Goal: Task Accomplishment & Management: Manage account settings

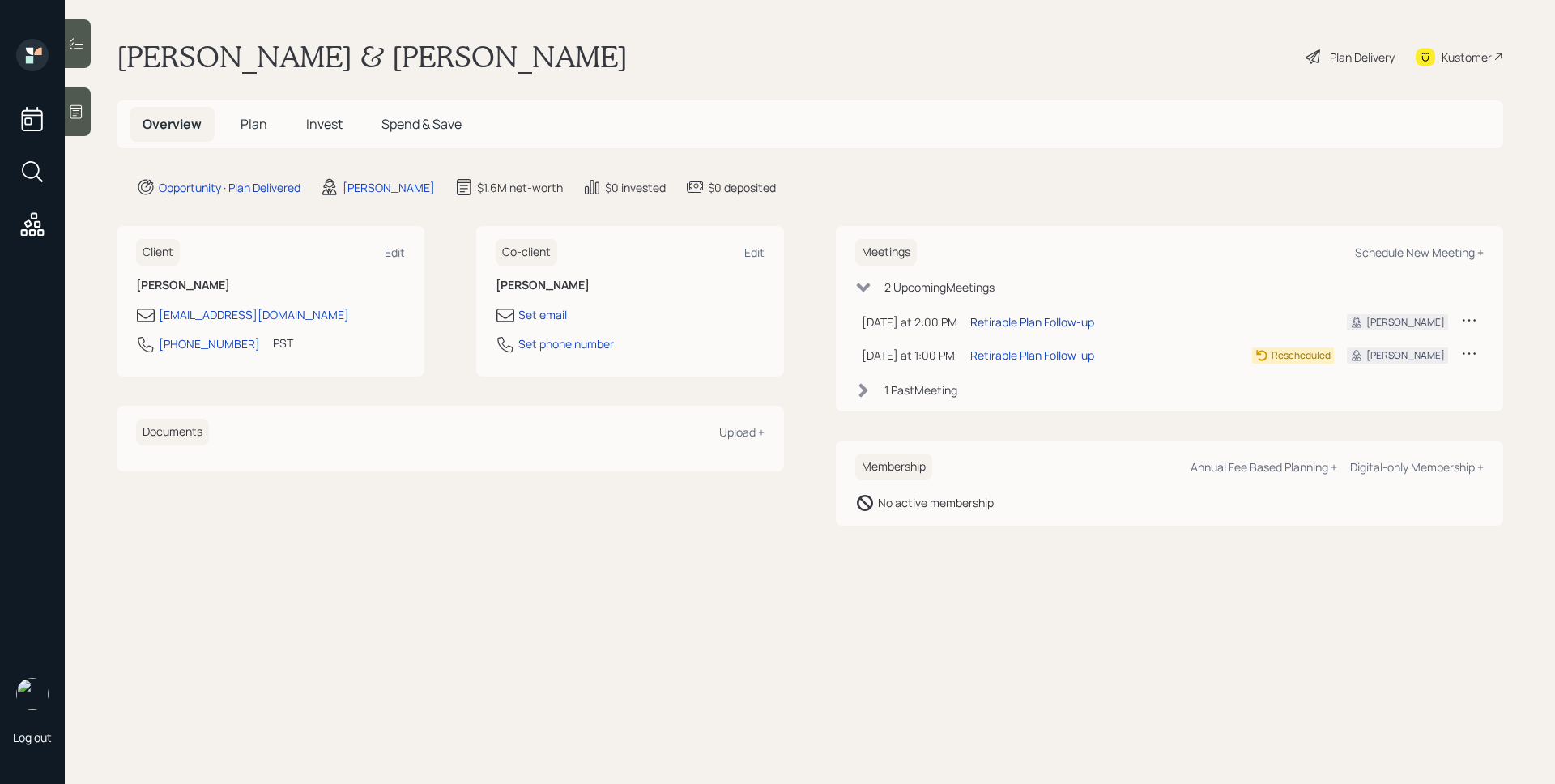
click at [1047, 324] on div "Retirable Plan Follow-up" at bounding box center [1032, 322] width 124 height 17
click at [318, 125] on span "Invest" at bounding box center [325, 123] width 37 height 18
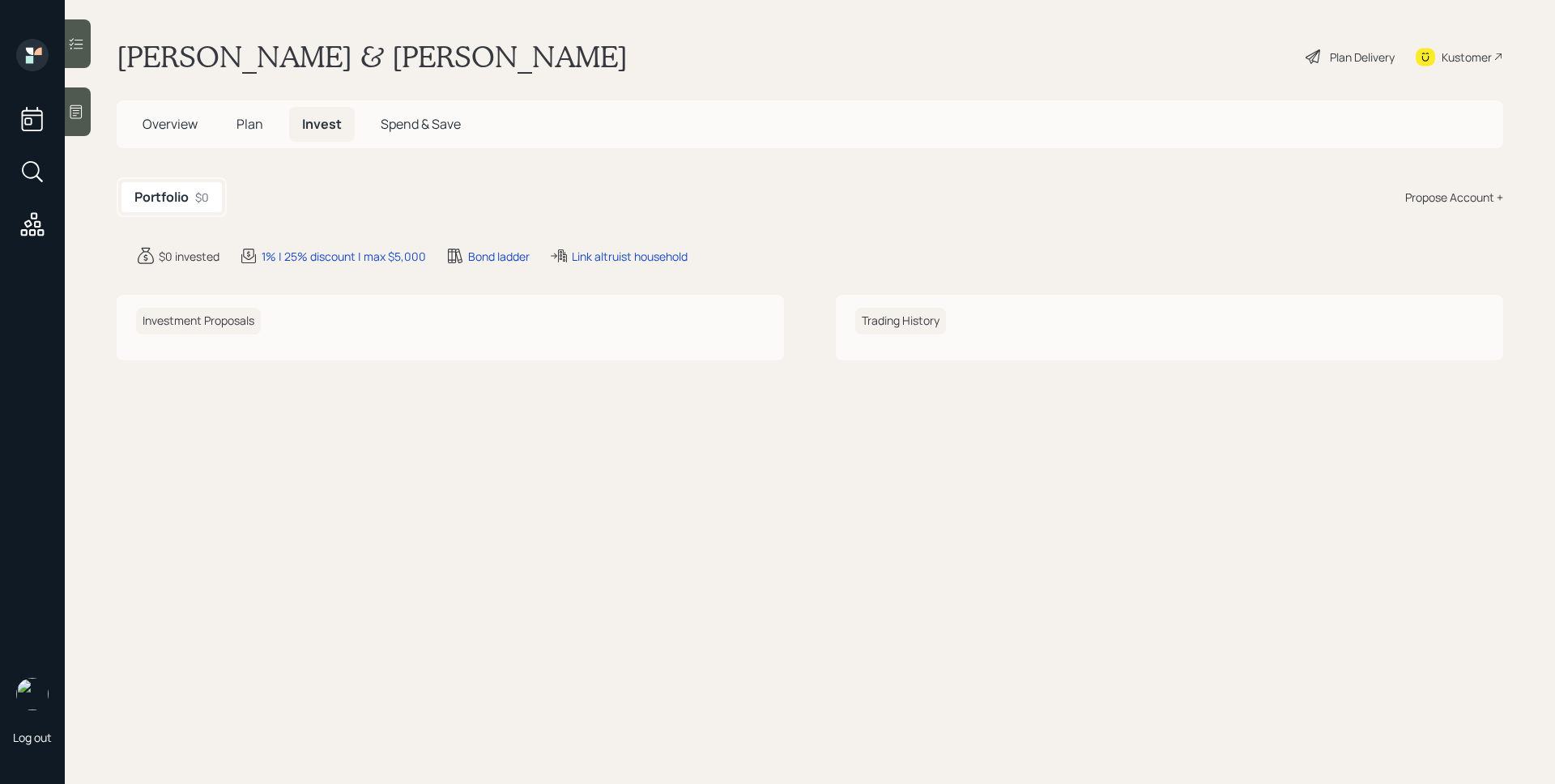
click at [257, 126] on span "Plan" at bounding box center [250, 123] width 27 height 18
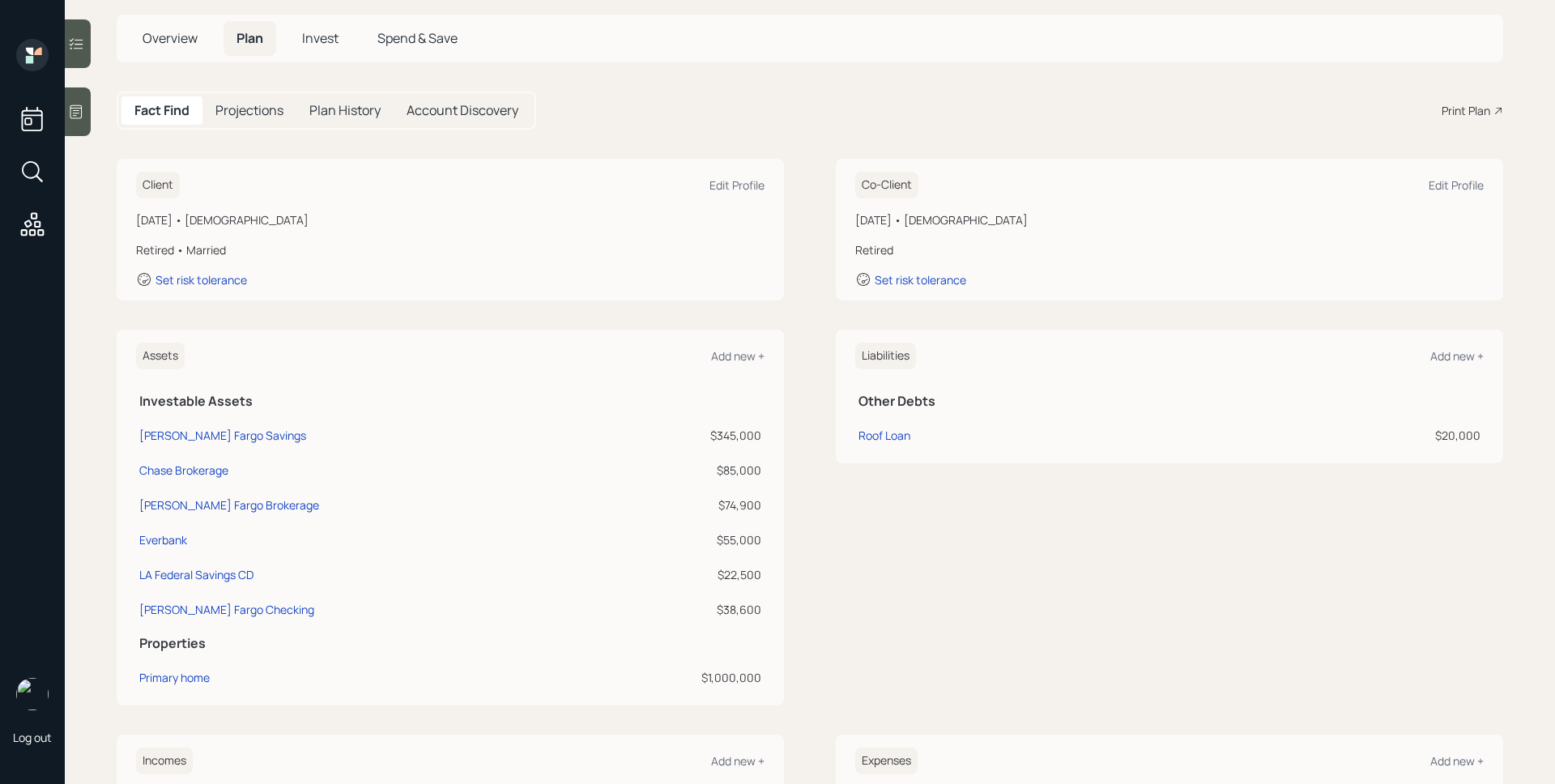
scroll to position [153, 0]
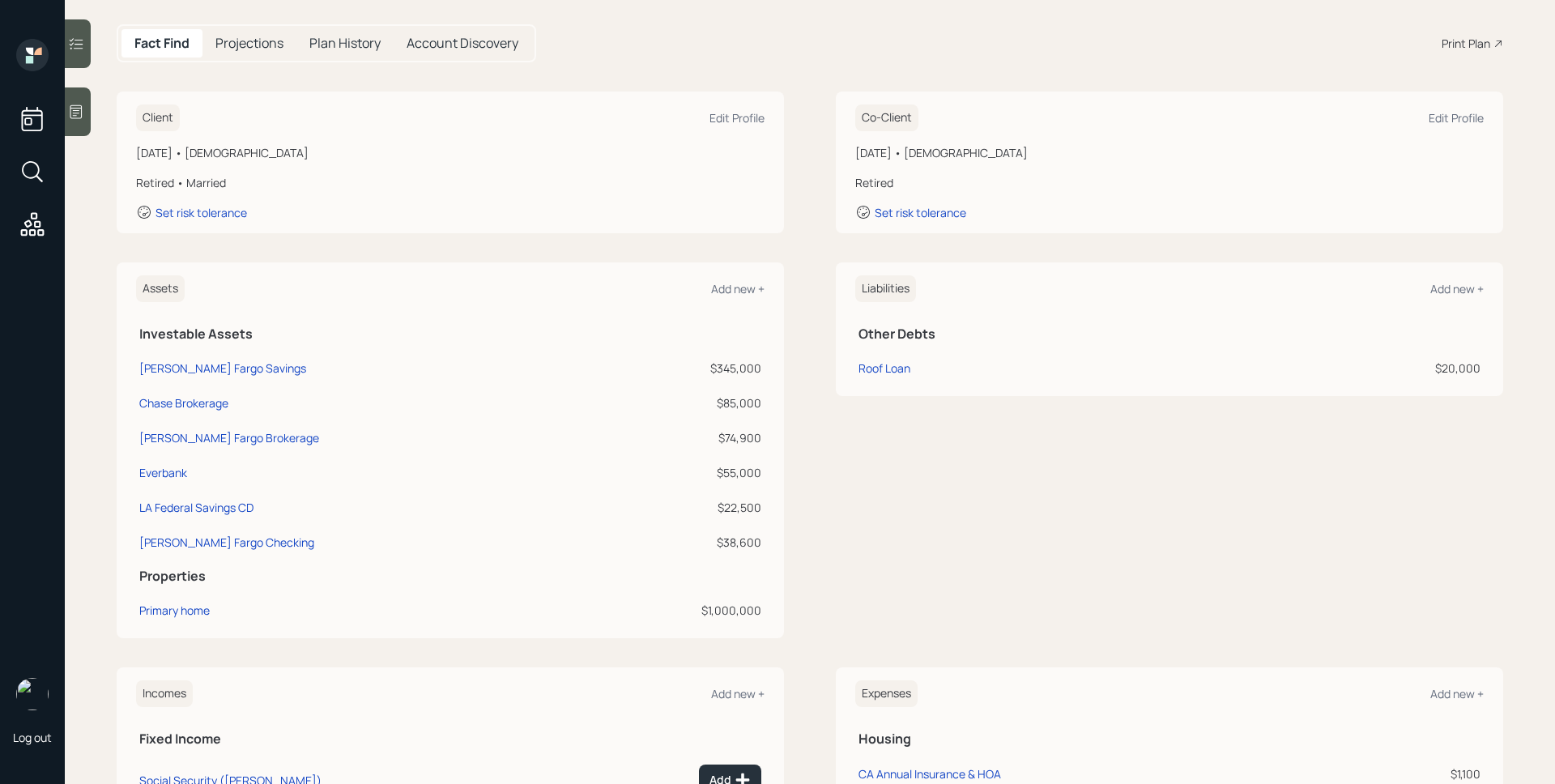
click at [83, 121] on div at bounding box center [78, 112] width 26 height 48
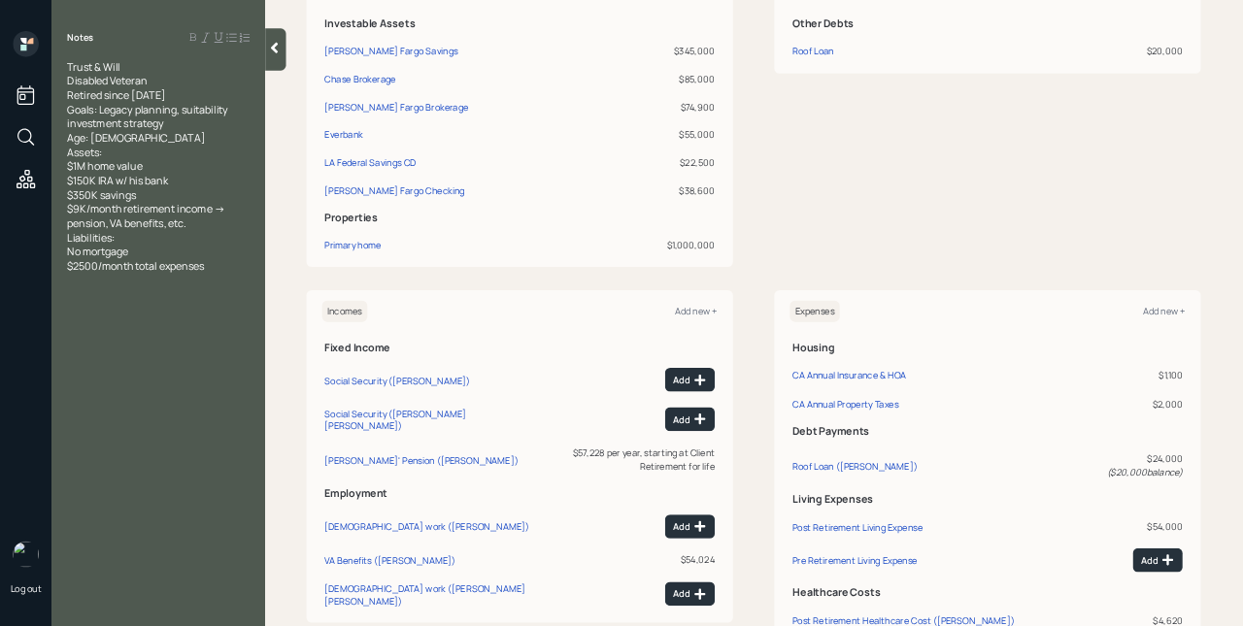
scroll to position [0, 0]
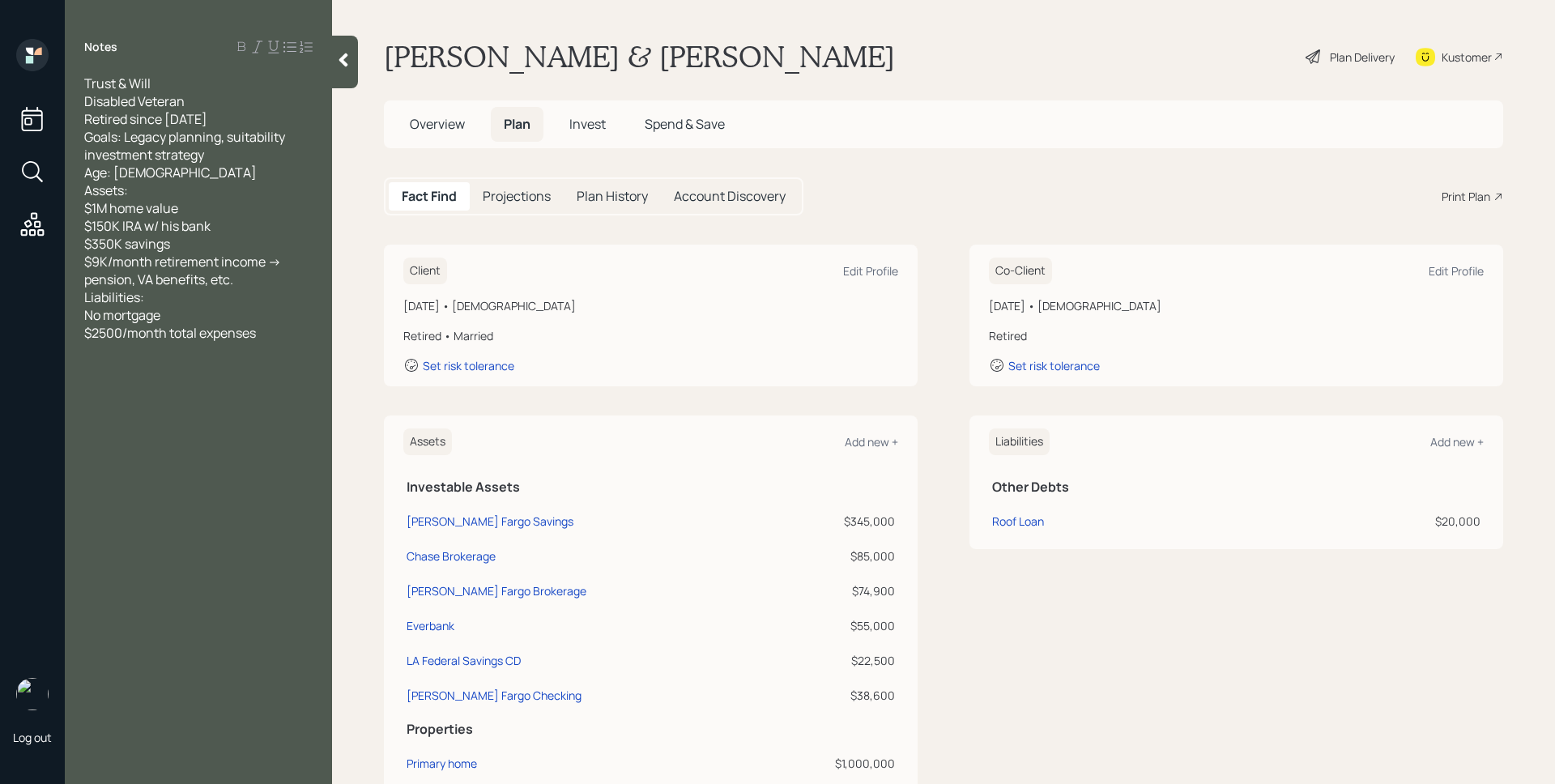
click at [441, 119] on span "Overview" at bounding box center [437, 123] width 55 height 18
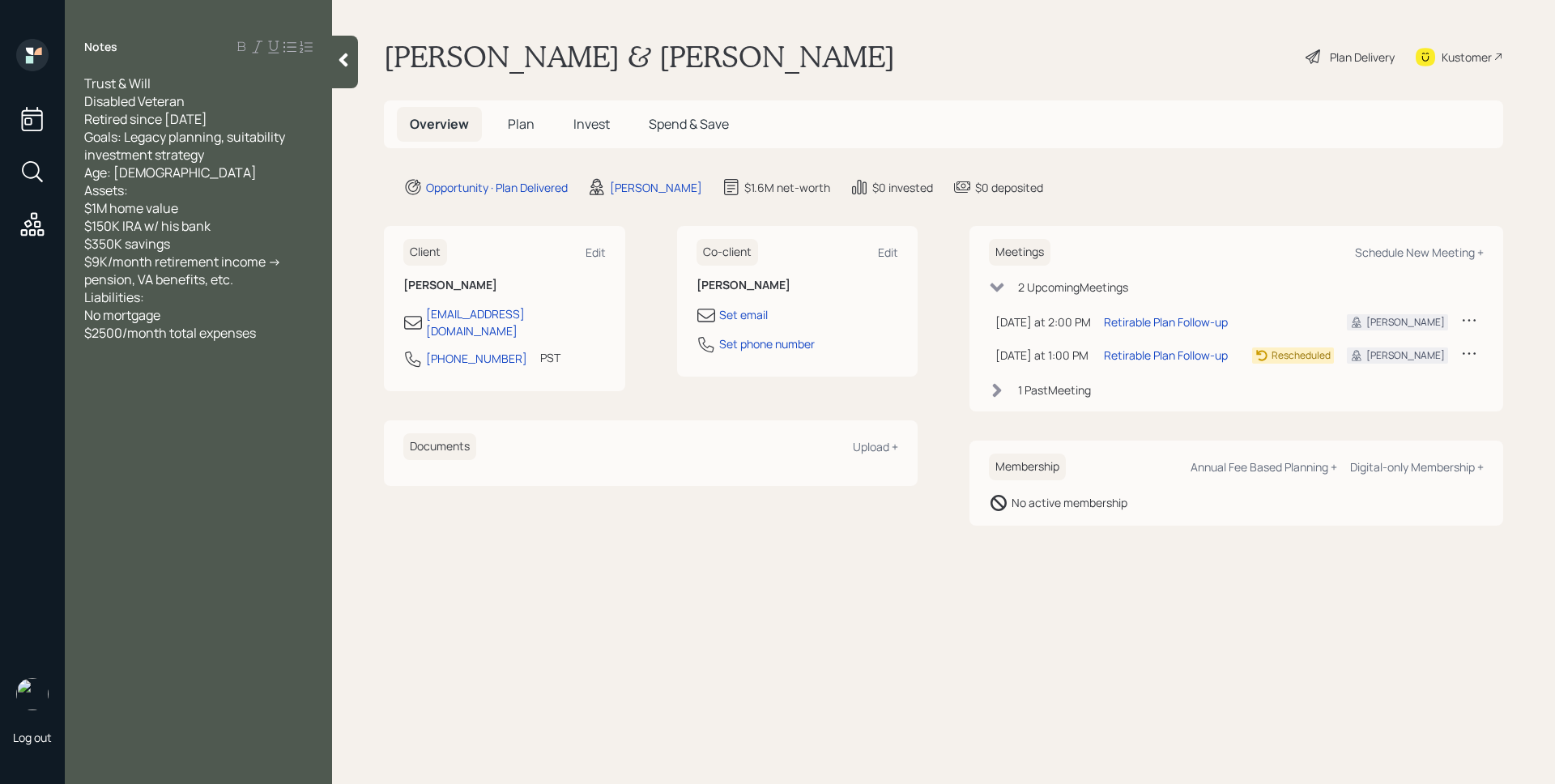
click at [1085, 387] on div "1 Past Meeting" at bounding box center [1054, 389] width 73 height 17
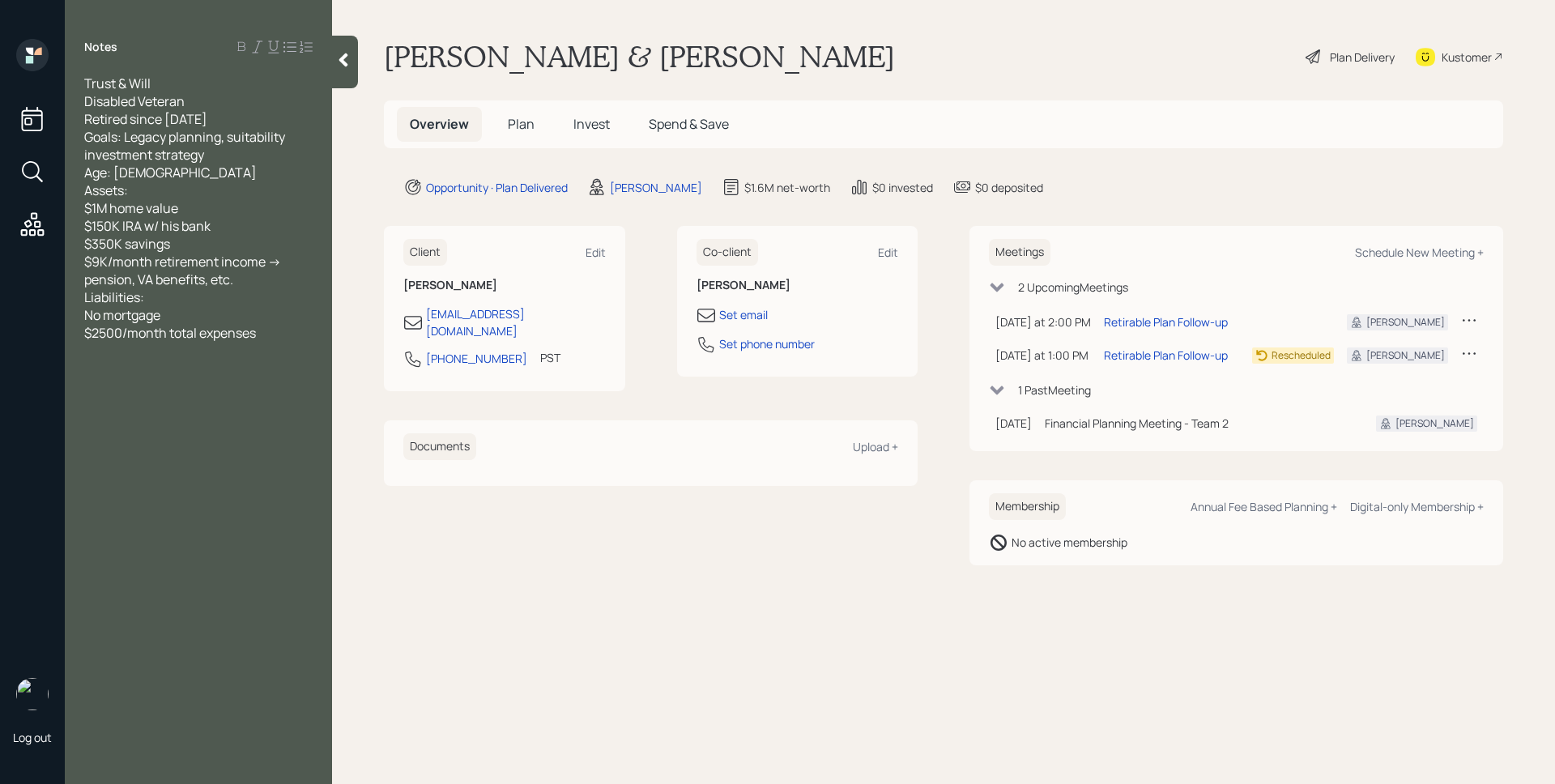
click at [1085, 387] on div "1 Past Meeting" at bounding box center [1054, 389] width 73 height 17
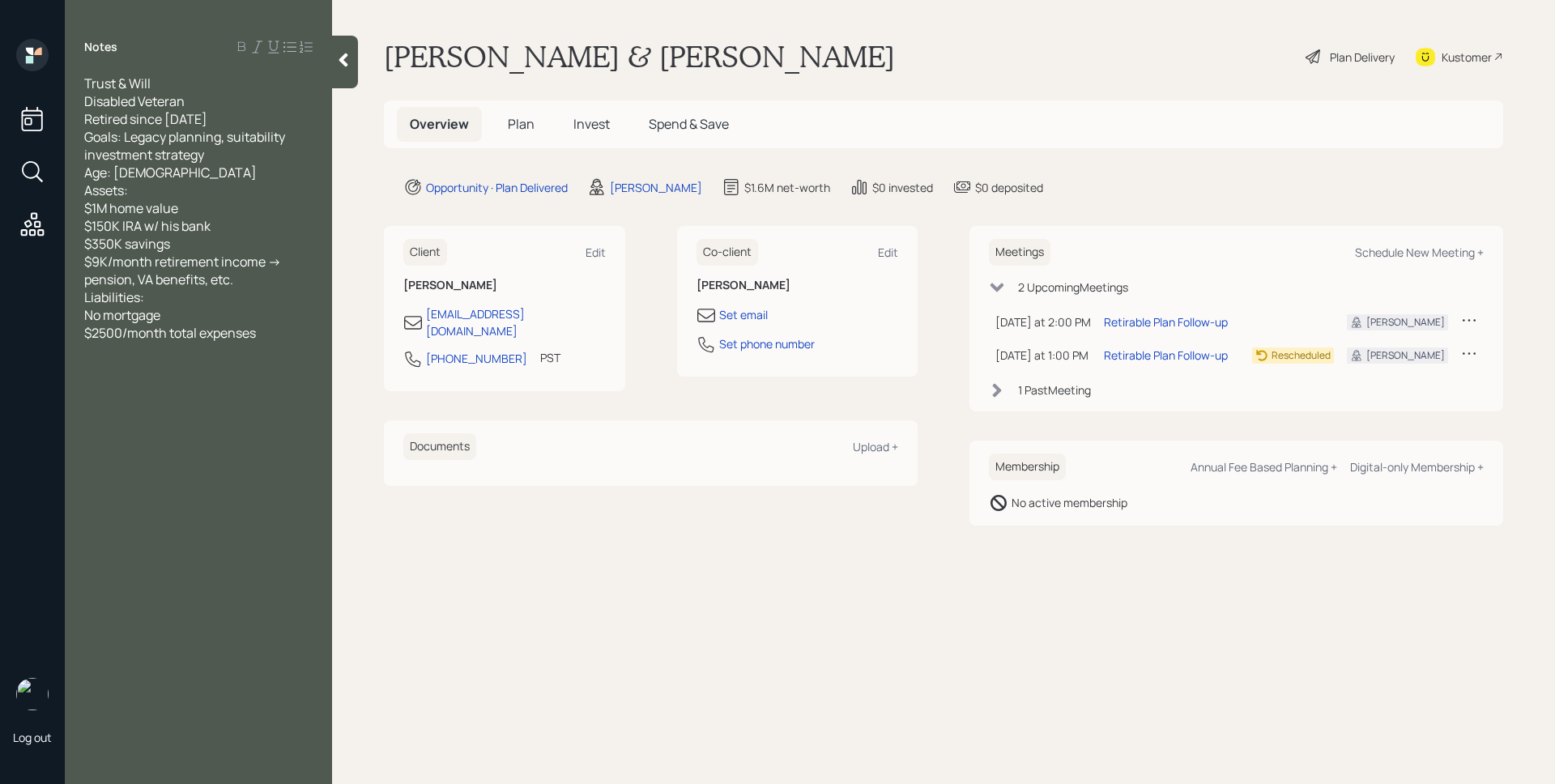
click at [1332, 63] on div "Plan Delivery" at bounding box center [1362, 57] width 65 height 17
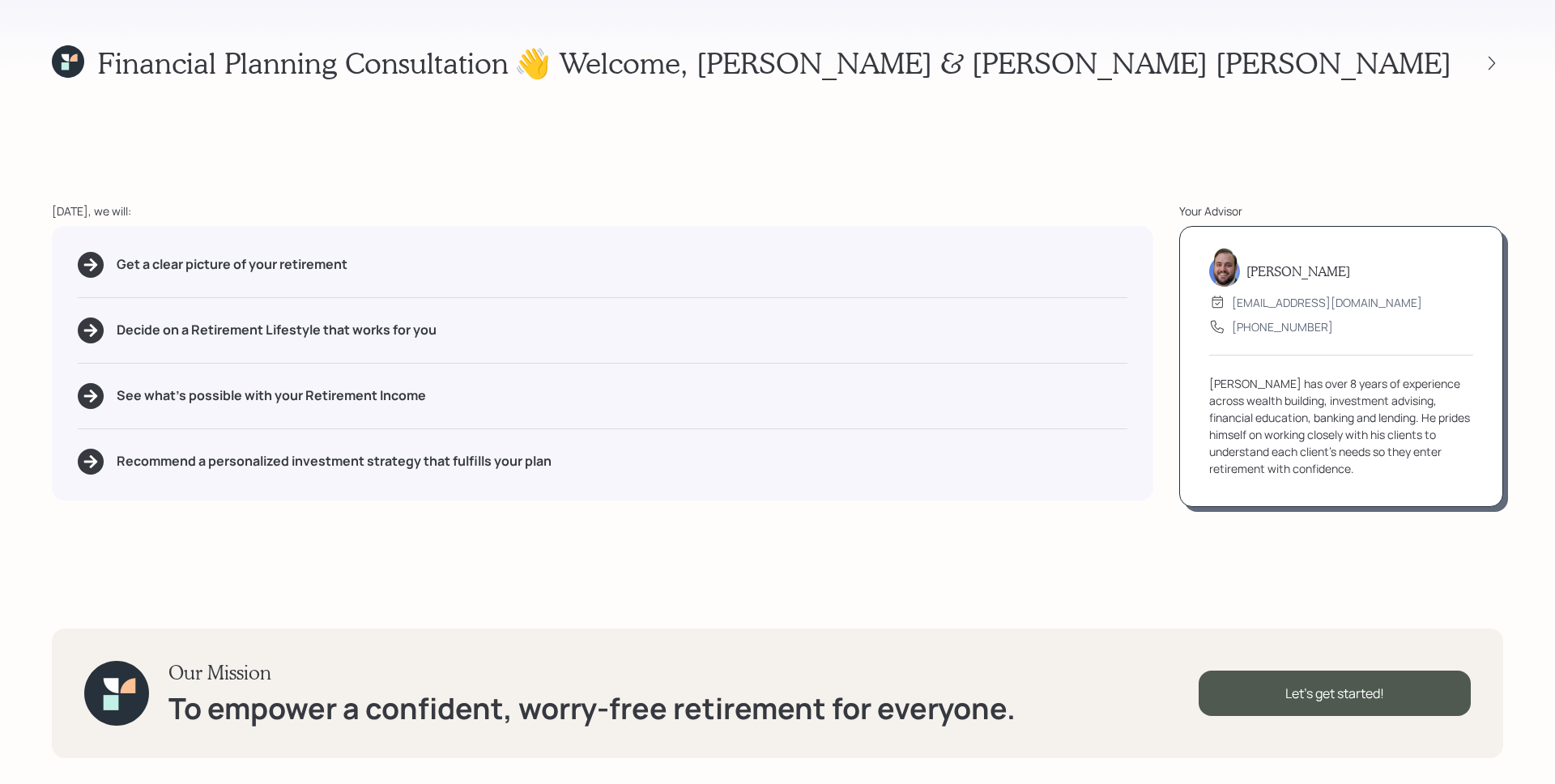
click at [1228, 370] on div "James DiStasi advisor@retirable.com (833) 222-1807 James has over 8 years of ex…" at bounding box center [1341, 366] width 324 height 281
click at [1394, 608] on div "Financial Planning Consultation 👋 Welcome , James & Susie ann Today, we will: G…" at bounding box center [778, 392] width 1555 height 784
click at [749, 326] on div "Decide on a Retirement Lifestyle that works for you" at bounding box center [602, 330] width 1049 height 26
click at [1210, 208] on div "Your Advisor" at bounding box center [1341, 211] width 324 height 17
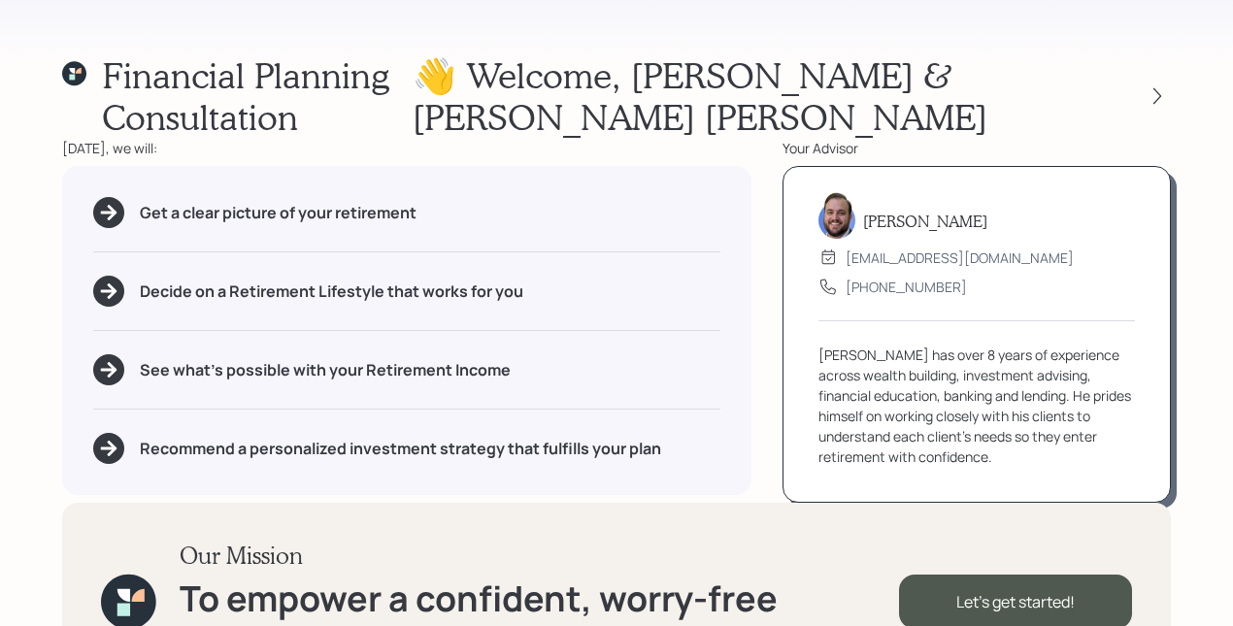
click at [1037, 202] on div "[PERSON_NAME]" at bounding box center [977, 220] width 317 height 37
click at [939, 138] on div "Your Advisor" at bounding box center [977, 148] width 388 height 20
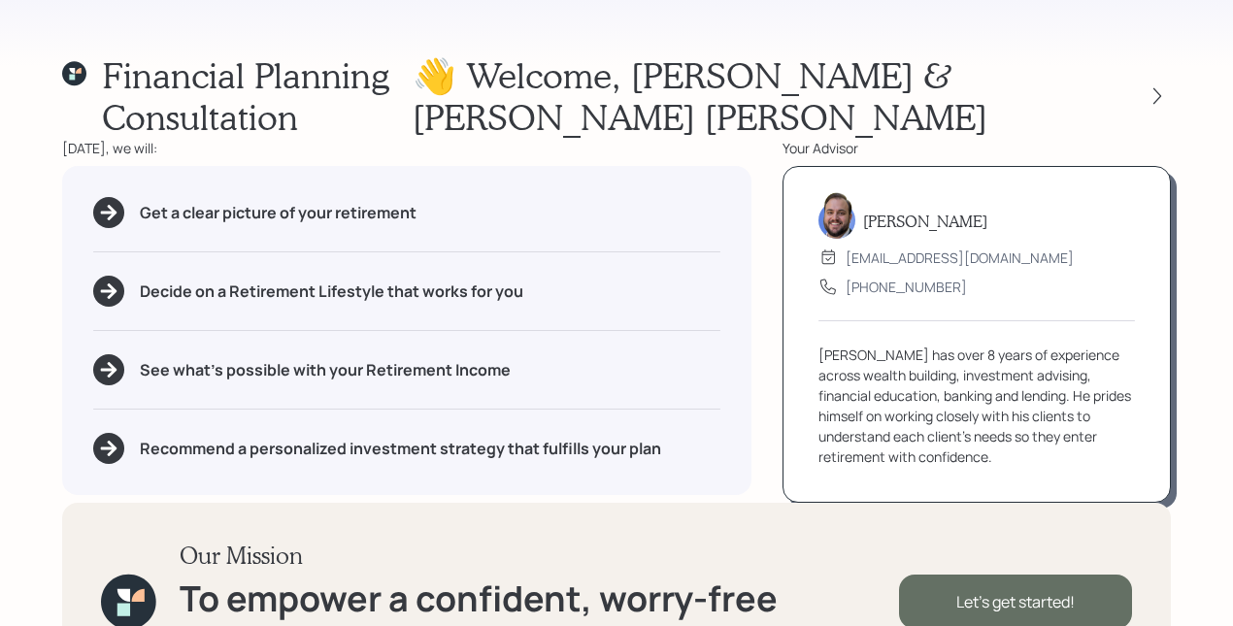
click at [1069, 575] on div "Let's get started!" at bounding box center [1015, 602] width 233 height 54
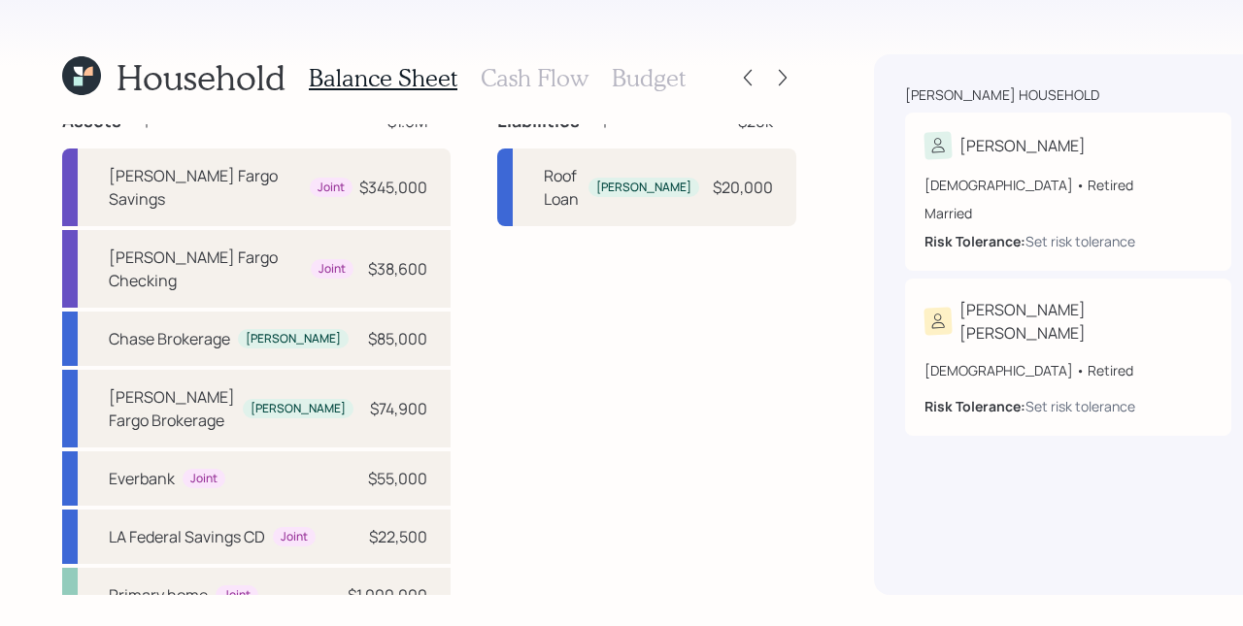
scroll to position [91, 0]
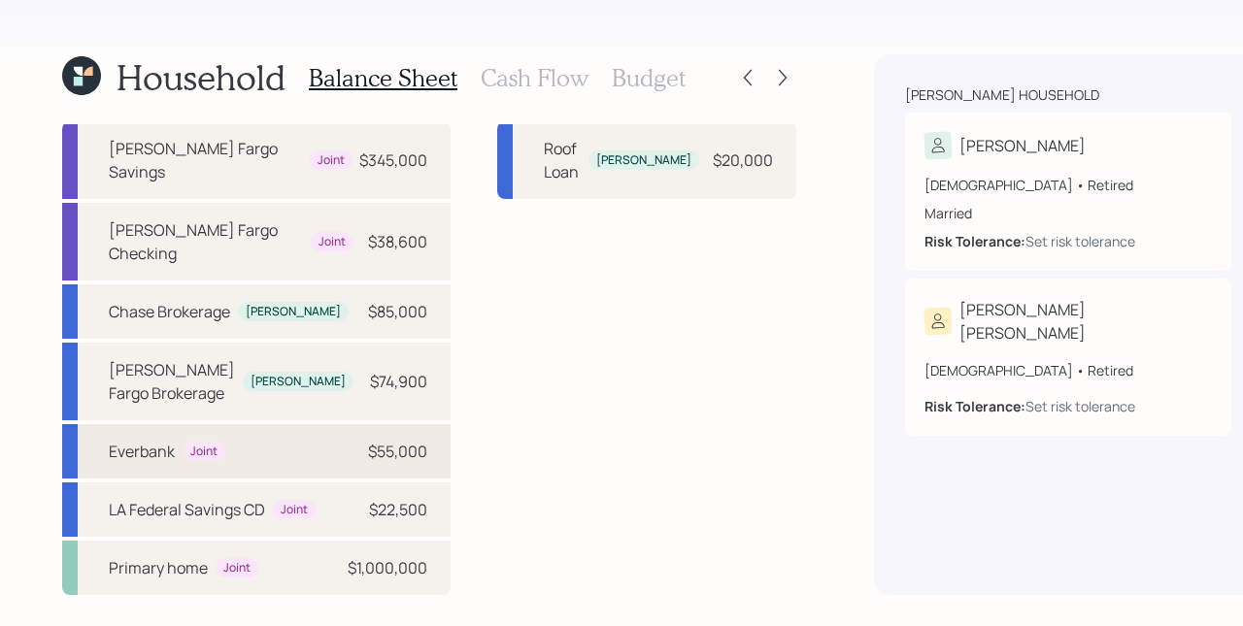
click at [368, 440] on div "$55,000" at bounding box center [397, 451] width 59 height 23
select select "taxable"
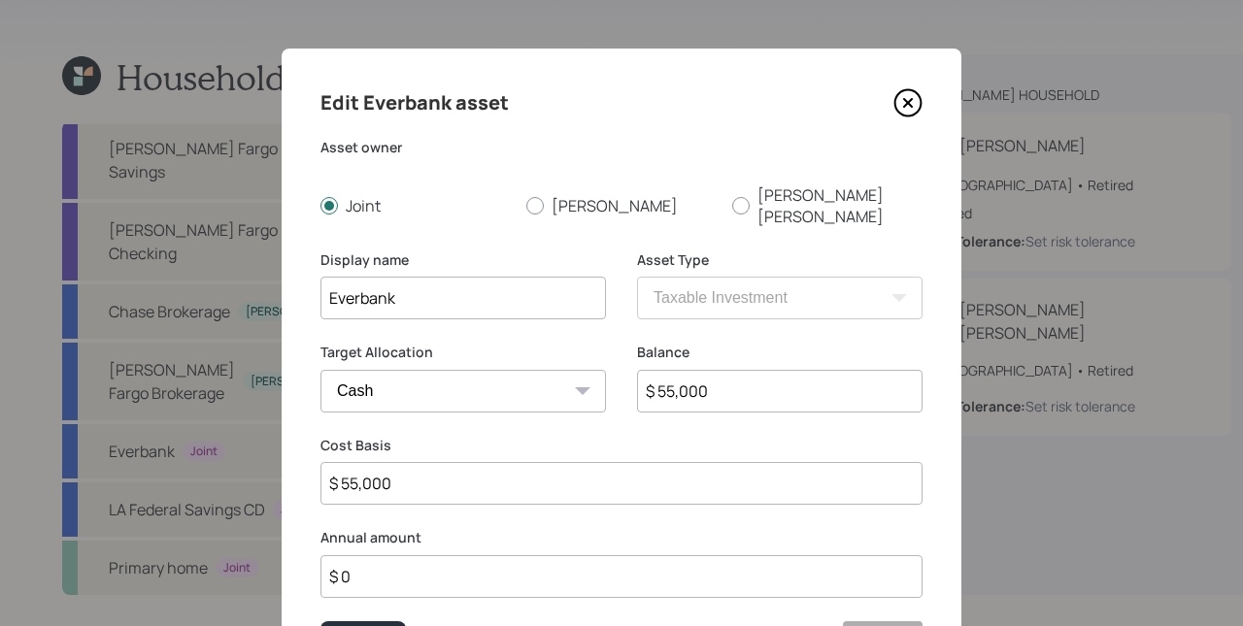
click at [910, 104] on icon at bounding box center [907, 102] width 29 height 29
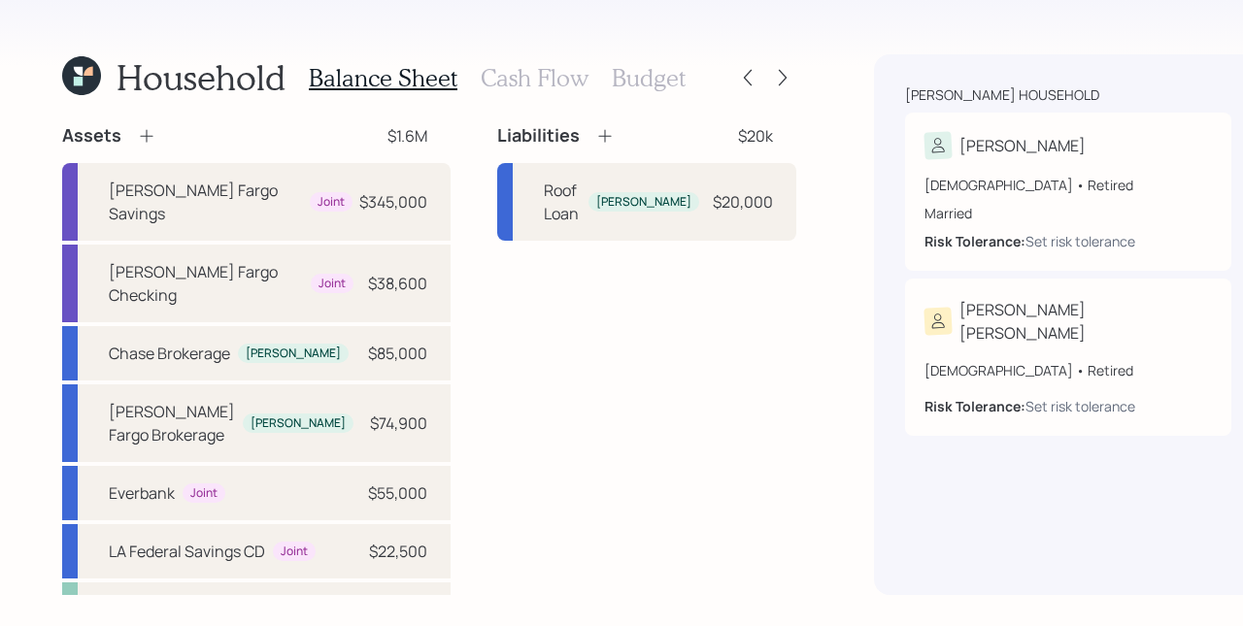
click at [497, 359] on div "Liabilities $20k Roof Loan James $20,000" at bounding box center [646, 380] width 299 height 513
click at [368, 284] on div "$38,600" at bounding box center [397, 283] width 59 height 23
select select "cash"
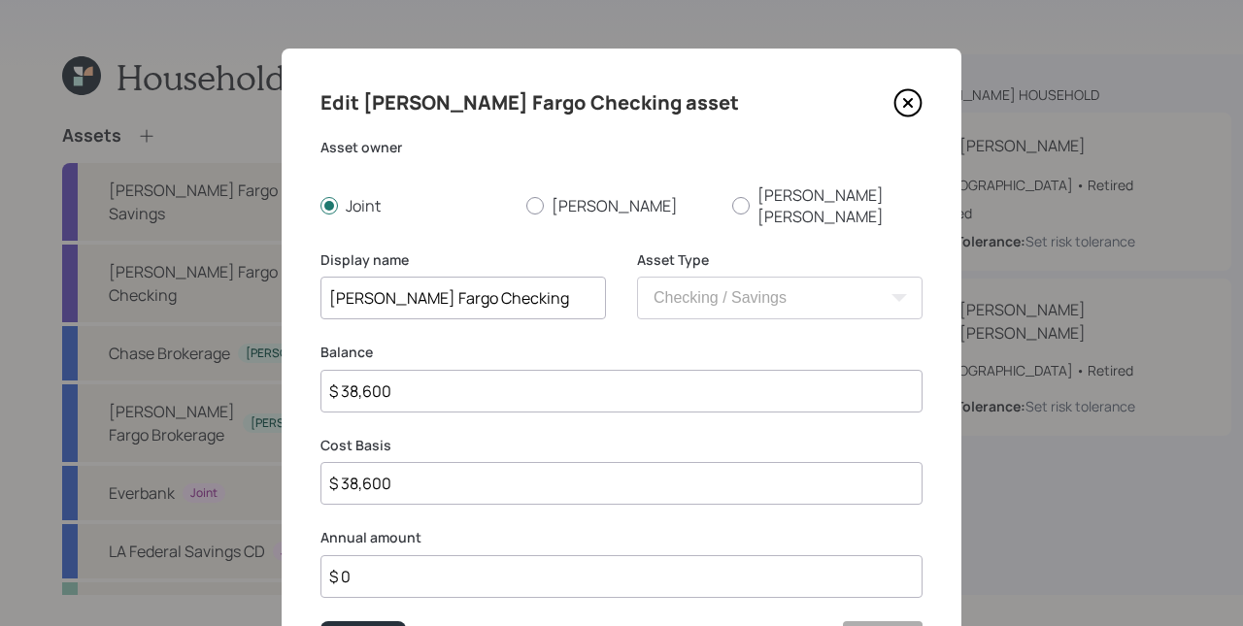
click at [478, 370] on input "$ 38,600" at bounding box center [621, 391] width 602 height 43
type input "$ 3"
type input "$ 37"
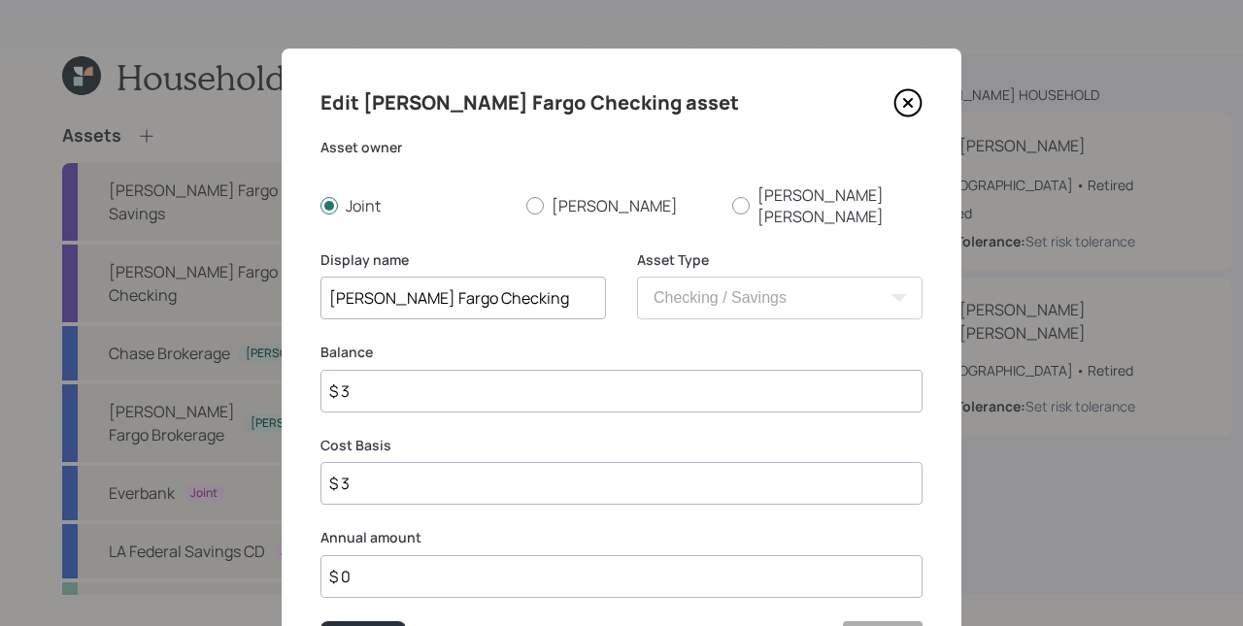
type input "$ 37"
type input "$ 374"
type input "$ 3,741"
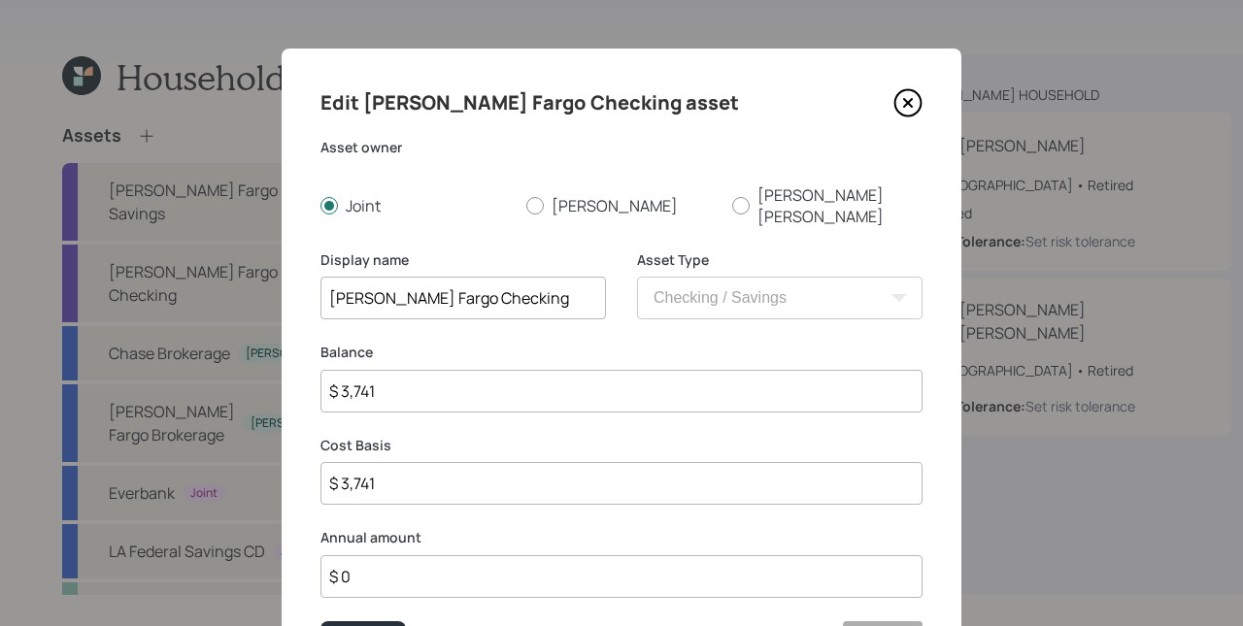
type input "$ 37,417"
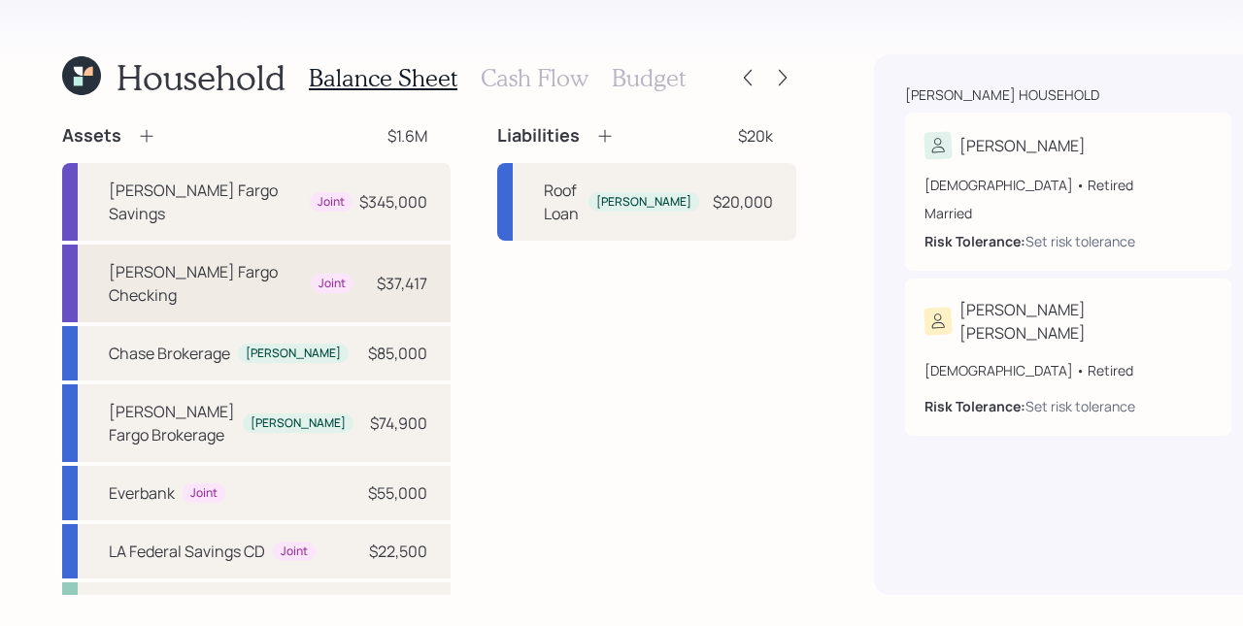
click at [377, 285] on div "$37,417" at bounding box center [402, 283] width 50 height 23
select select "cash"
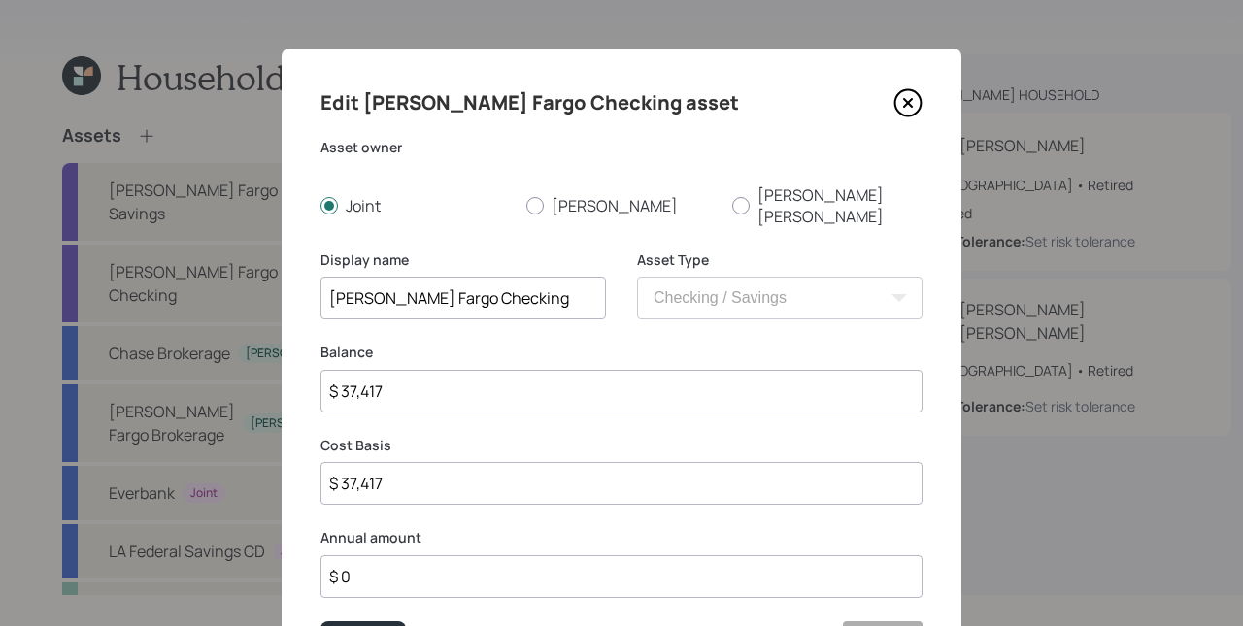
click at [452, 372] on input "$ 37,417" at bounding box center [621, 391] width 602 height 43
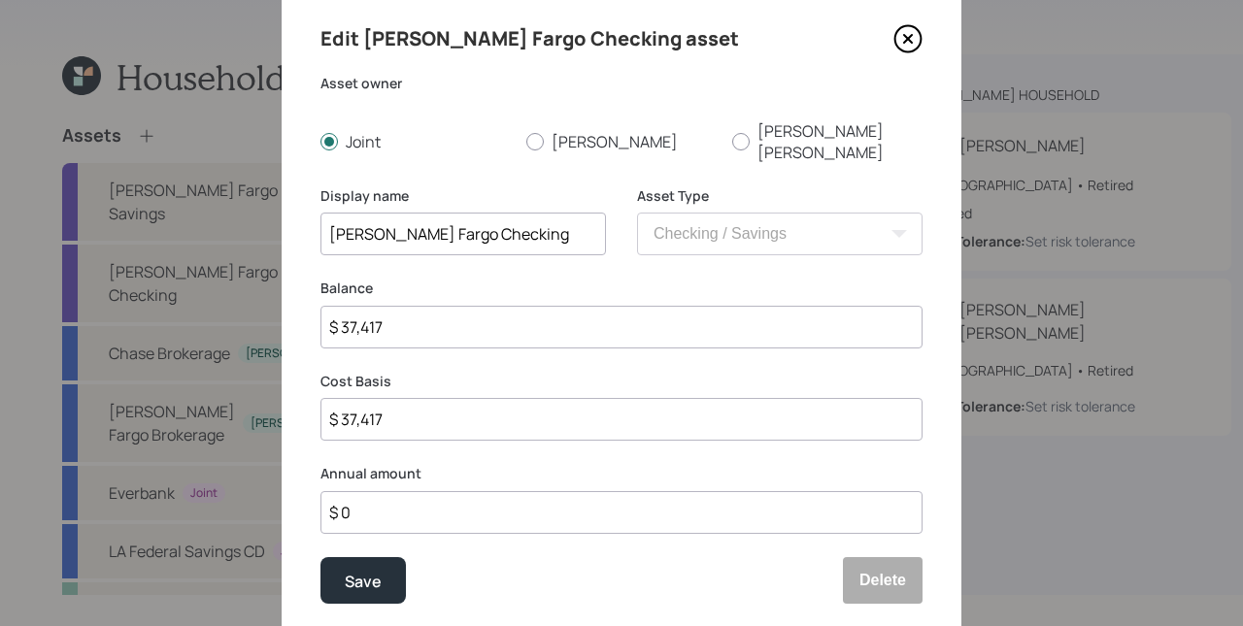
scroll to position [71, 0]
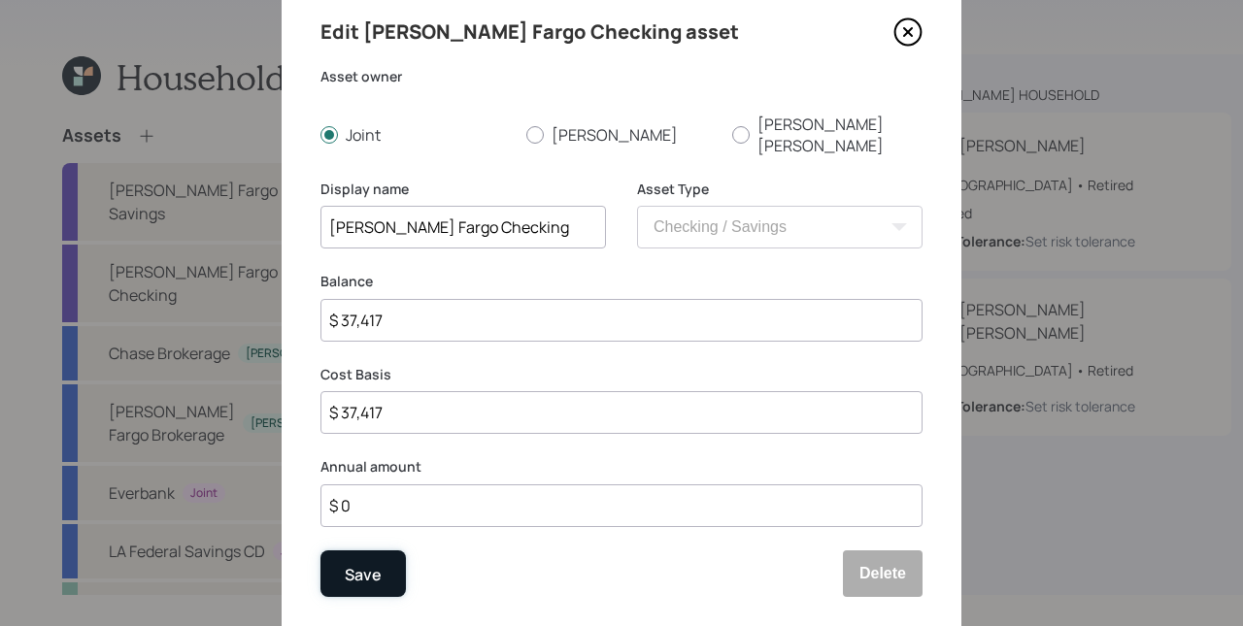
click at [372, 561] on div "Save" at bounding box center [363, 574] width 37 height 26
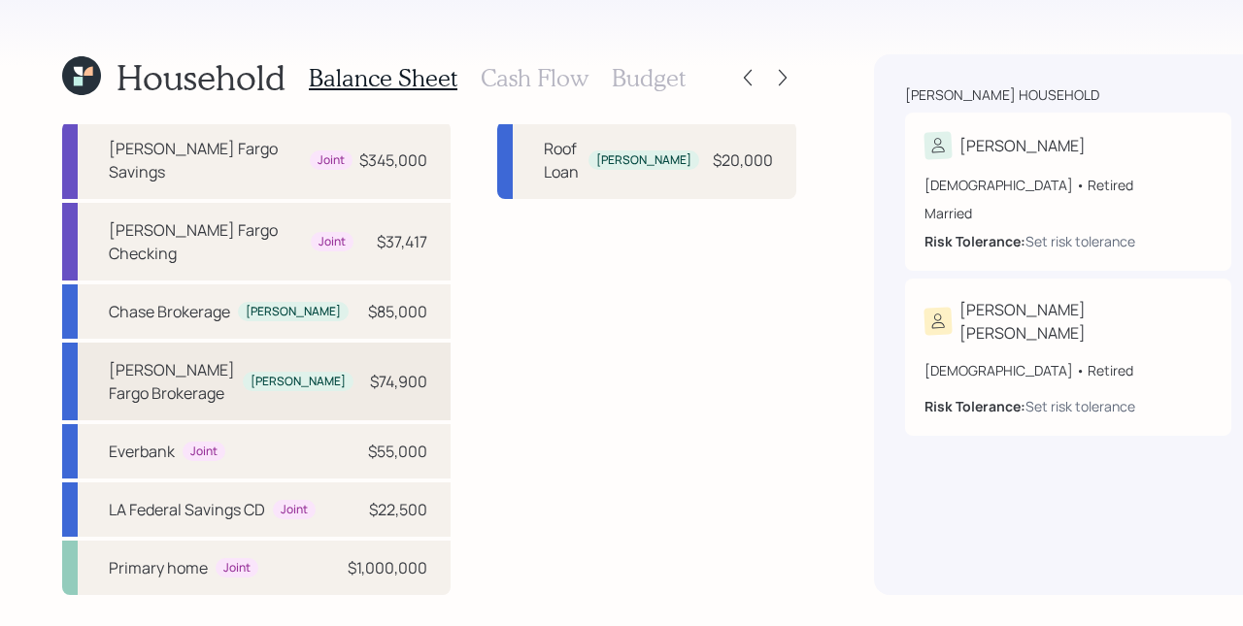
scroll to position [111, 0]
click at [318, 349] on div "Wells Fargo Brokerage James $74,900" at bounding box center [256, 382] width 388 height 78
select select "taxable"
select select "balanced"
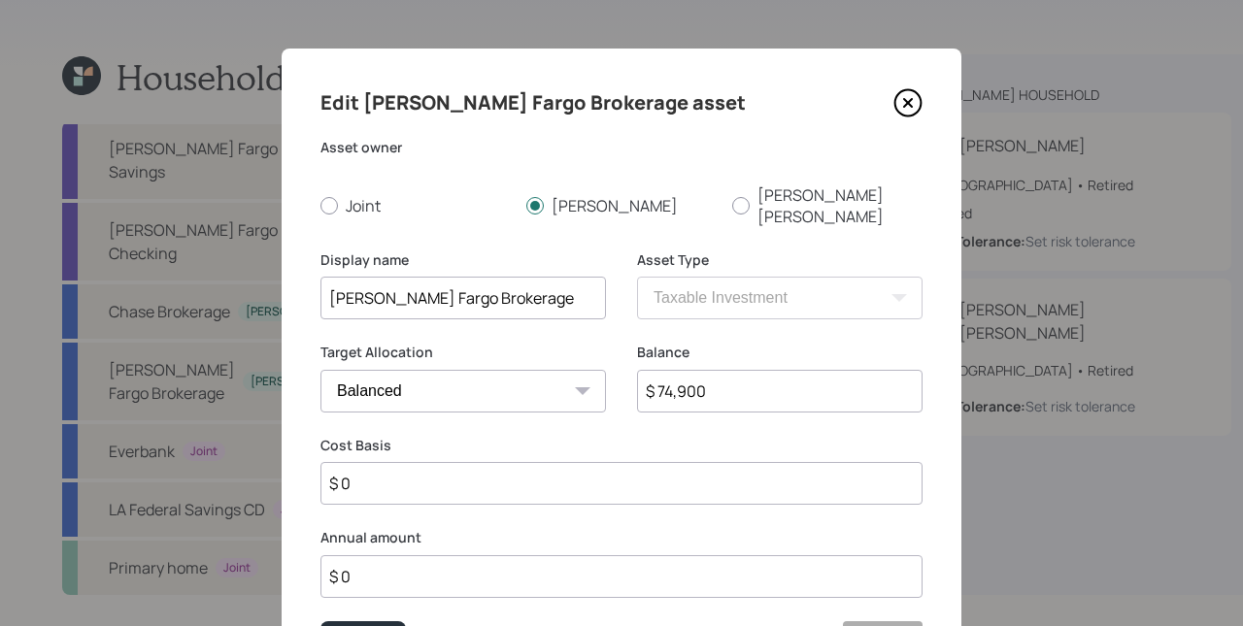
click at [678, 370] on input "$ 74,900" at bounding box center [779, 391] width 285 height 43
type input "$ 75,226"
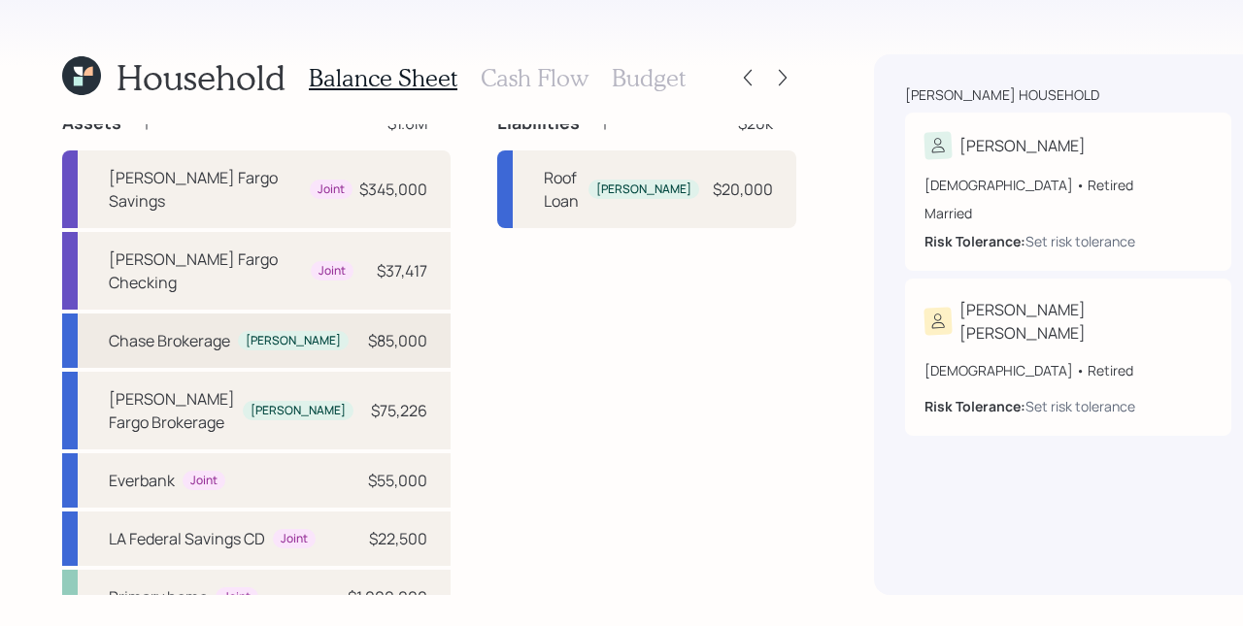
scroll to position [18, 0]
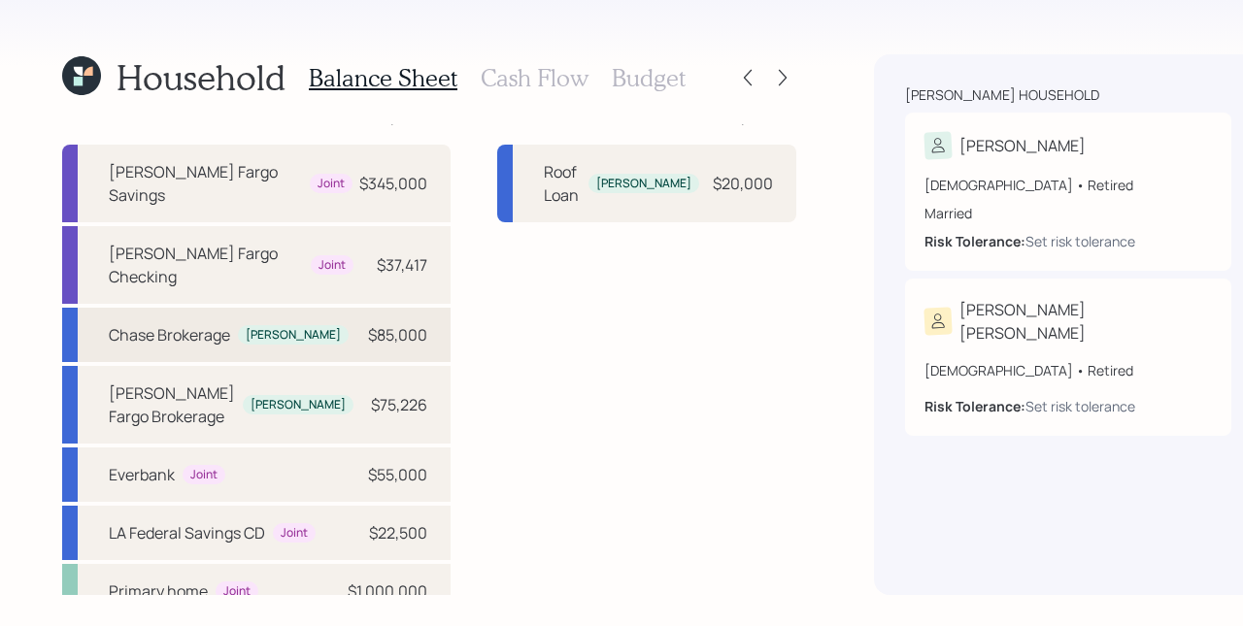
click at [368, 340] on div "$85,000" at bounding box center [397, 334] width 59 height 23
select select "taxable"
select select "balanced"
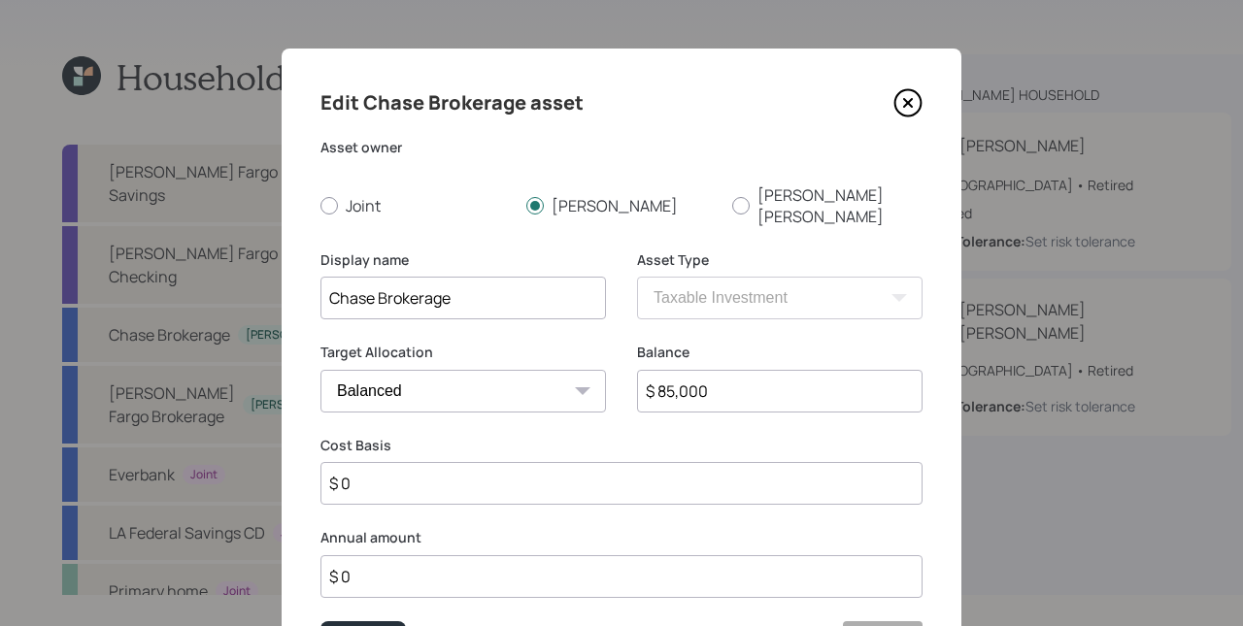
click at [904, 100] on icon at bounding box center [908, 103] width 8 height 8
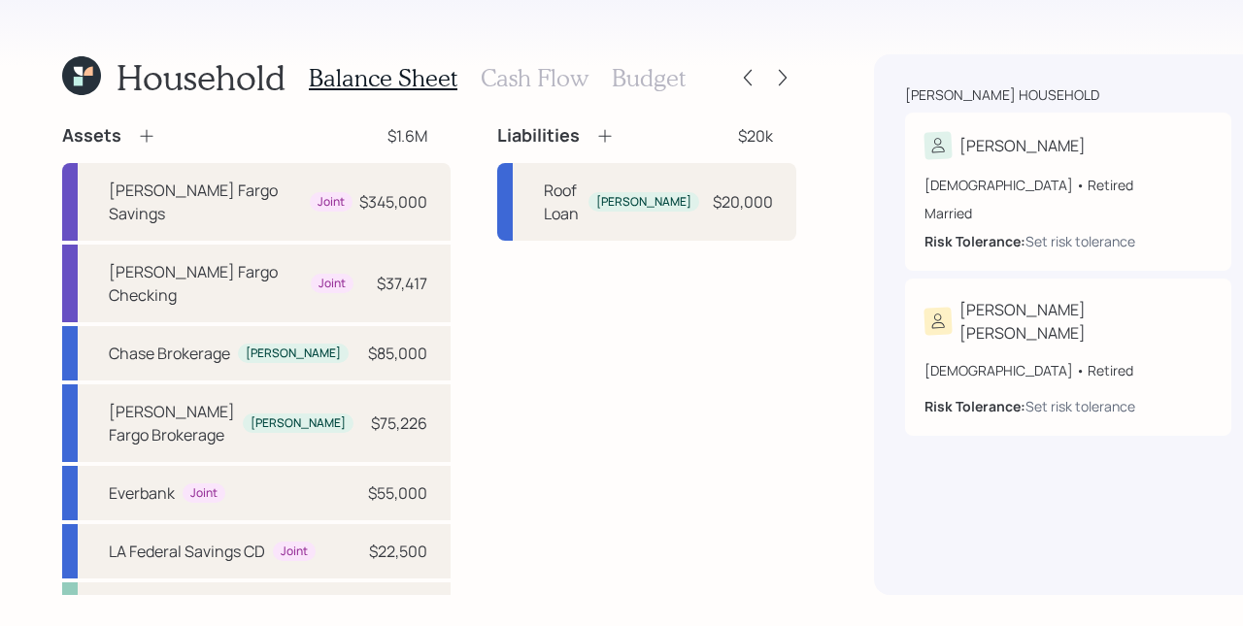
scroll to position [111, 0]
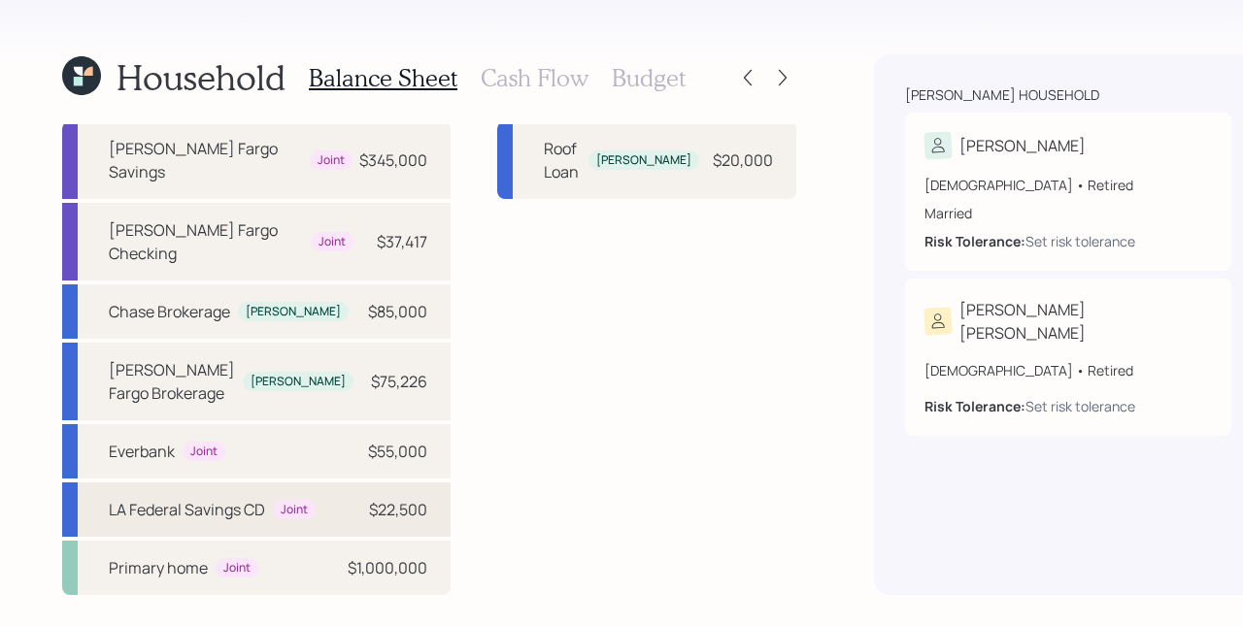
click at [369, 498] on div "$22,500" at bounding box center [398, 509] width 58 height 23
select select "taxable"
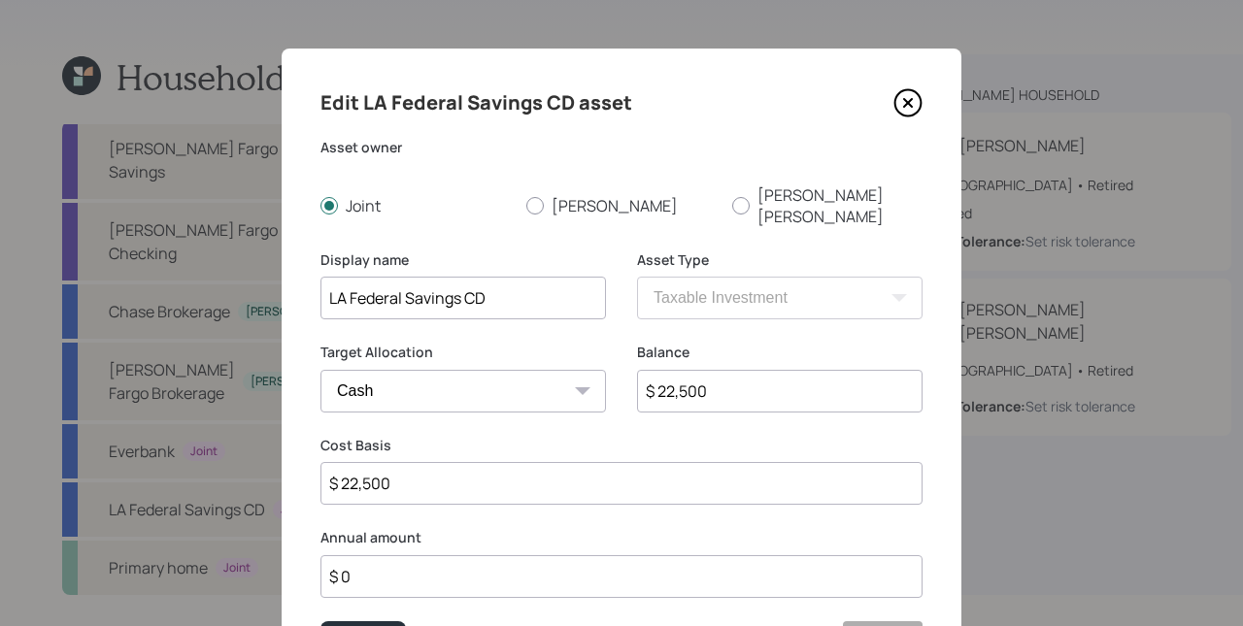
click at [762, 374] on input "$ 22,500" at bounding box center [779, 391] width 285 height 43
type input "$ 2"
type input "$ 20"
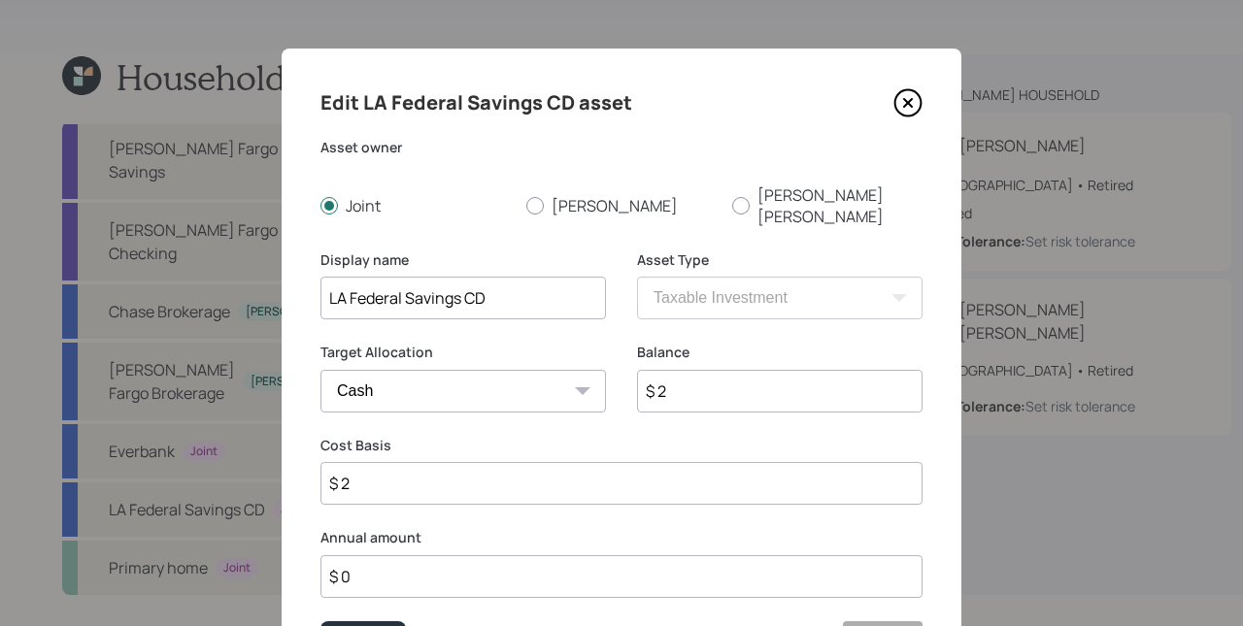
type input "$ 20"
type input "$ 208"
type input "$ 2,083"
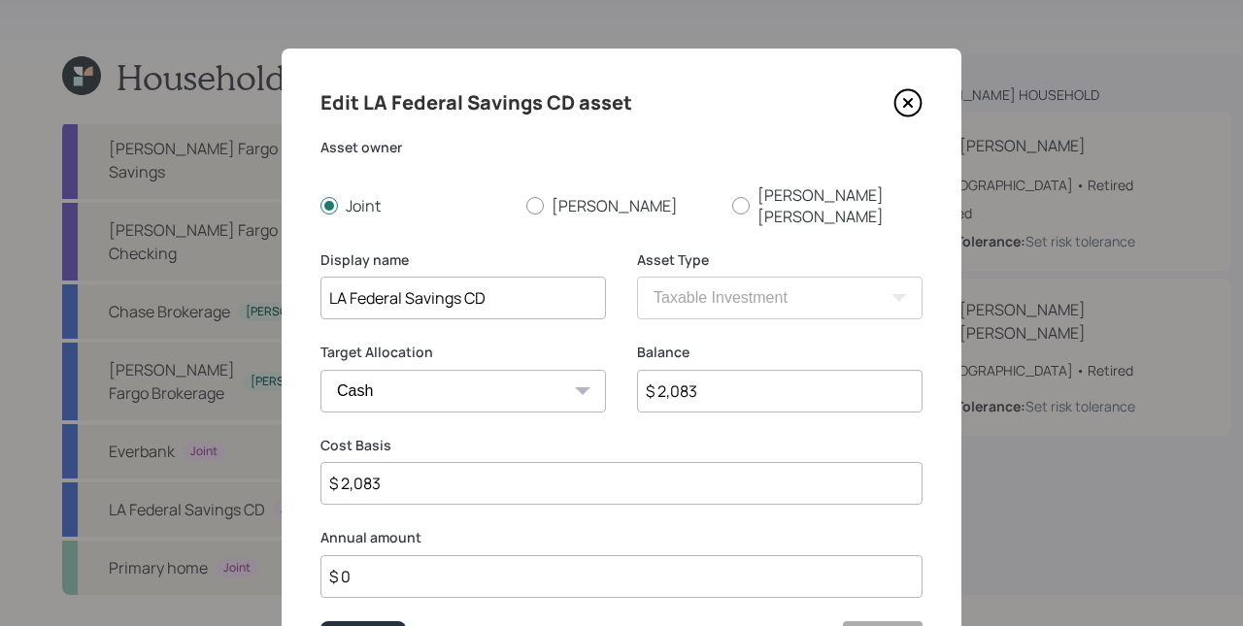
type input "$ 20,837"
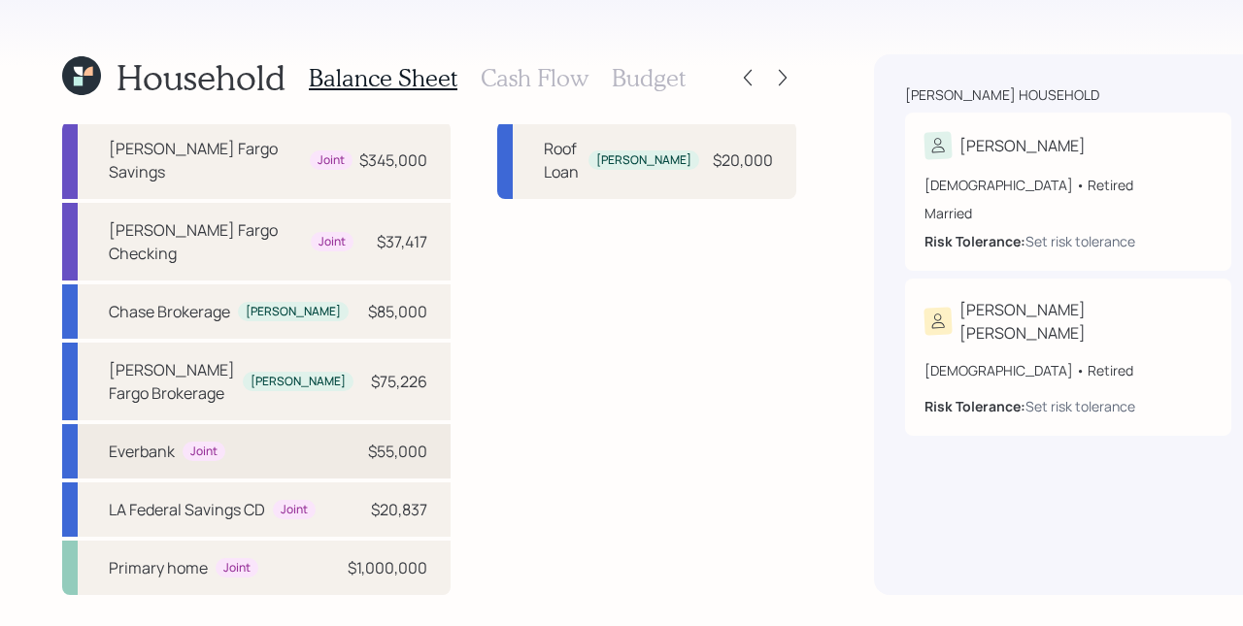
click at [368, 440] on div "$55,000" at bounding box center [397, 451] width 59 height 23
select select "taxable"
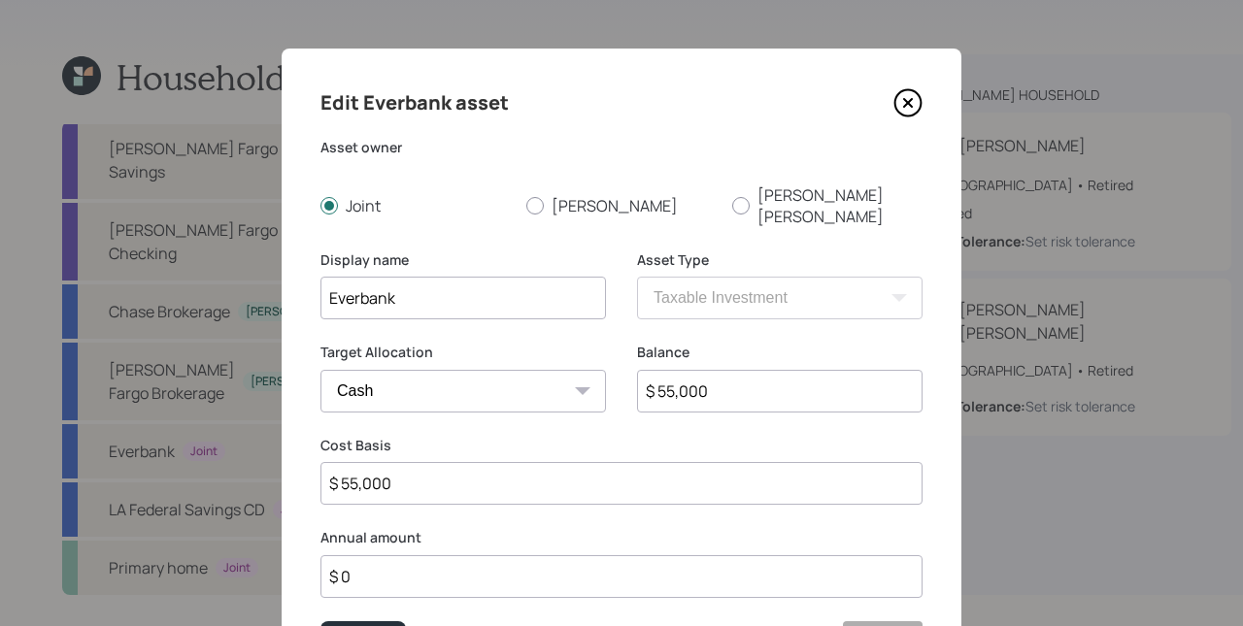
click at [769, 377] on input "$ 55,000" at bounding box center [779, 391] width 285 height 43
type input "$ 5"
type input "$ 55"
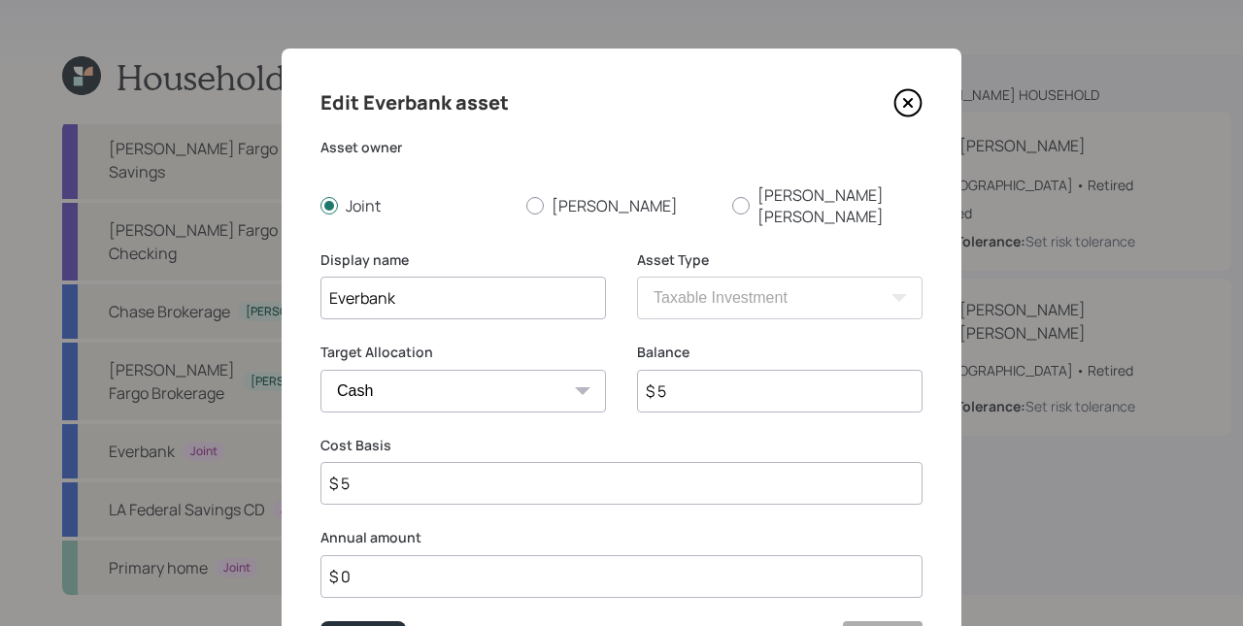
type input "$ 55"
type input "$ 557"
type input "$ 5,574"
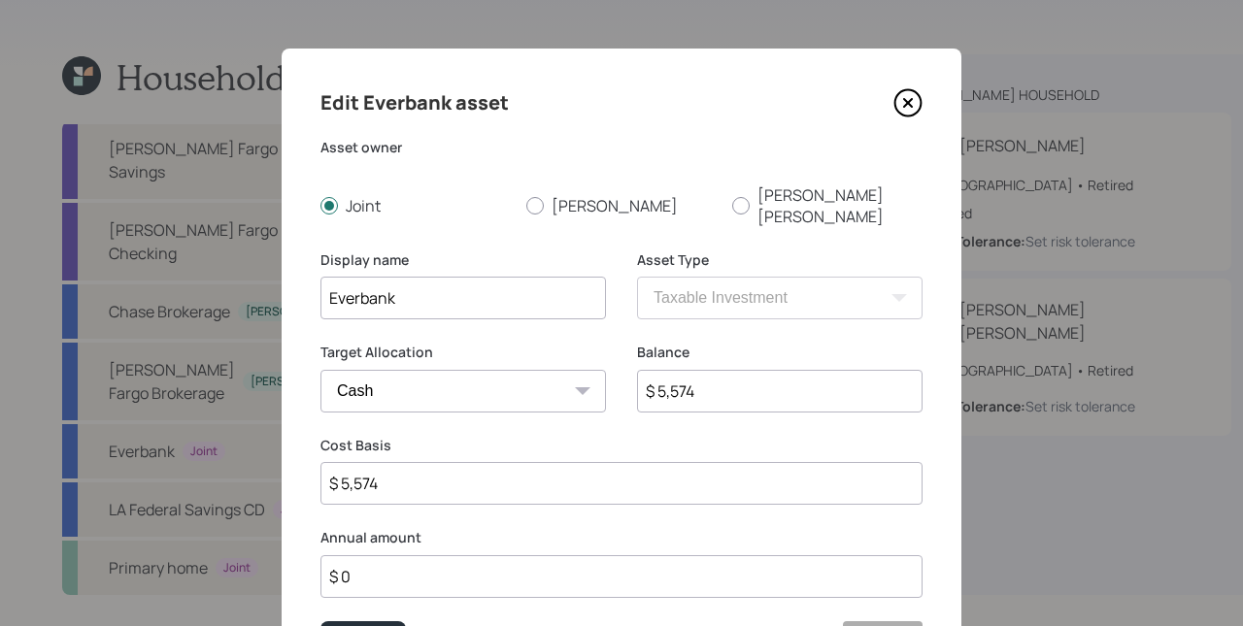
type input "$ 55,749"
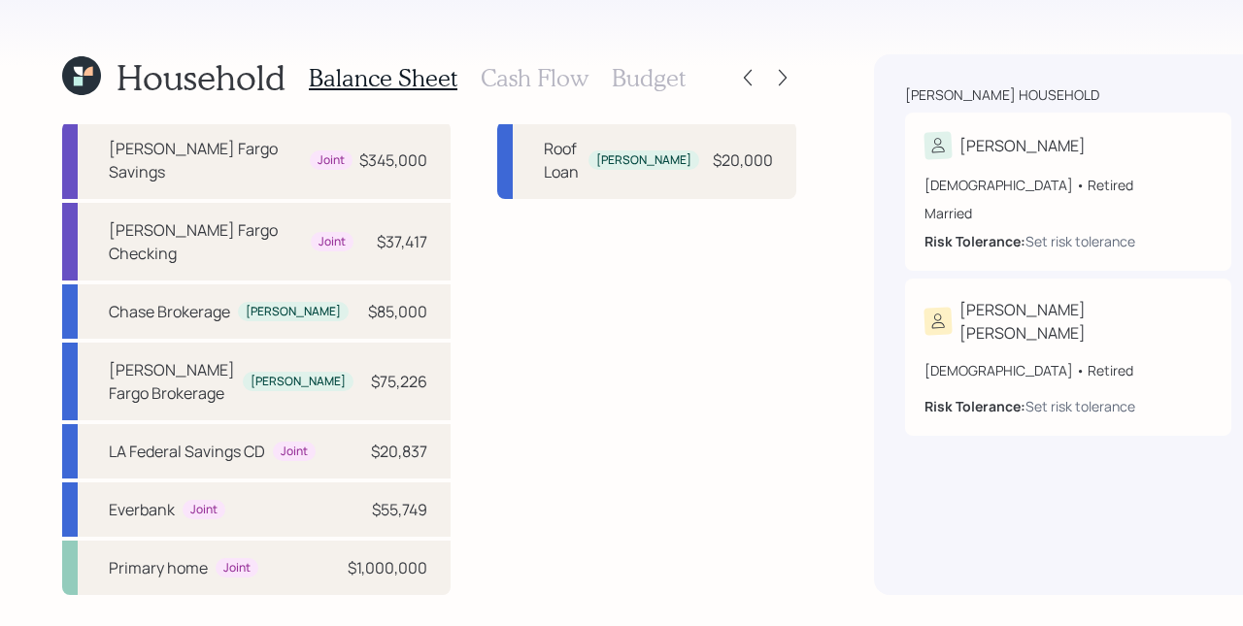
scroll to position [17, 0]
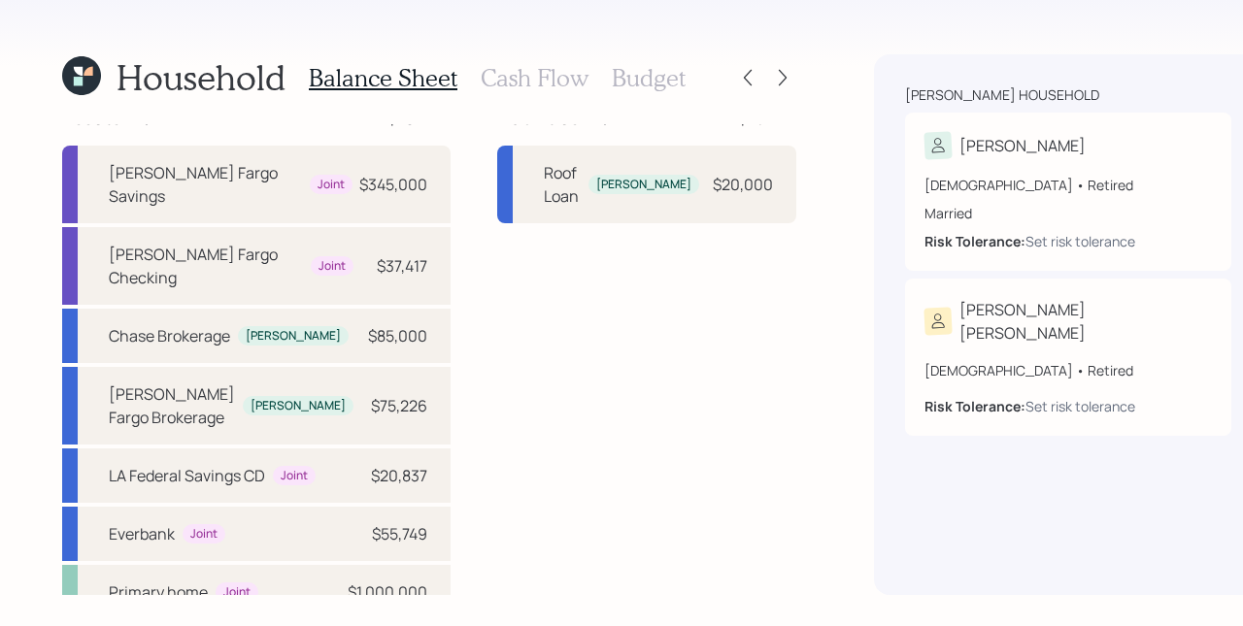
click at [511, 68] on h3 "Cash Flow" at bounding box center [535, 78] width 108 height 28
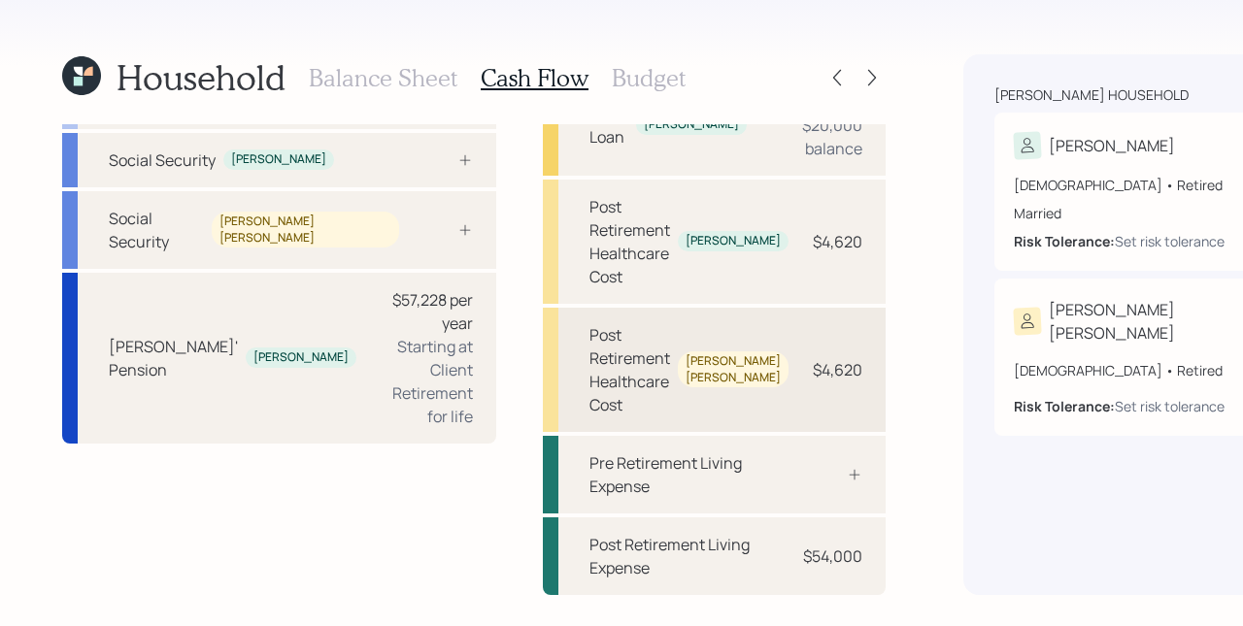
scroll to position [295, 0]
click at [617, 574] on div "Post Retirement Living Expense $54,000" at bounding box center [714, 557] width 343 height 78
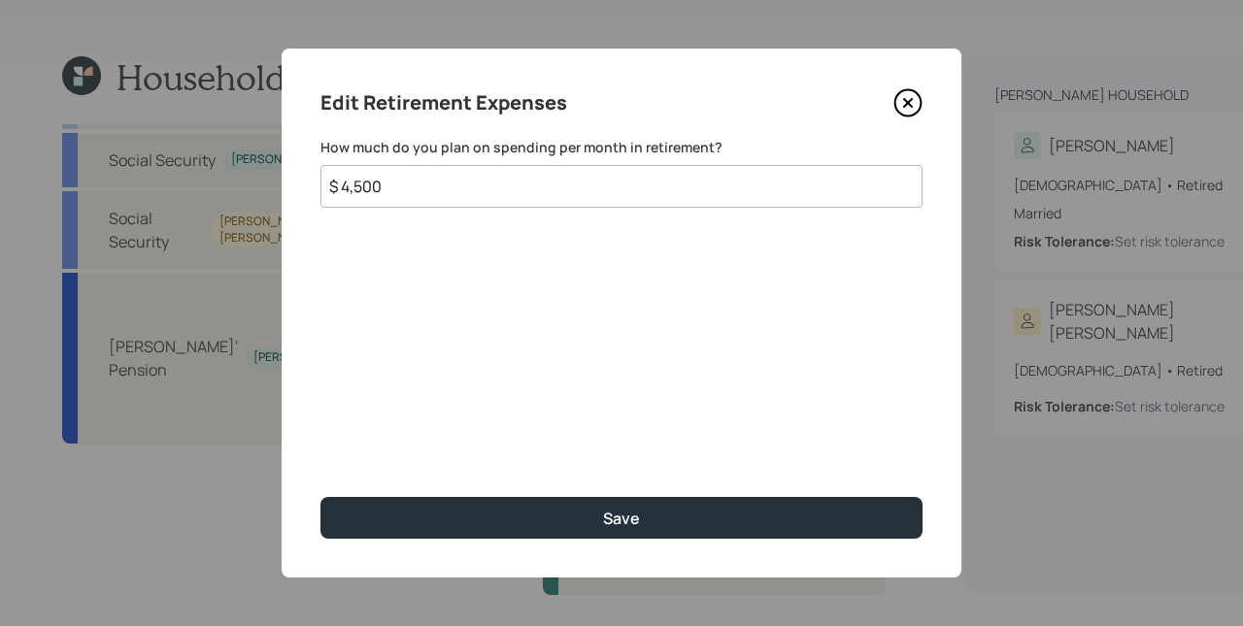
drag, startPoint x: 414, startPoint y: 185, endPoint x: 343, endPoint y: 173, distance: 72.0
click at [343, 173] on input "$ 4,500" at bounding box center [621, 186] width 602 height 43
click at [363, 280] on div "Edit Retirement Expenses How much do you plan on spending per month in retireme…" at bounding box center [622, 313] width 680 height 529
click at [913, 101] on icon at bounding box center [907, 102] width 29 height 29
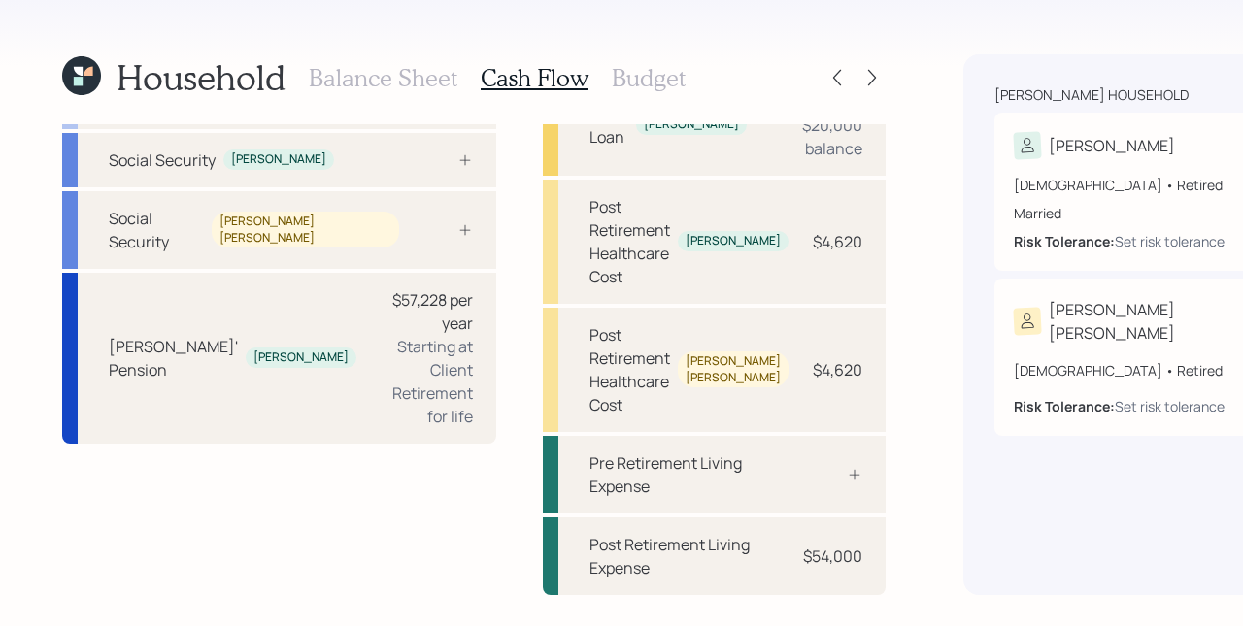
click at [383, 65] on h3 "Balance Sheet" at bounding box center [383, 78] width 149 height 28
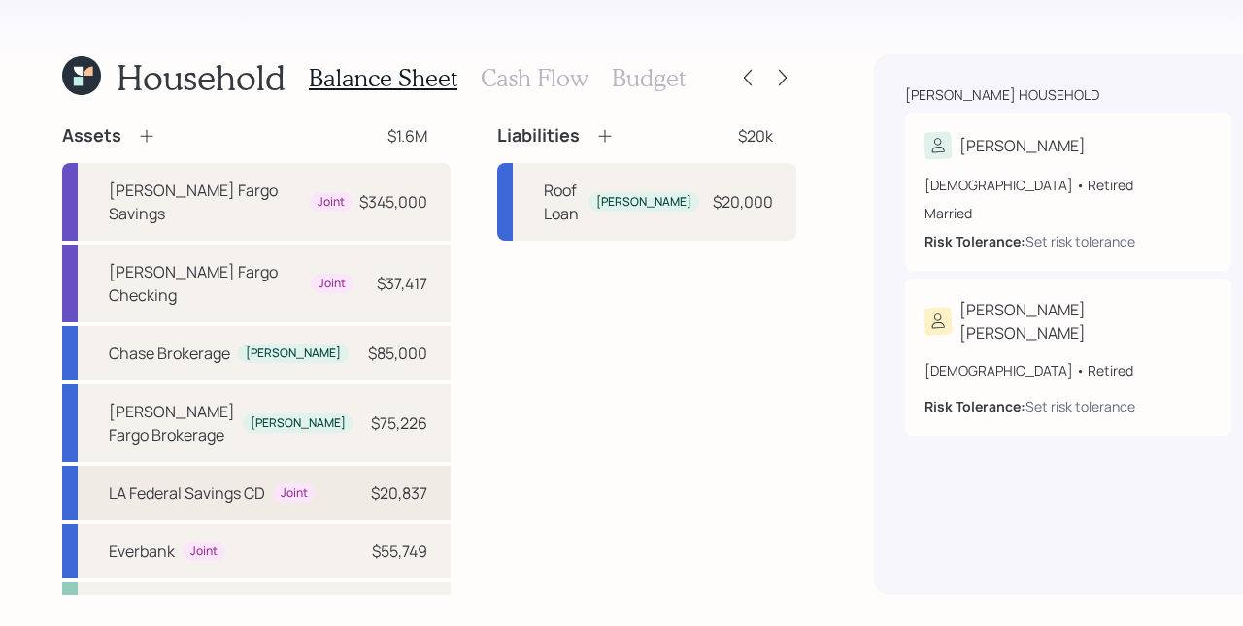
scroll to position [111, 0]
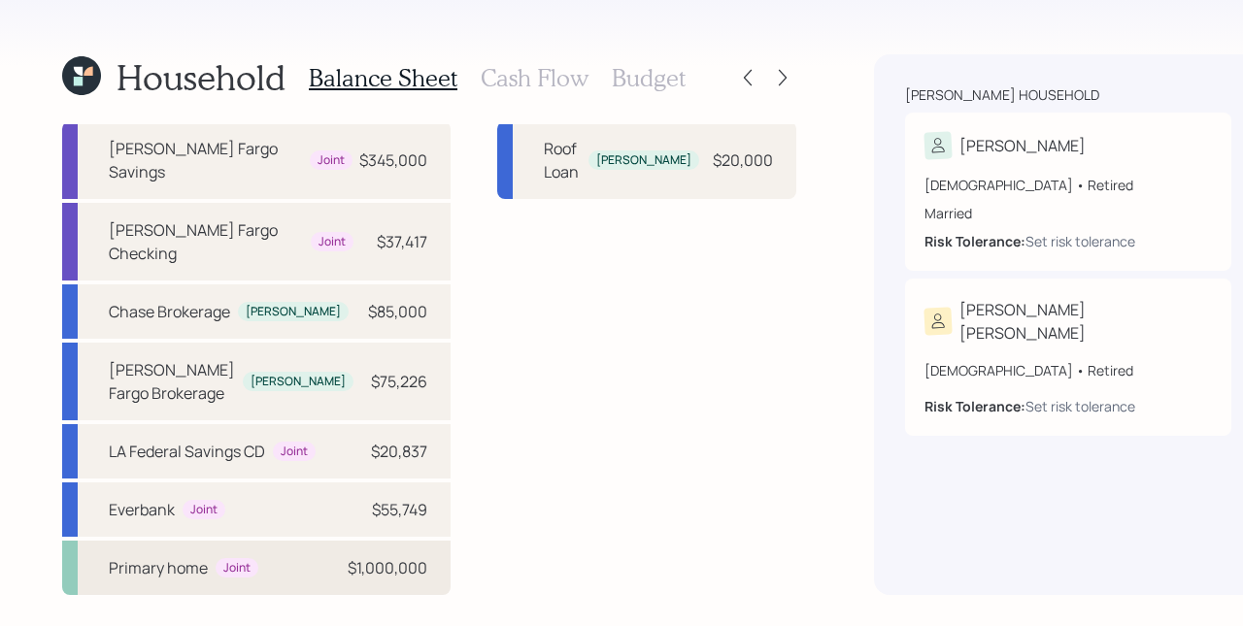
click at [284, 572] on div "Primary home Joint $1,000,000" at bounding box center [256, 568] width 388 height 54
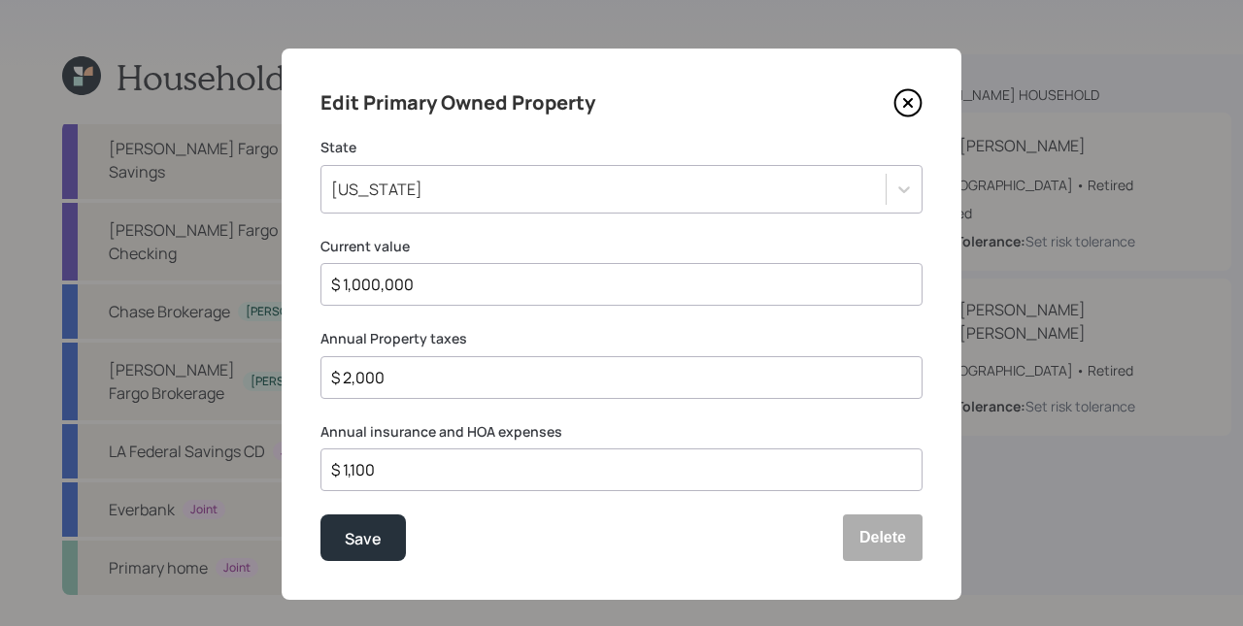
drag, startPoint x: 384, startPoint y: 471, endPoint x: 328, endPoint y: 468, distance: 55.4
click at [329, 468] on input "$ 1,100" at bounding box center [613, 469] width 569 height 23
click at [477, 476] on input "$ 1,100" at bounding box center [613, 469] width 569 height 23
drag, startPoint x: 387, startPoint y: 378, endPoint x: 312, endPoint y: 366, distance: 76.6
click at [312, 366] on div "Edit Primary Owned Property State California Current value $ 1,000,000 Annual P…" at bounding box center [622, 325] width 680 height 552
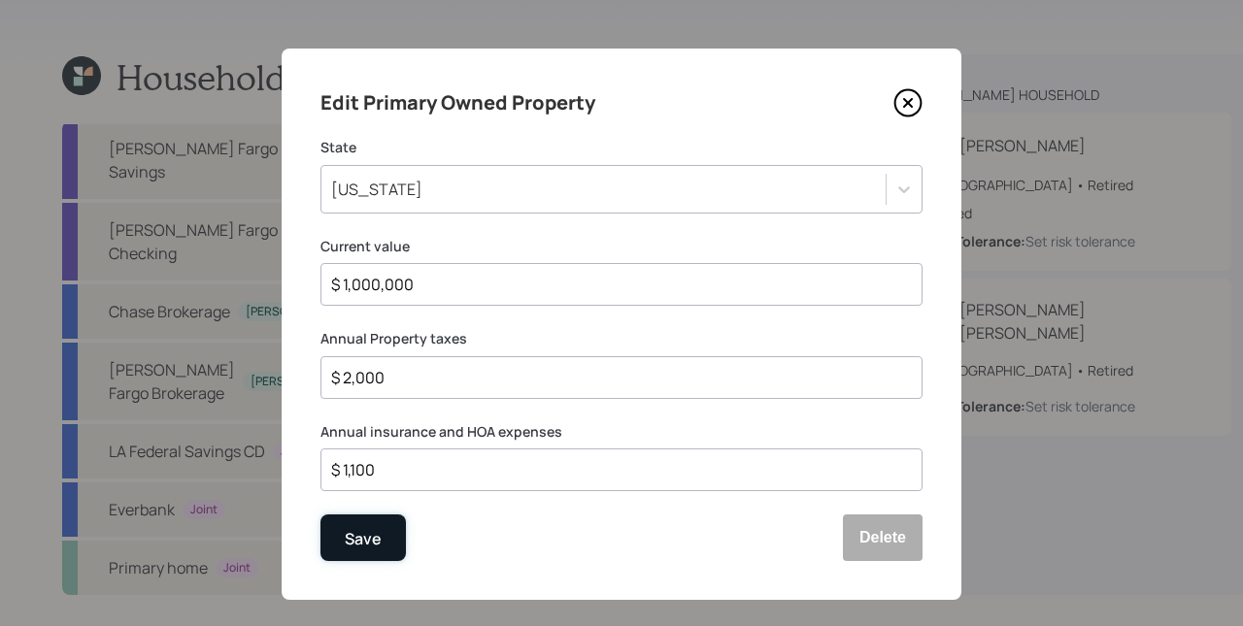
click at [376, 542] on button "Save" at bounding box center [362, 538] width 85 height 47
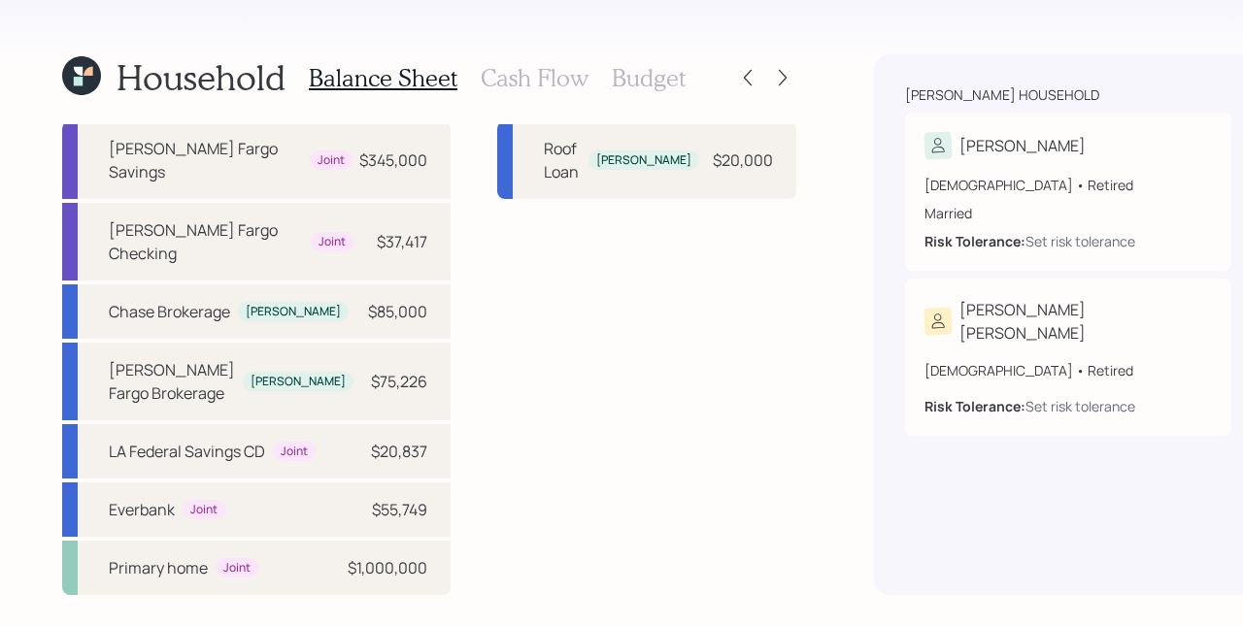
scroll to position [111, 0]
click at [348, 561] on div "$1,000,000" at bounding box center [388, 567] width 80 height 23
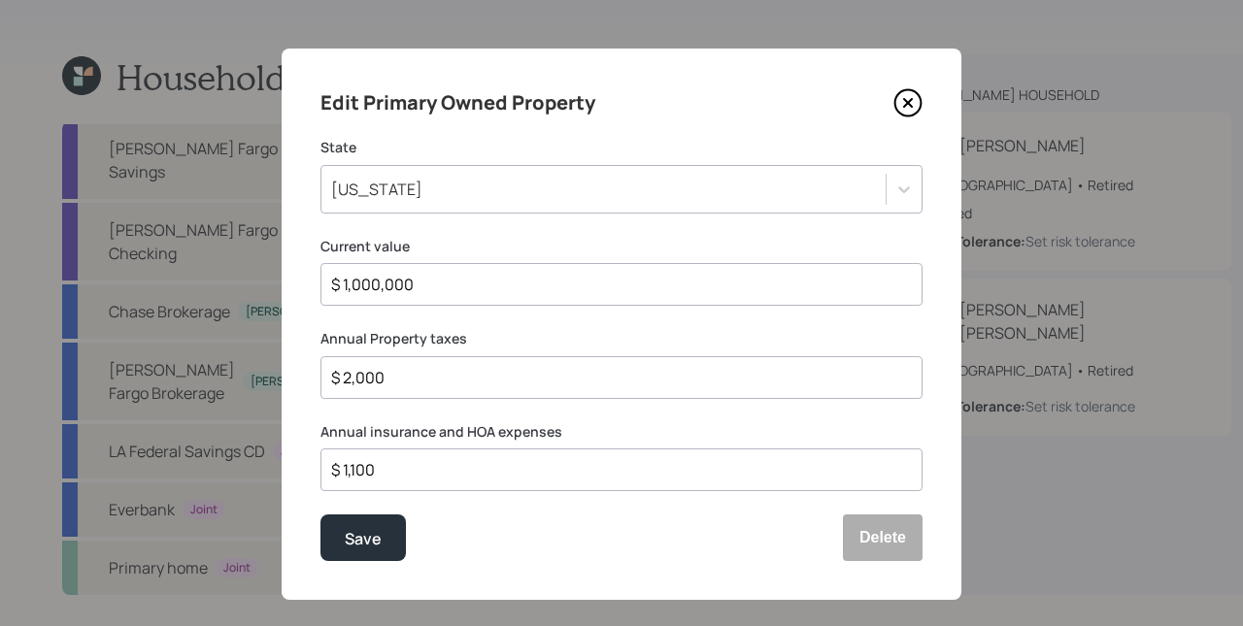
click at [438, 373] on input "$ 2,000" at bounding box center [613, 377] width 569 height 23
type input "$ 4,000"
click at [474, 512] on div "Edit Primary Owned Property State California Current value $ 1,000,000 Annual P…" at bounding box center [622, 325] width 680 height 552
click at [364, 525] on button "Save" at bounding box center [362, 538] width 85 height 47
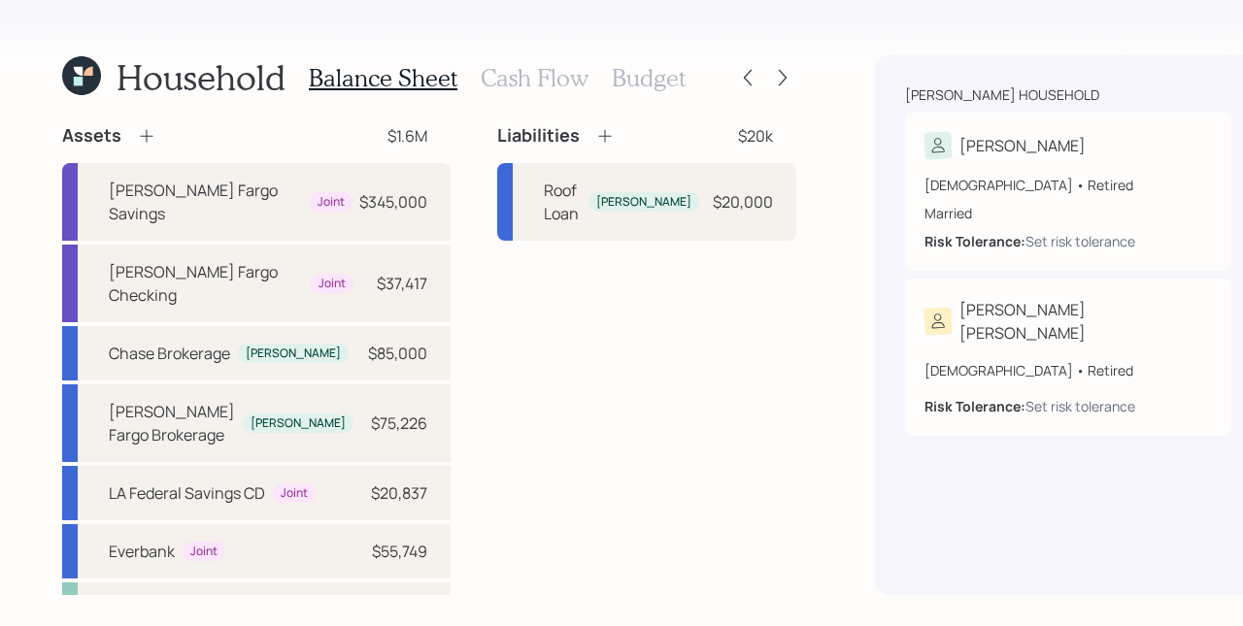
click at [530, 78] on h3 "Cash Flow" at bounding box center [535, 78] width 108 height 28
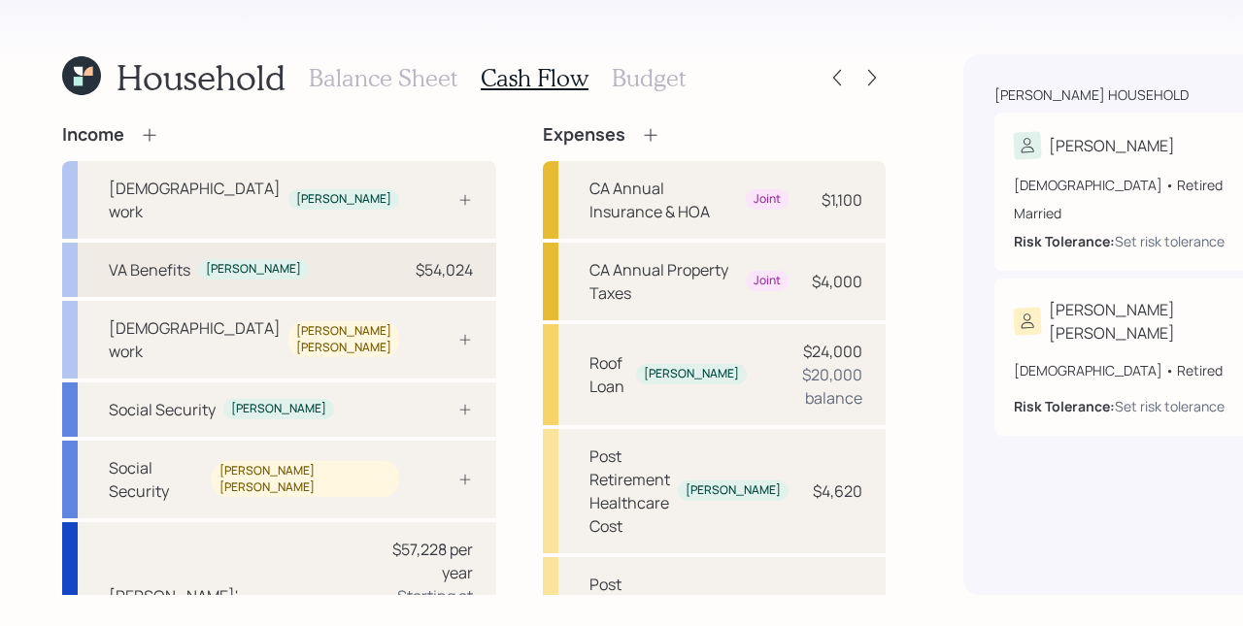
click at [416, 262] on div "$54,024" at bounding box center [444, 269] width 57 height 23
select select "other"
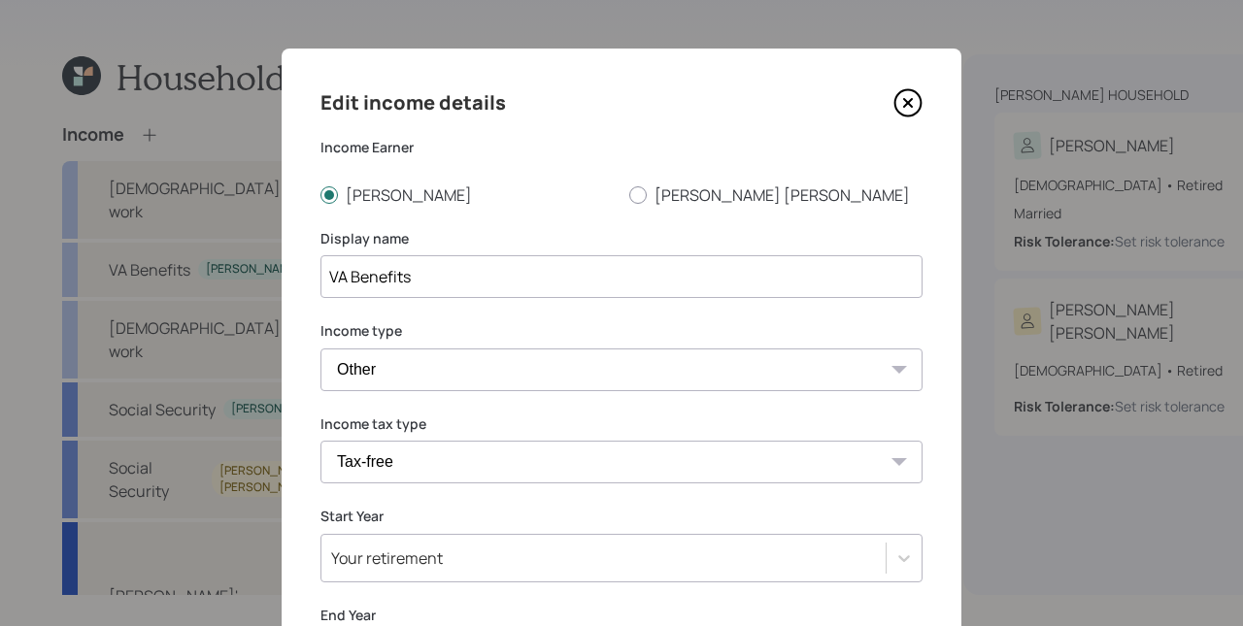
click at [904, 101] on icon at bounding box center [908, 103] width 8 height 8
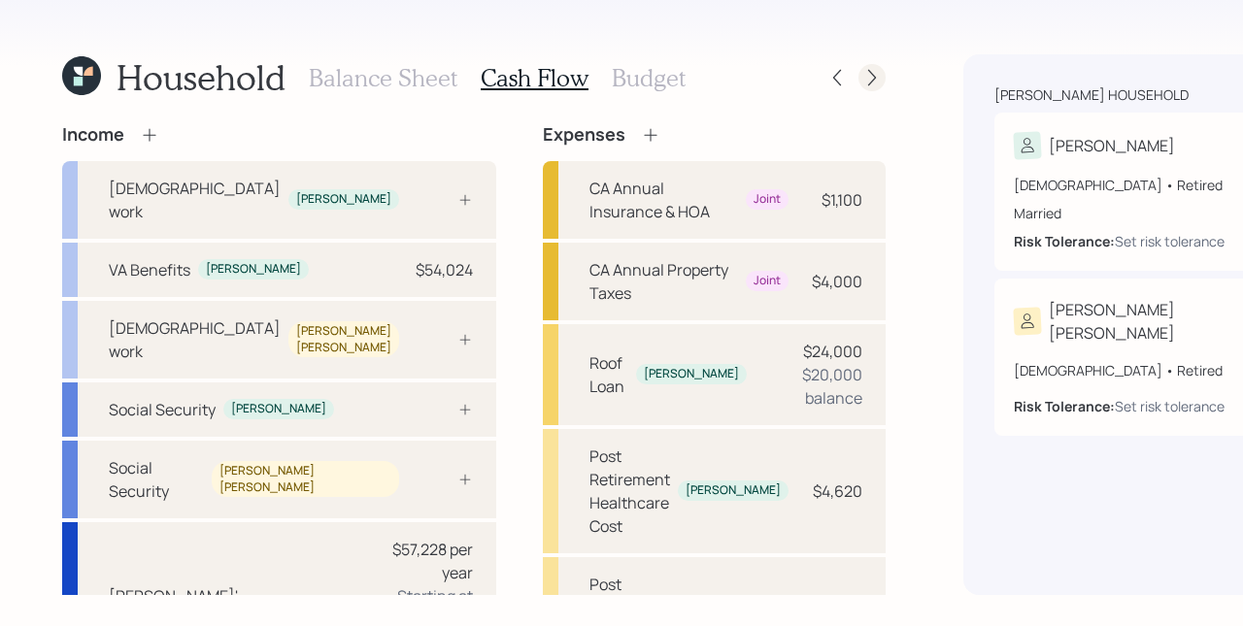
click at [862, 77] on icon at bounding box center [871, 77] width 19 height 19
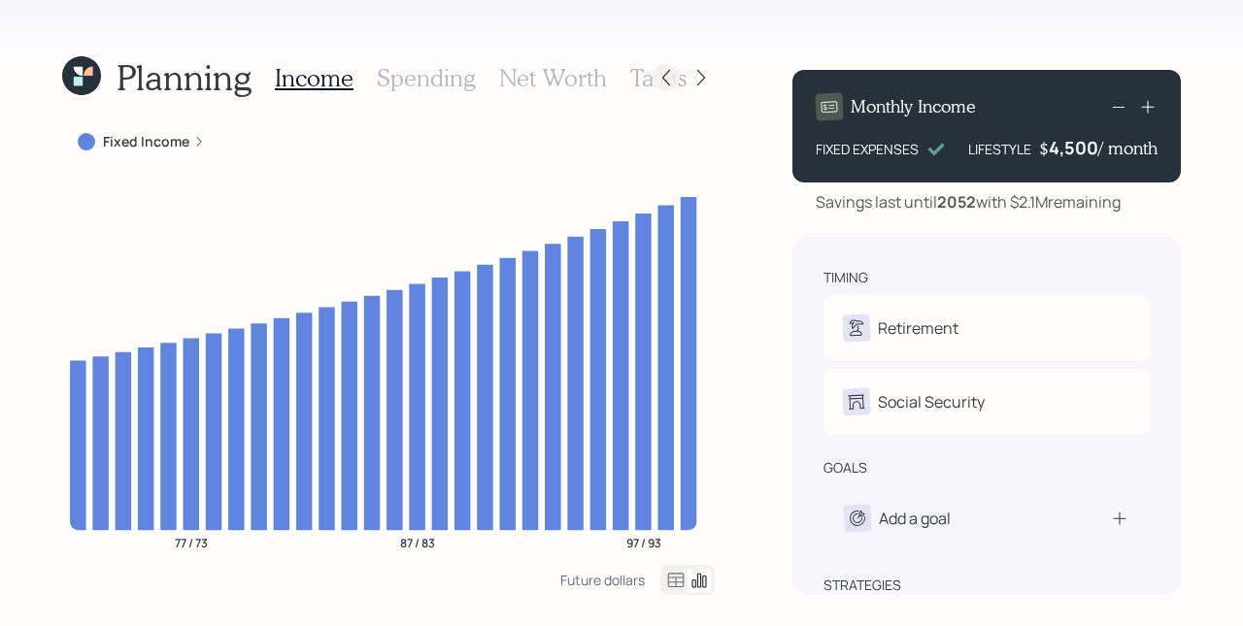
click at [677, 78] on div at bounding box center [666, 77] width 27 height 27
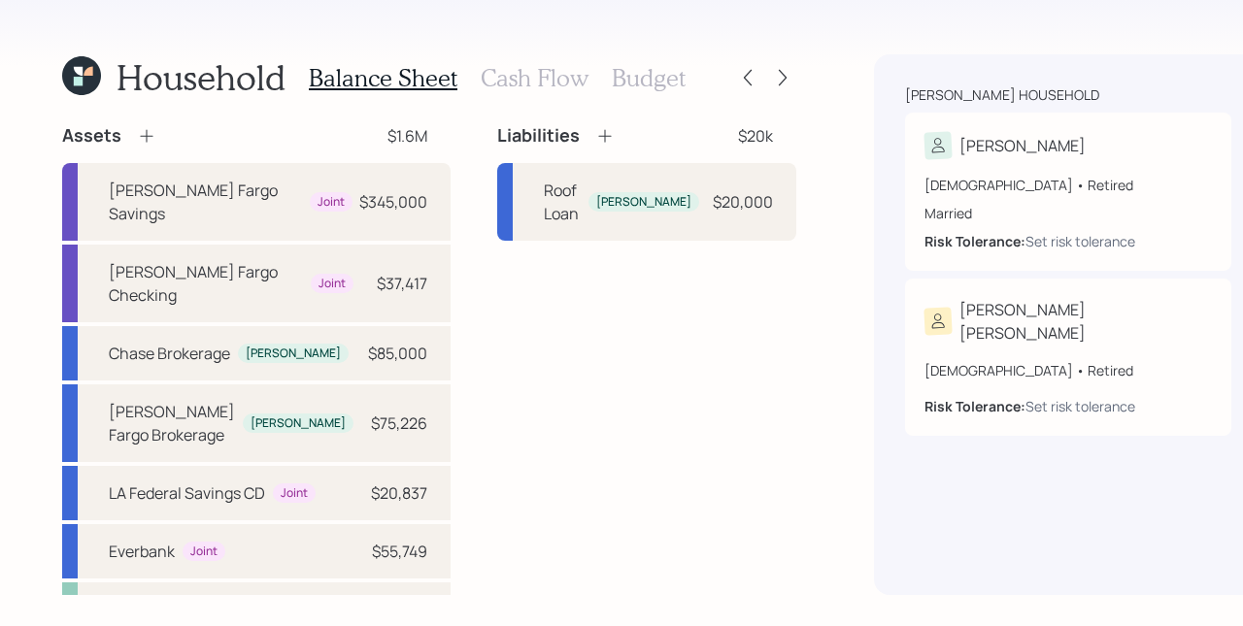
click at [726, 241] on div "Household Balance Sheet Cash Flow Budget Assets $1.6M Wells Fargo Savings Joint…" at bounding box center [621, 313] width 1243 height 626
click at [773, 82] on icon at bounding box center [782, 77] width 19 height 19
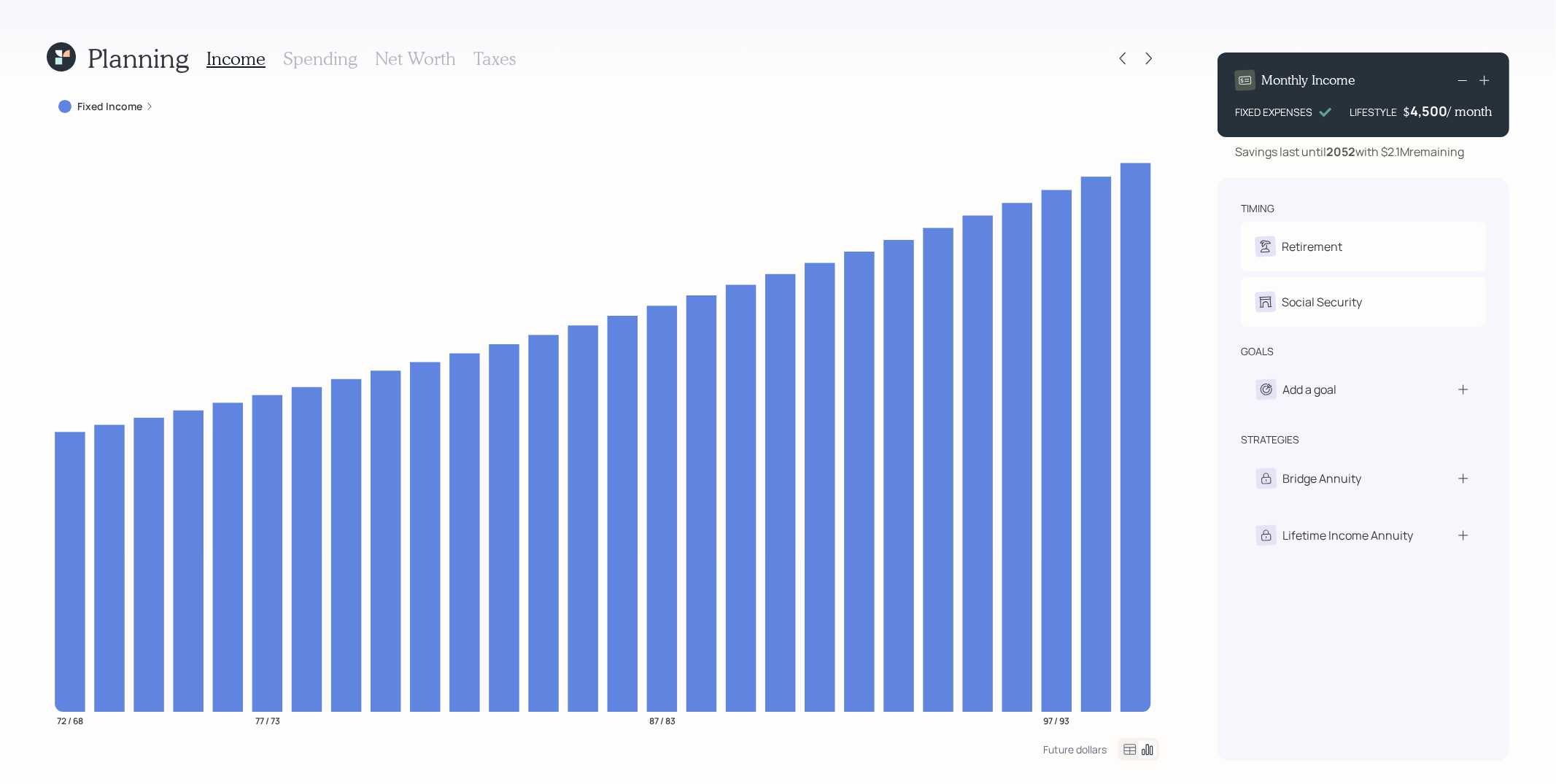
click at [135, 104] on label "Fixed Income" at bounding box center [110, 106] width 65 height 14
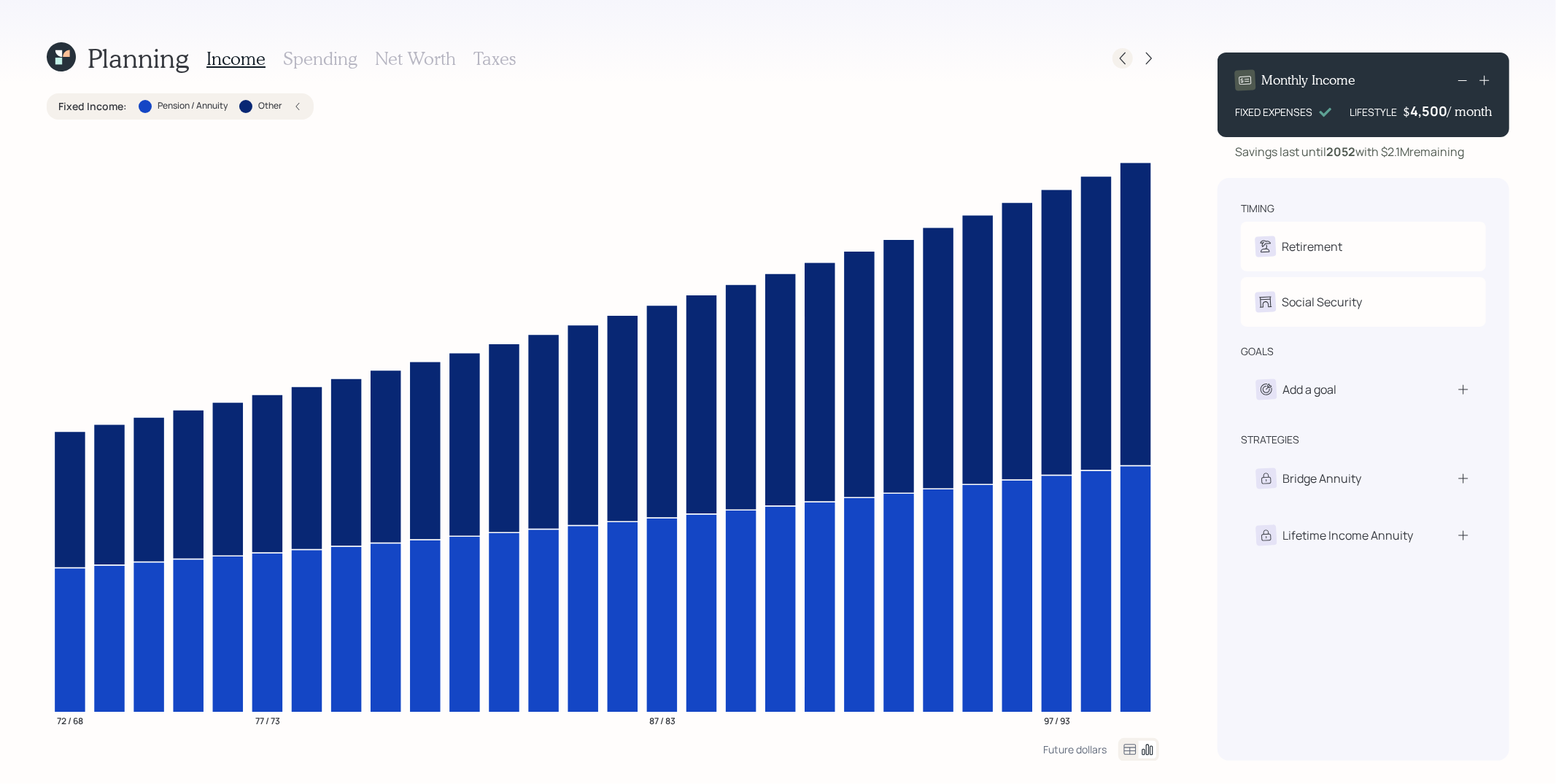
click at [1119, 61] on icon at bounding box center [1122, 58] width 14 height 14
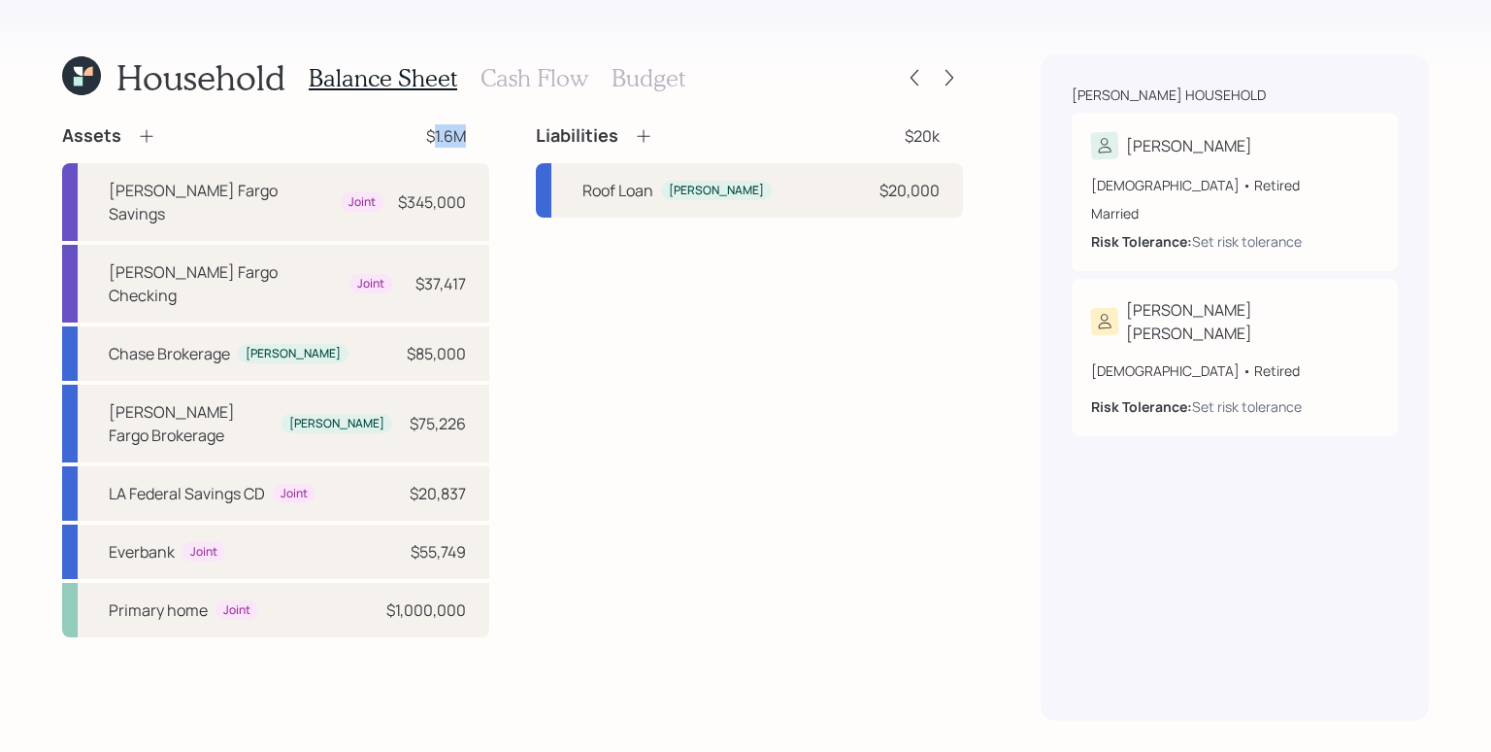
drag, startPoint x: 432, startPoint y: 142, endPoint x: 461, endPoint y: 143, distance: 29.1
click at [461, 143] on div "$1.6M" at bounding box center [446, 135] width 40 height 23
click at [1276, 242] on div "Set risk tolerance" at bounding box center [1247, 241] width 110 height 20
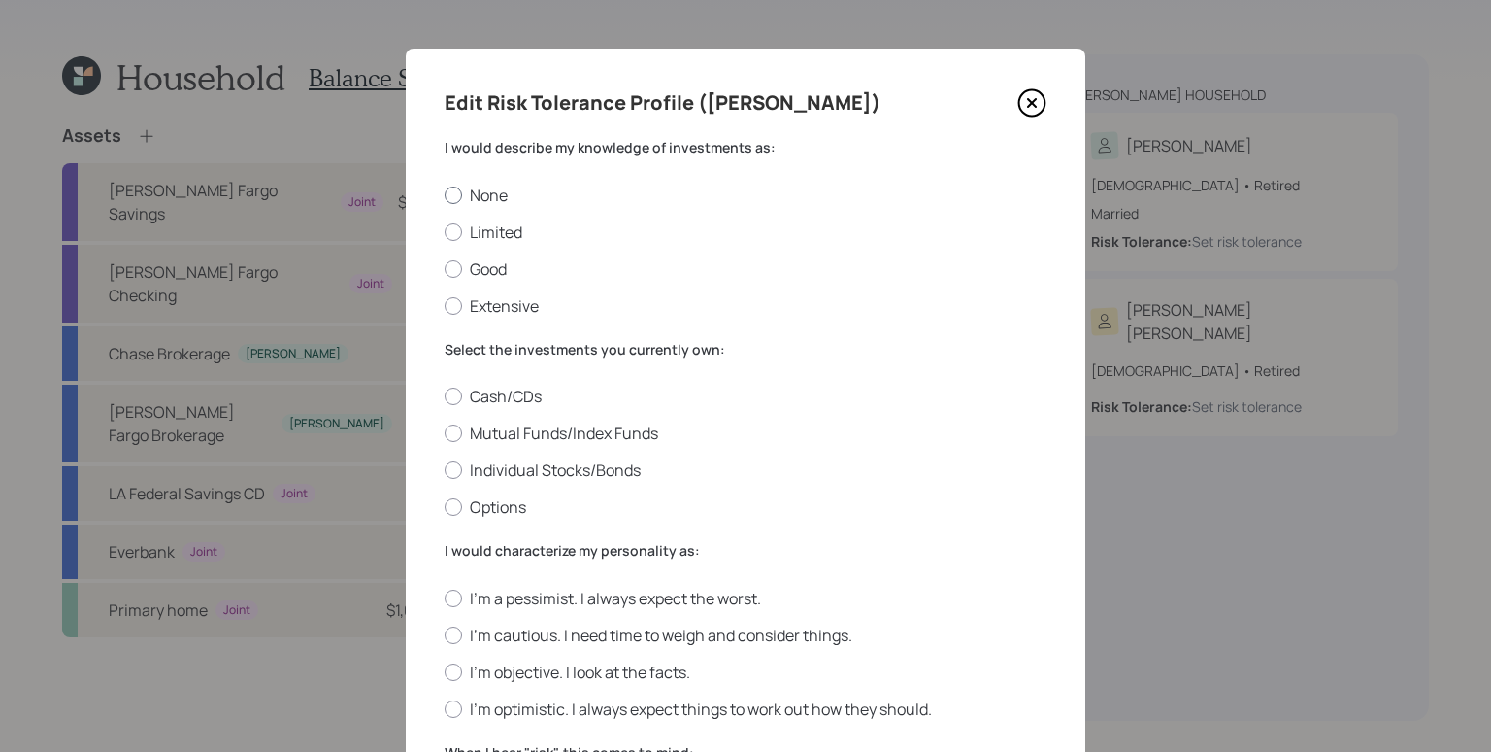
click at [479, 198] on label "None" at bounding box center [746, 194] width 602 height 21
click at [445, 195] on input "None" at bounding box center [444, 194] width 1 height 1
radio input "true"
click at [502, 403] on label "Cash/CDs" at bounding box center [746, 395] width 602 height 21
click at [445, 397] on input "Cash/CDs" at bounding box center [444, 396] width 1 height 1
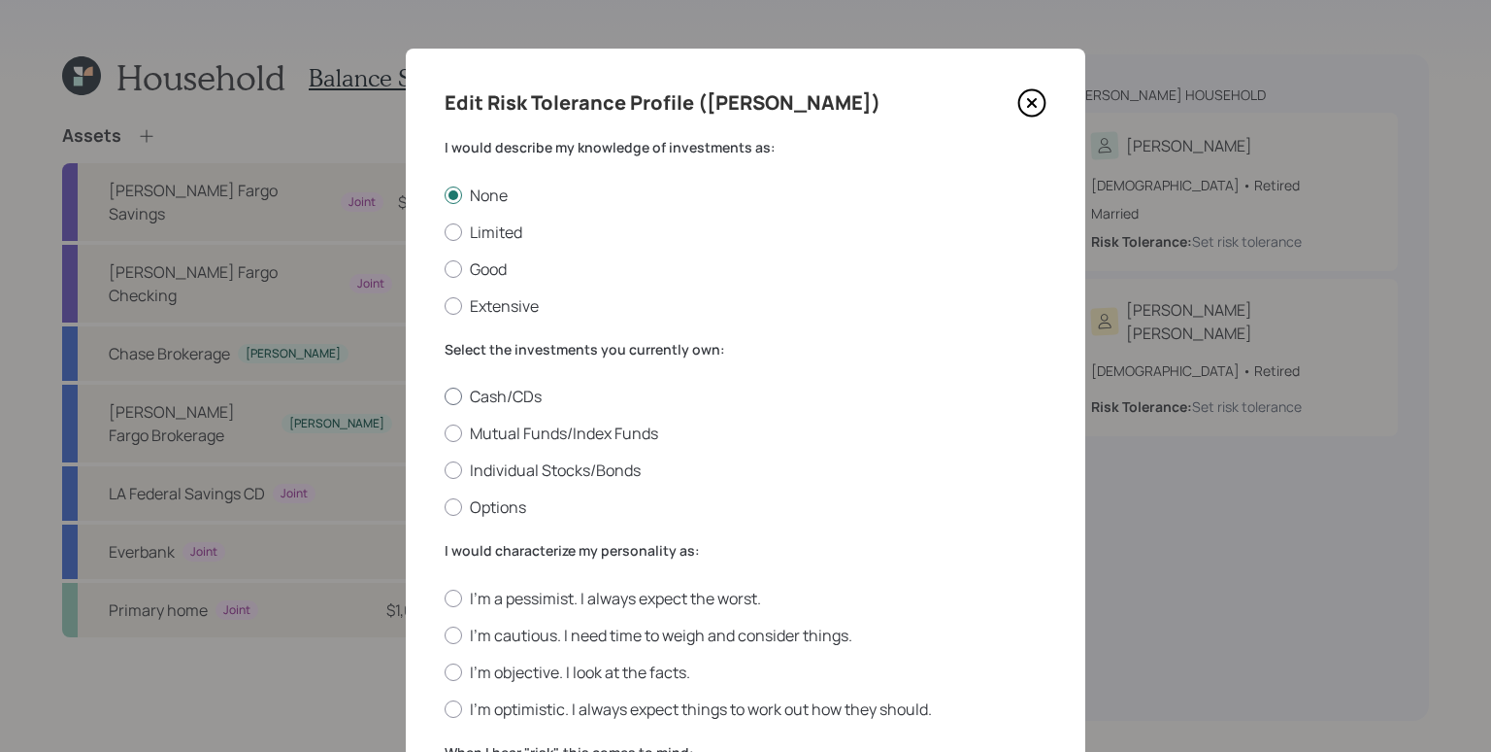
radio input "true"
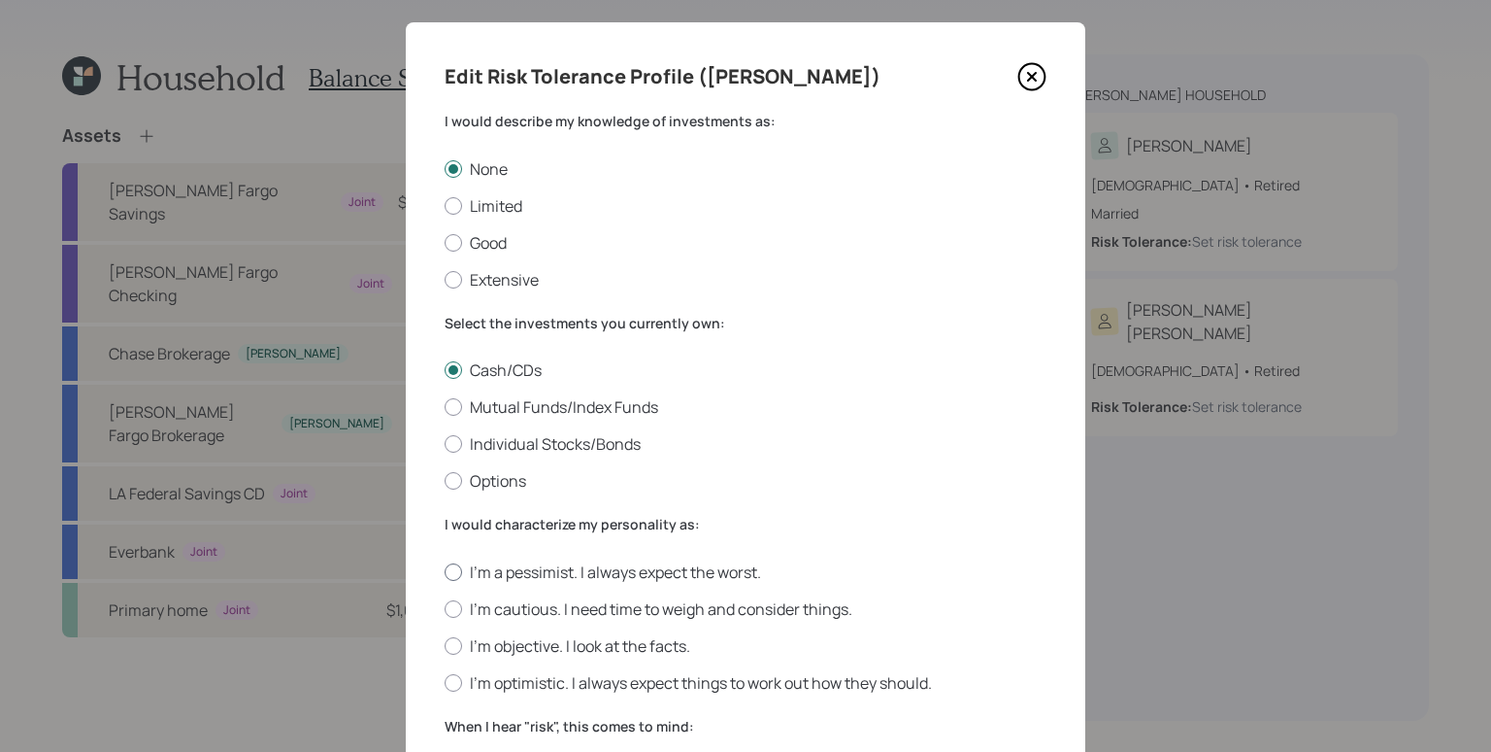
click at [522, 568] on label "I'm a pessimist. I always expect the worst." at bounding box center [746, 571] width 602 height 21
click at [445, 571] on input "I'm a pessimist. I always expect the worst." at bounding box center [444, 571] width 1 height 1
radio input "true"
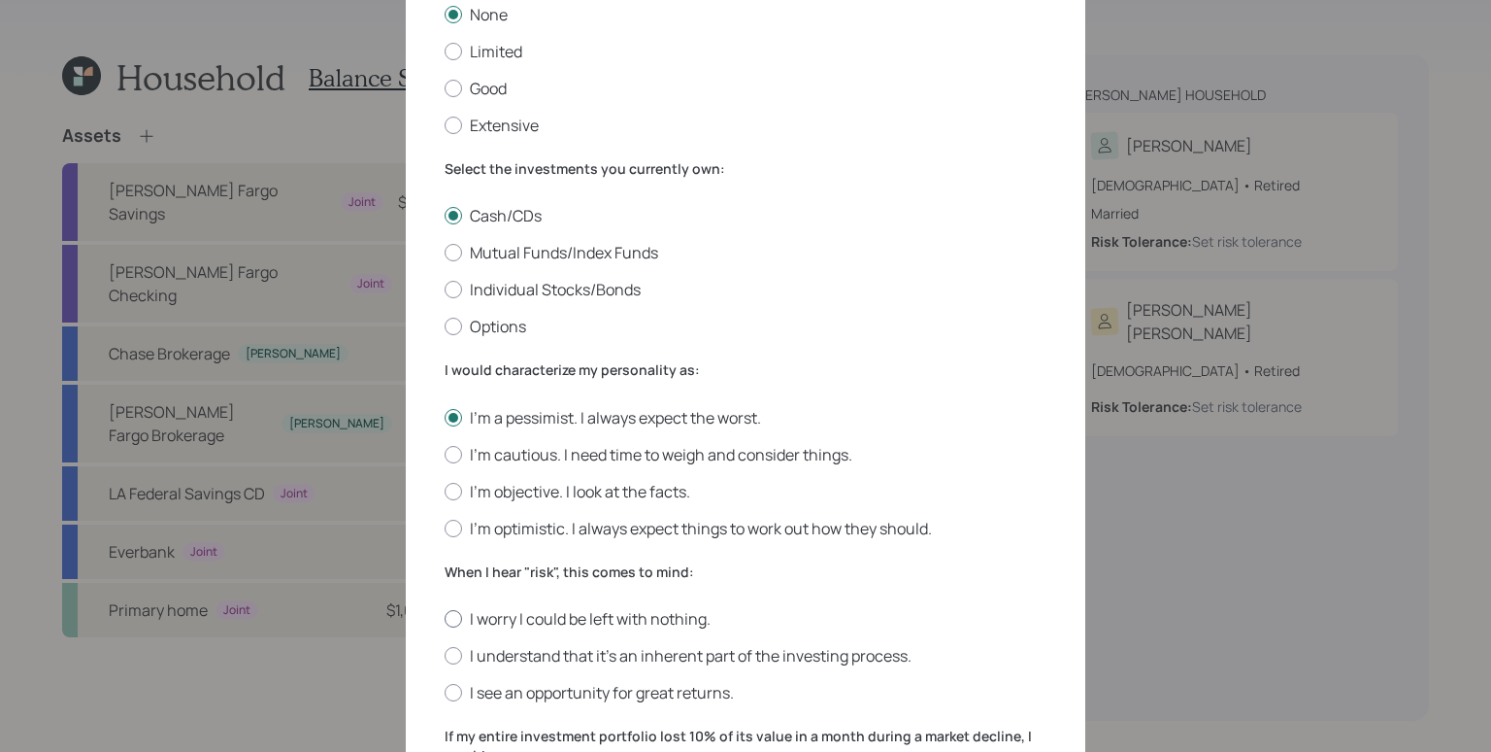
click at [599, 621] on label "I worry I could be left with nothing." at bounding box center [746, 618] width 602 height 21
click at [445, 619] on input "I worry I could be left with nothing." at bounding box center [444, 619] width 1 height 1
radio input "true"
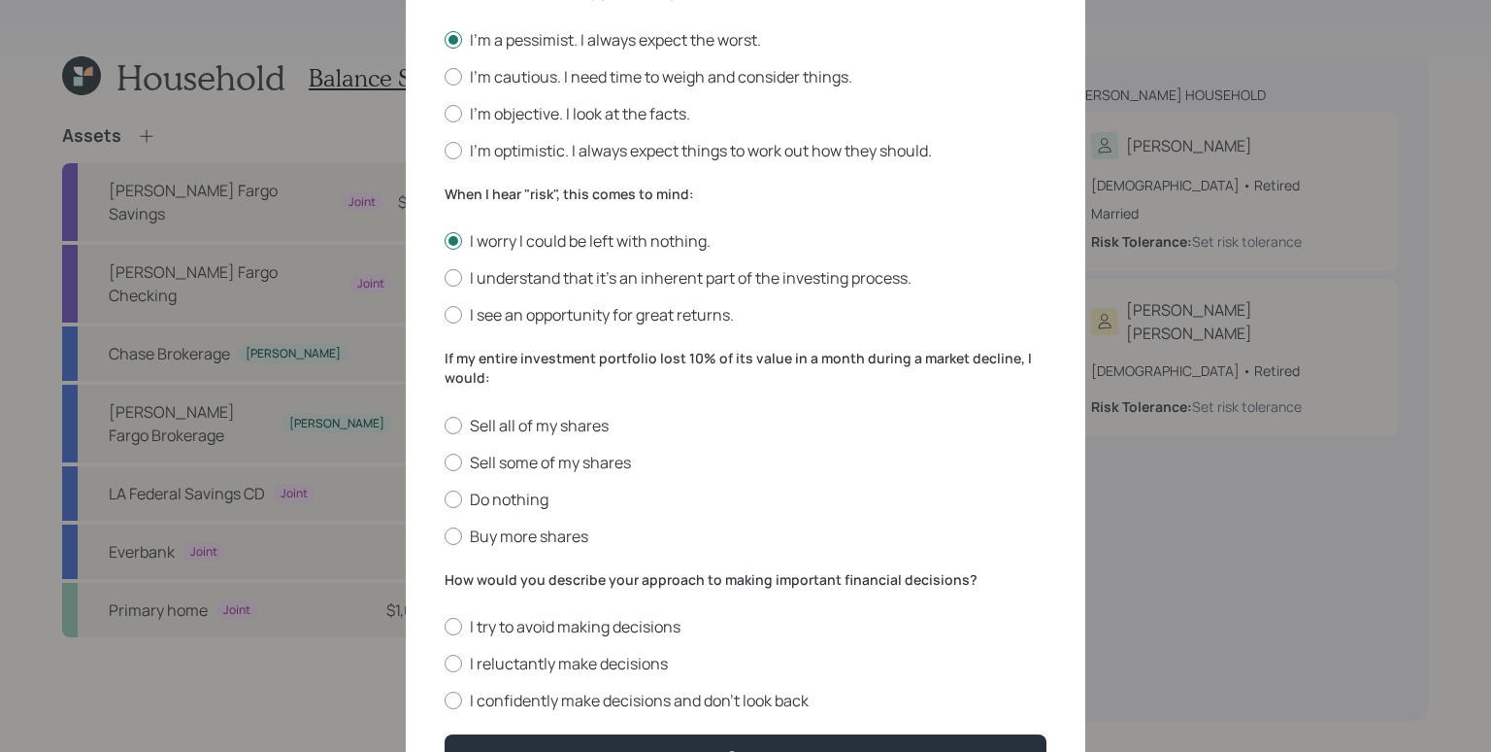
scroll to position [670, 0]
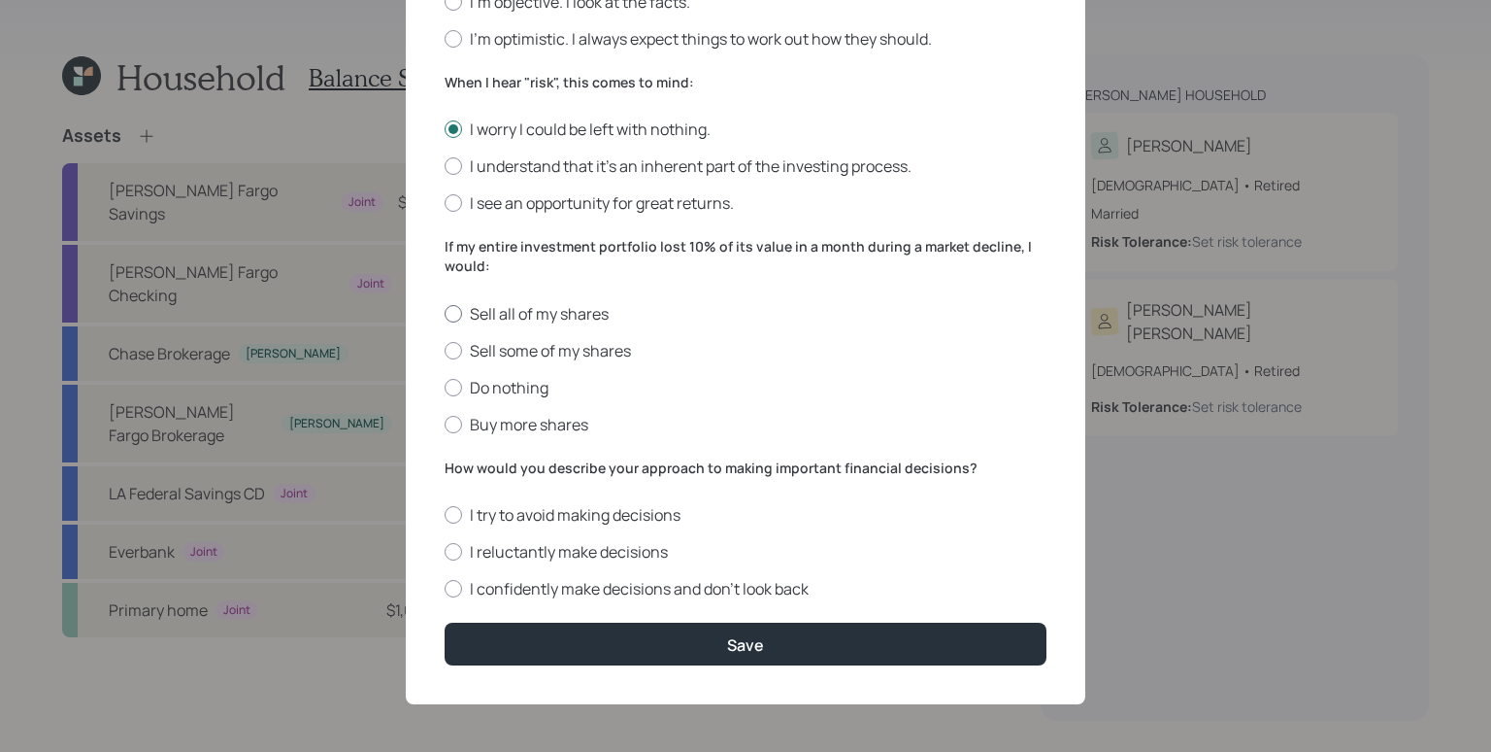
click at [500, 309] on label "Sell all of my shares" at bounding box center [746, 313] width 602 height 21
click at [445, 313] on input "Sell all of my shares" at bounding box center [444, 313] width 1 height 1
radio input "true"
click at [546, 509] on label "I try to avoid making decisions" at bounding box center [746, 514] width 602 height 21
click at [445, 515] on input "I try to avoid making decisions" at bounding box center [444, 515] width 1 height 1
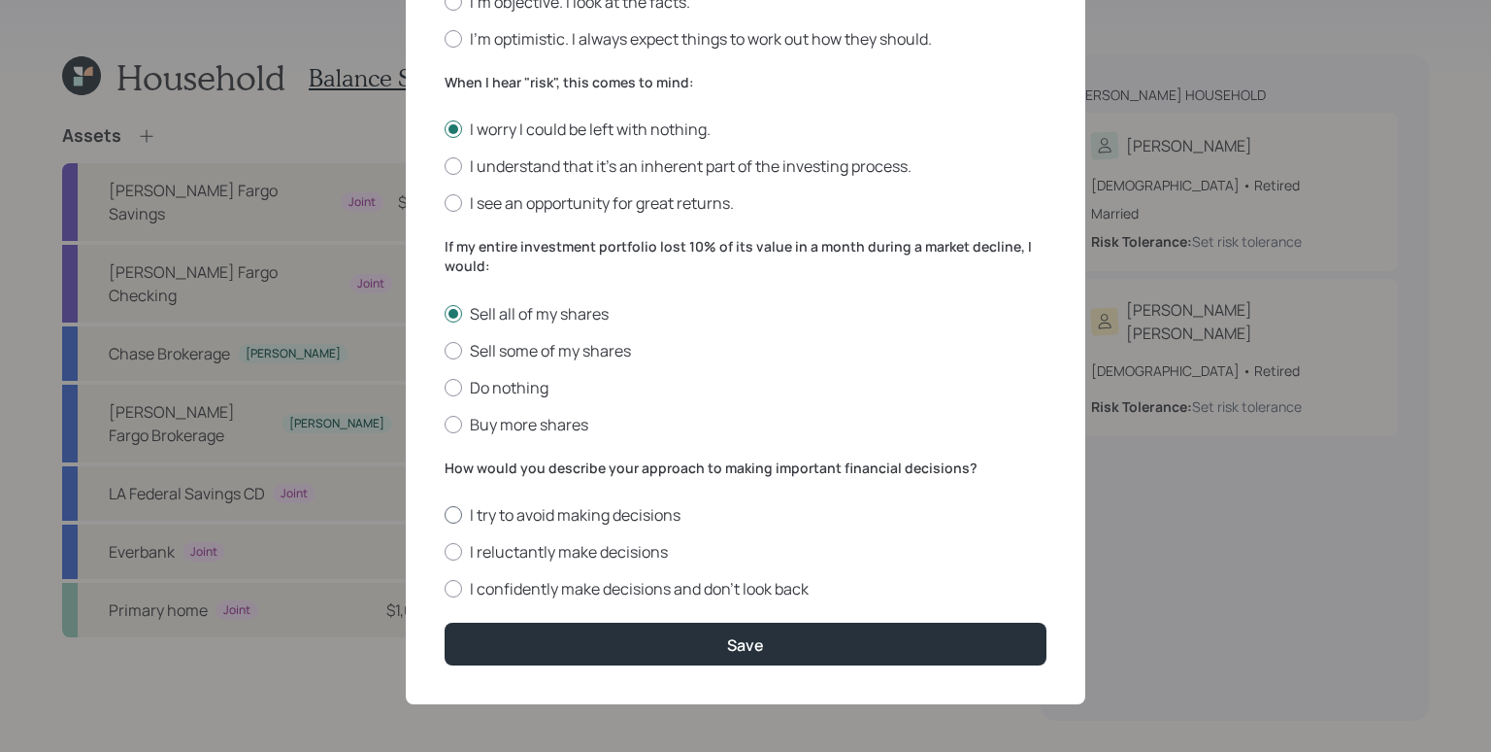
radio input "true"
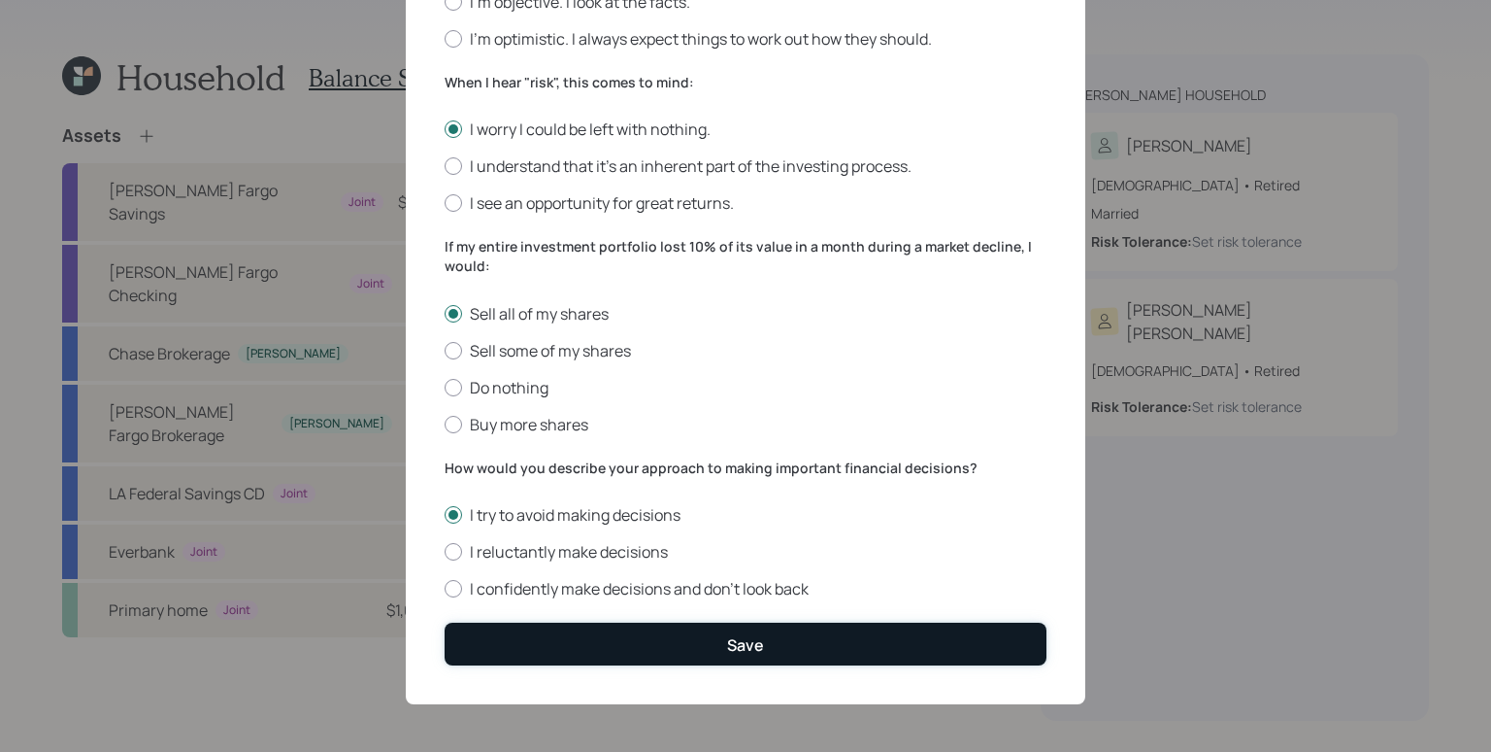
click at [728, 641] on div "Save" at bounding box center [745, 644] width 37 height 21
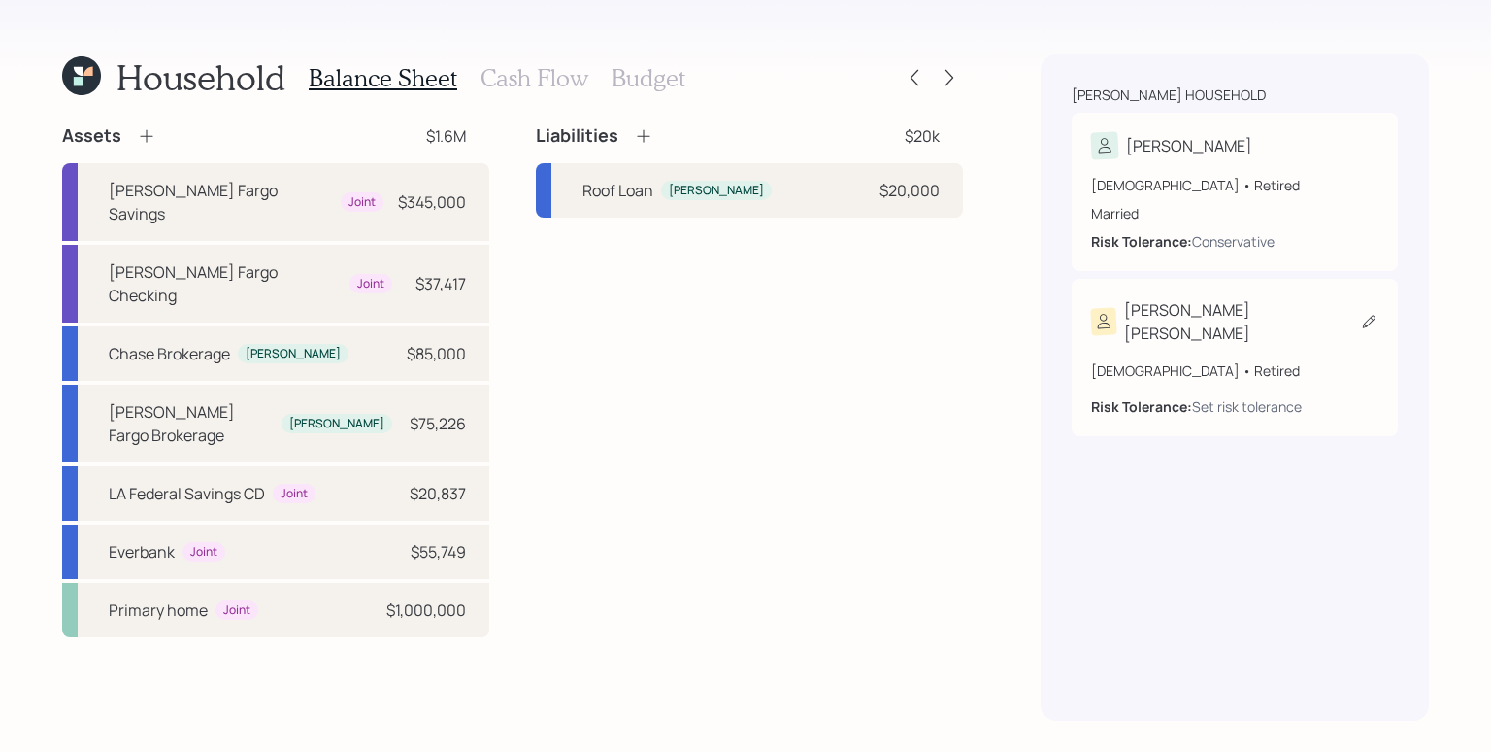
click at [1149, 398] on div "Susie ann 68 years old • Retired Risk Tolerance: Set risk tolerance" at bounding box center [1235, 357] width 326 height 157
select select "8"
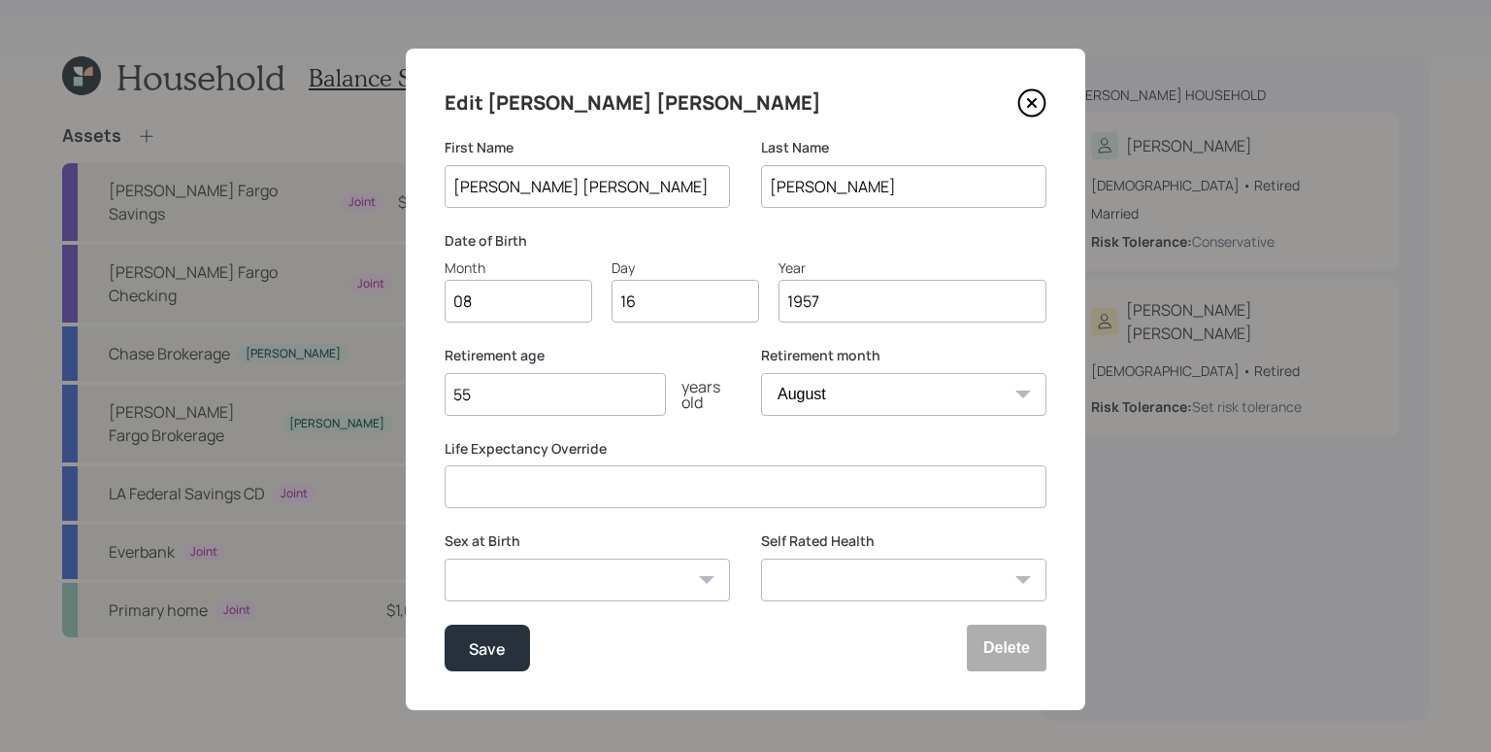
click at [1035, 99] on icon at bounding box center [1032, 102] width 29 height 29
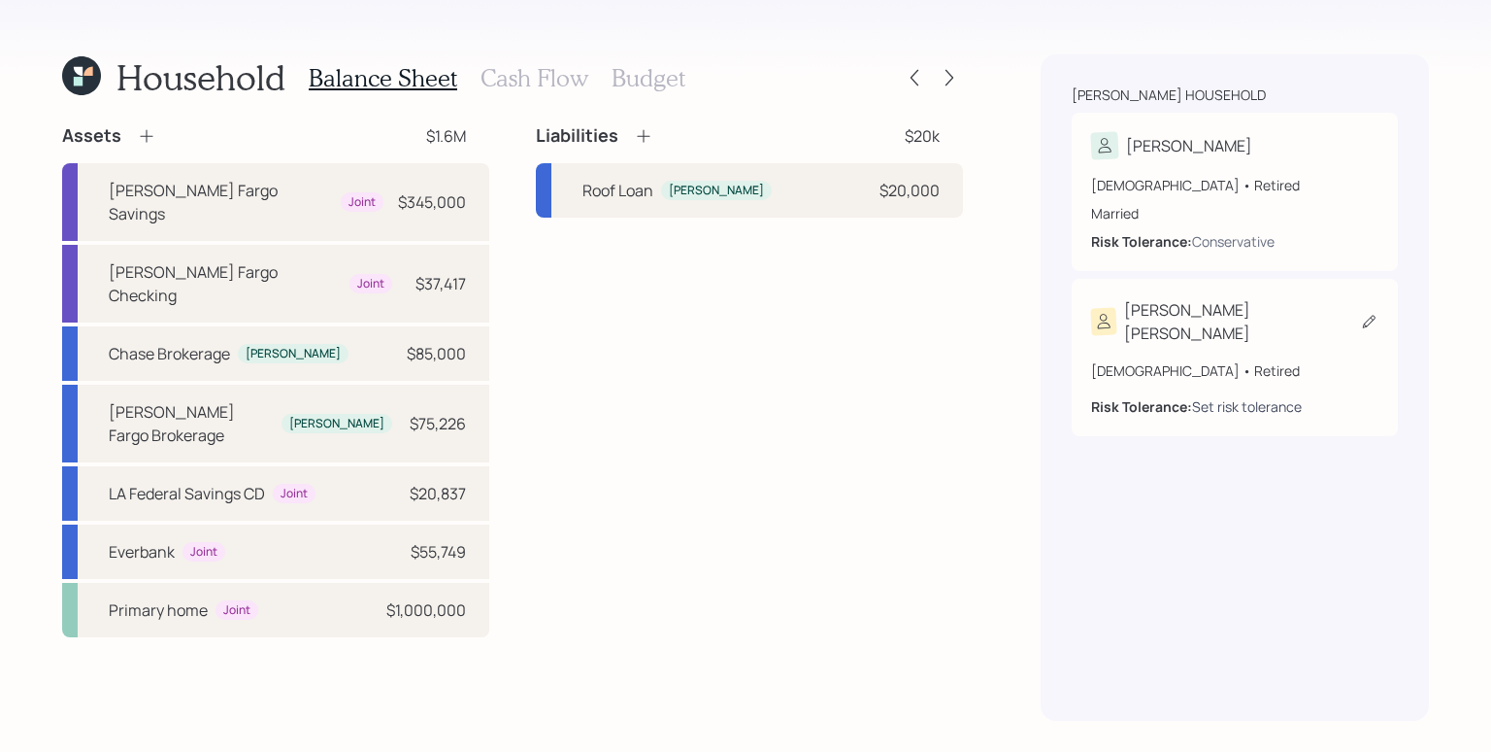
click at [1256, 396] on div "Set risk tolerance" at bounding box center [1247, 406] width 110 height 20
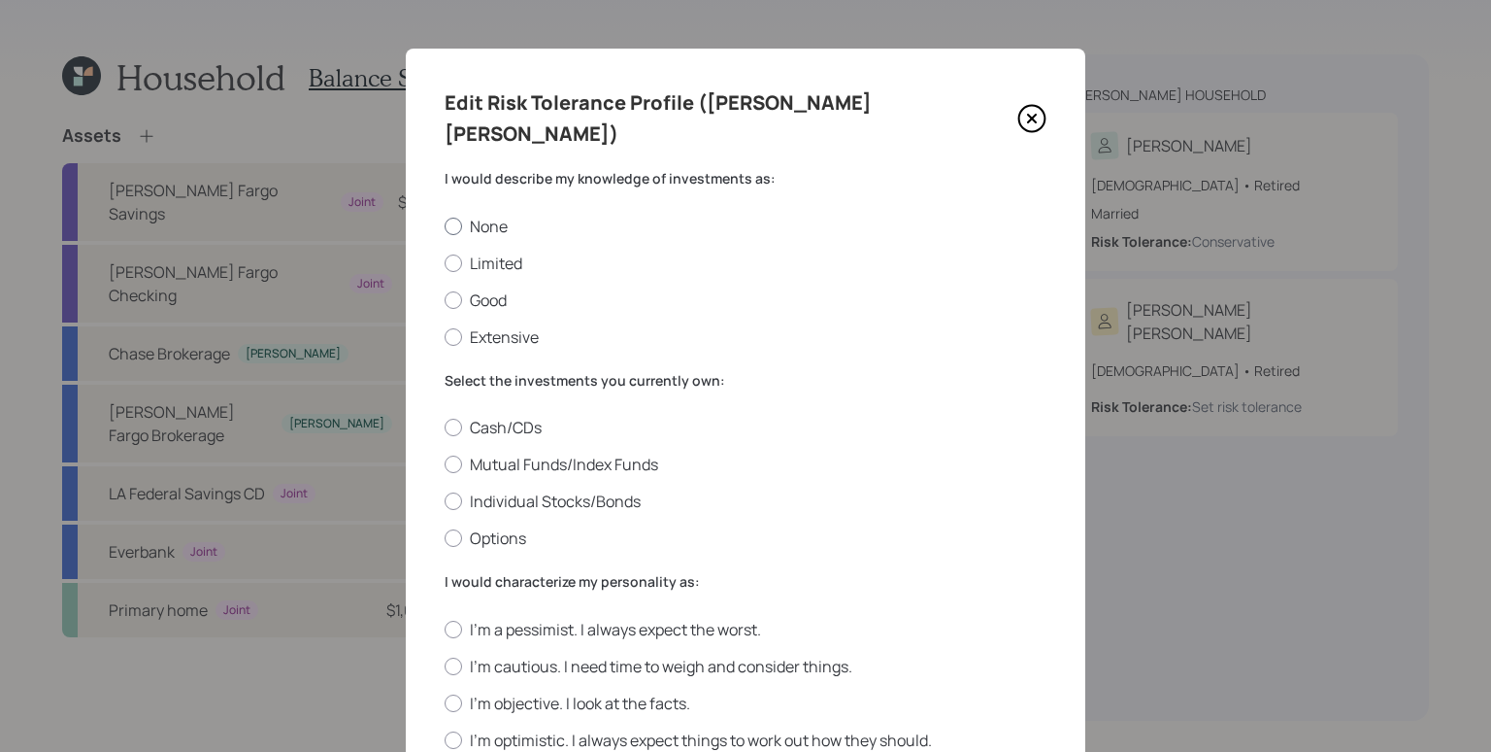
click at [488, 216] on label "None" at bounding box center [746, 226] width 602 height 21
click at [445, 225] on input "None" at bounding box center [444, 225] width 1 height 1
radio input "true"
click at [500, 417] on label "Cash/CDs" at bounding box center [746, 427] width 602 height 21
click at [445, 427] on input "Cash/CDs" at bounding box center [444, 427] width 1 height 1
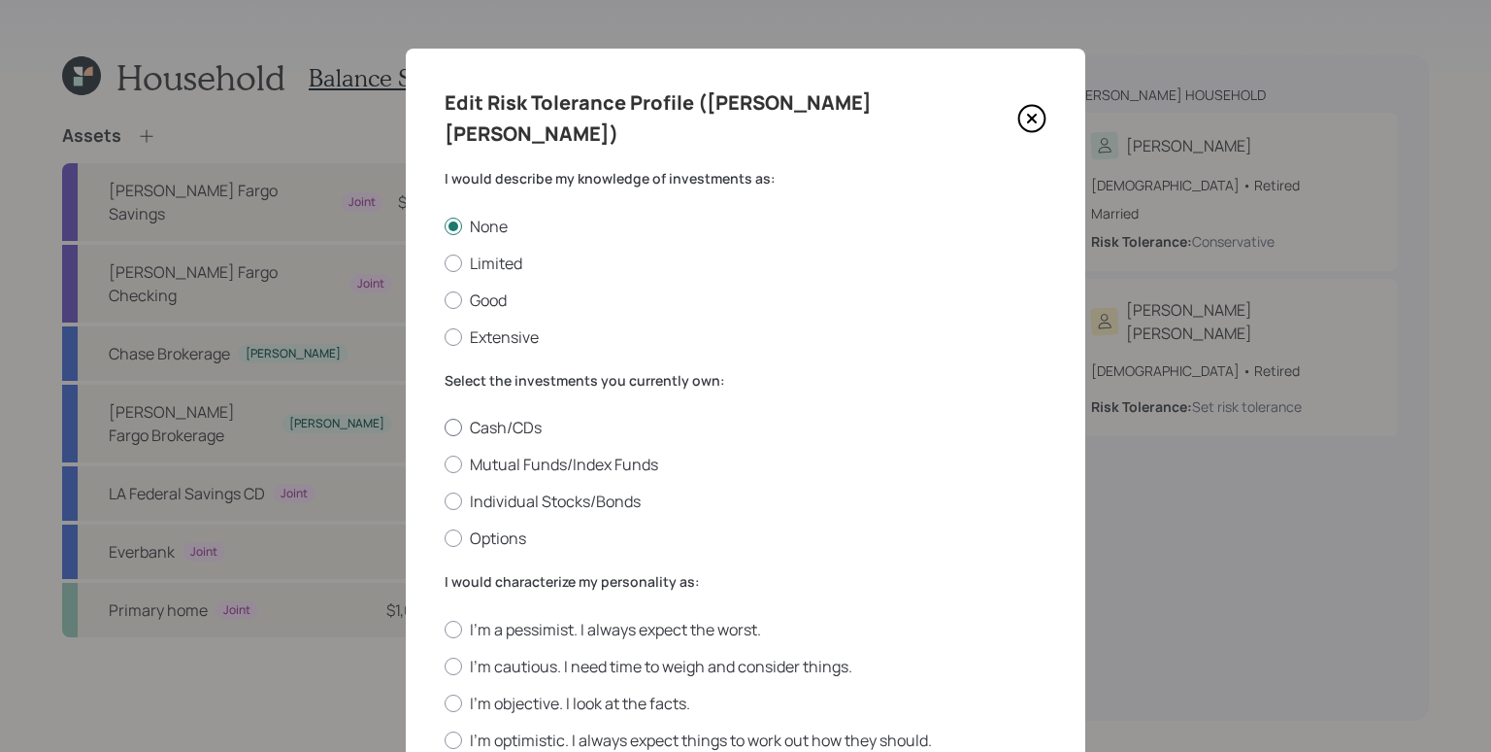
radio input "true"
click at [517, 619] on label "I'm a pessimist. I always expect the worst." at bounding box center [746, 629] width 602 height 21
click at [445, 628] on input "I'm a pessimist. I always expect the worst." at bounding box center [444, 628] width 1 height 1
radio input "true"
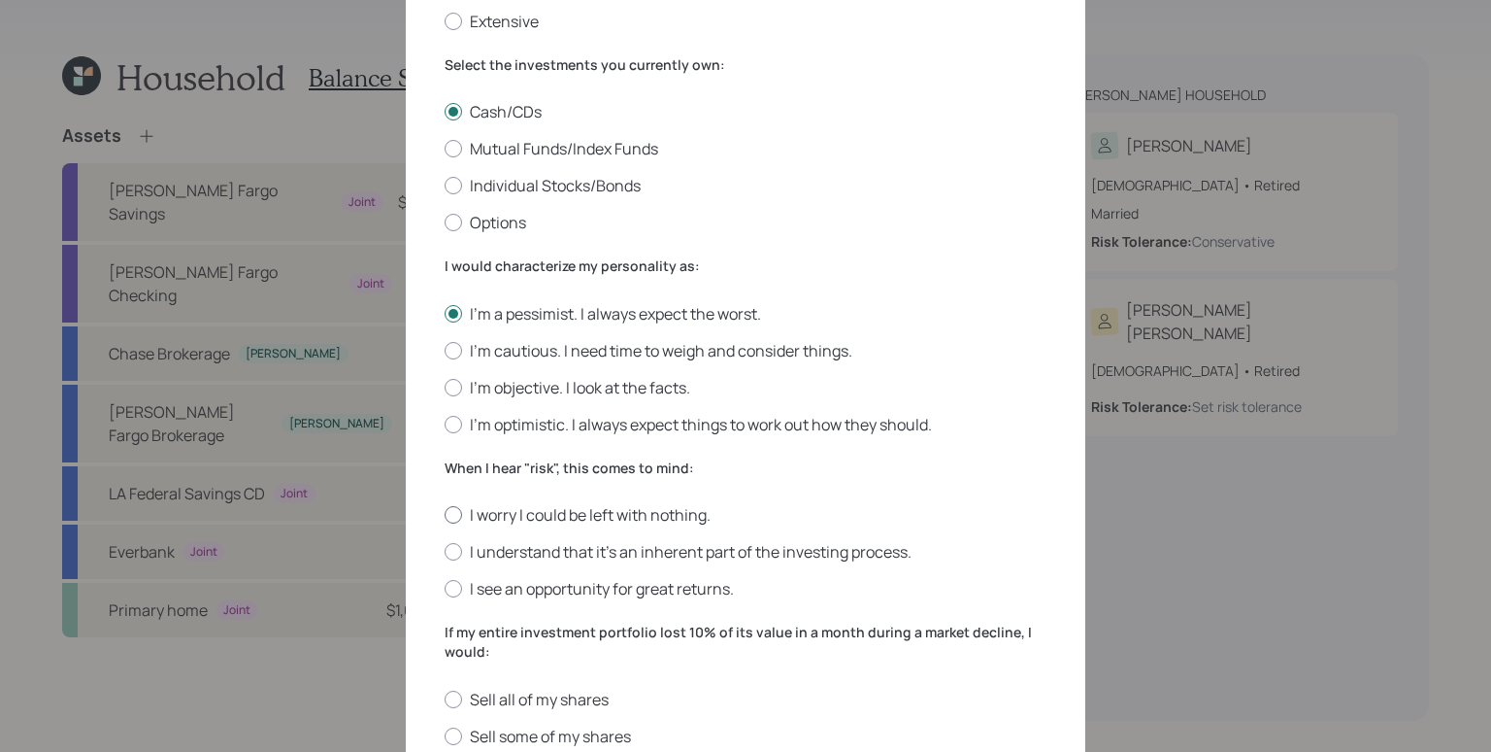
click at [510, 504] on label "I worry I could be left with nothing." at bounding box center [746, 514] width 602 height 21
click at [445, 515] on input "I worry I could be left with nothing." at bounding box center [444, 515] width 1 height 1
radio input "true"
drag, startPoint x: 522, startPoint y: 672, endPoint x: 573, endPoint y: 619, distance: 73.5
click at [522, 688] on label "Sell all of my shares" at bounding box center [746, 698] width 602 height 21
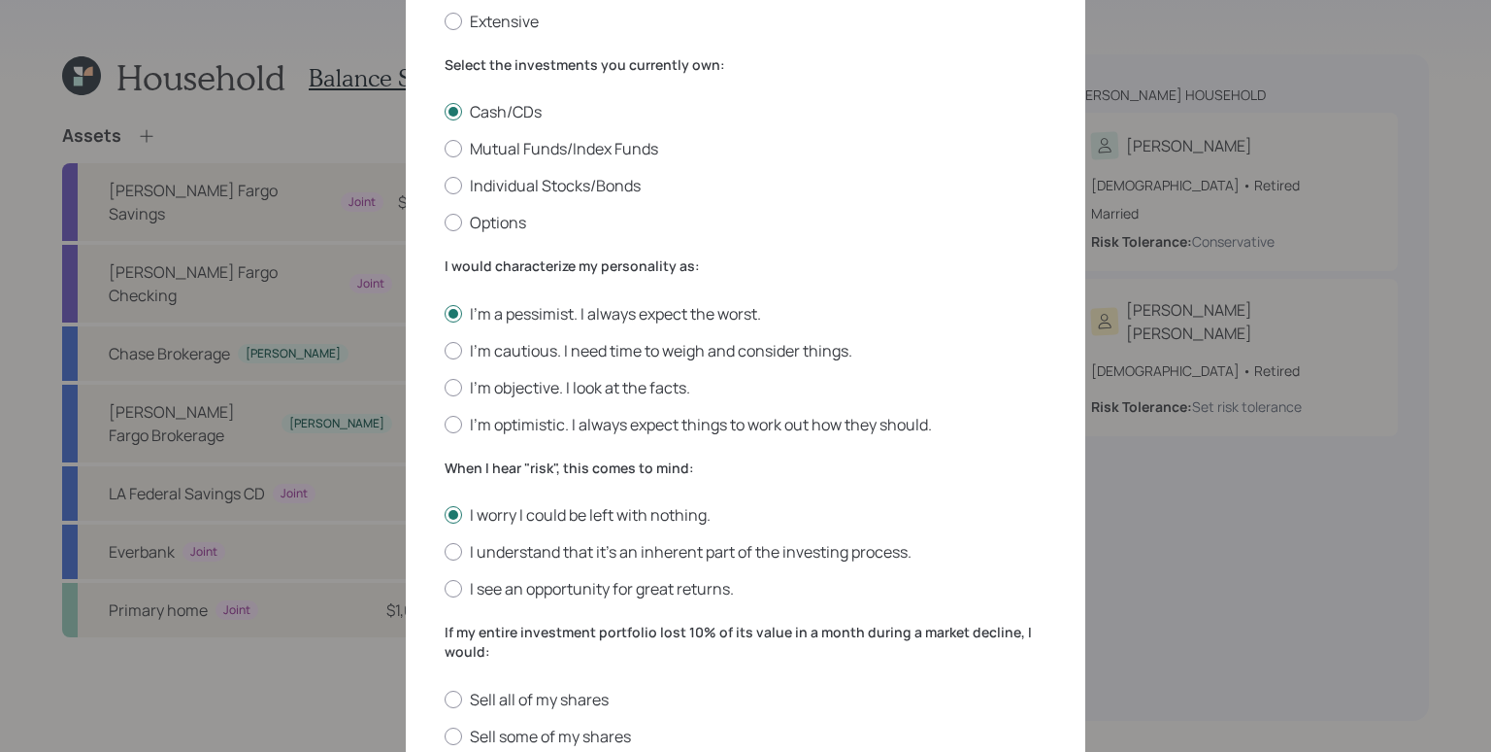
click at [445, 698] on input "Sell all of my shares" at bounding box center [444, 698] width 1 height 1
radio input "true"
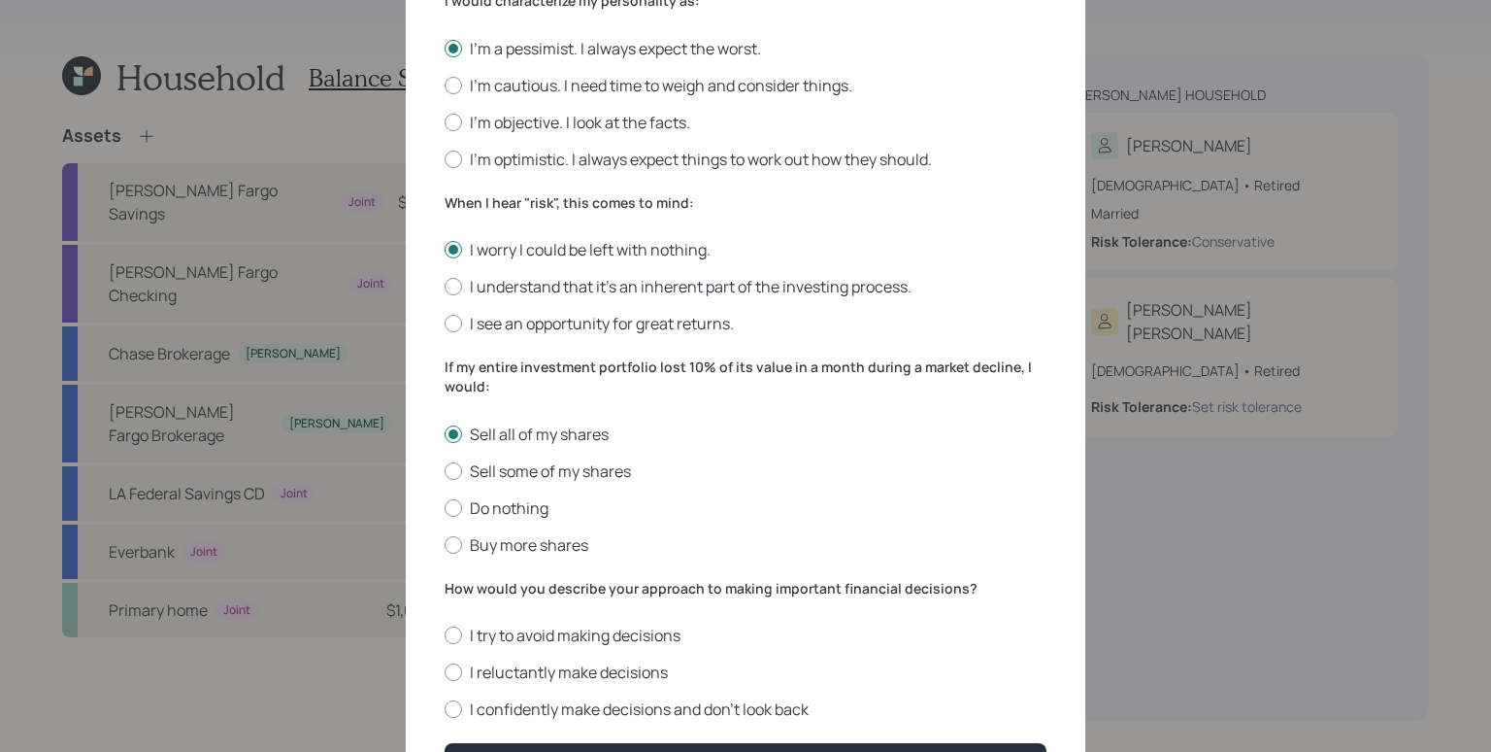
scroll to position [629, 0]
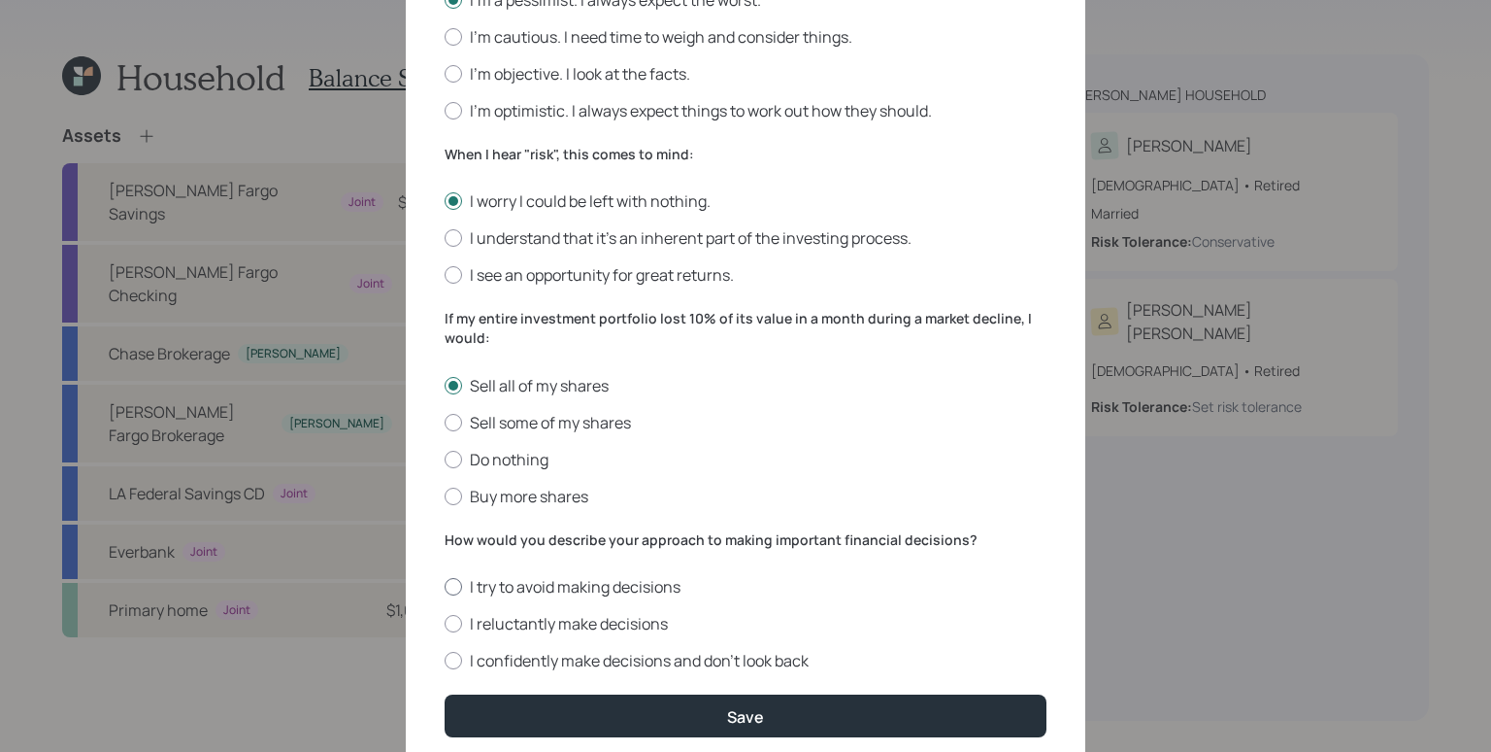
click at [526, 576] on label "I try to avoid making decisions" at bounding box center [746, 586] width 602 height 21
click at [445, 586] on input "I try to avoid making decisions" at bounding box center [444, 586] width 1 height 1
radio input "true"
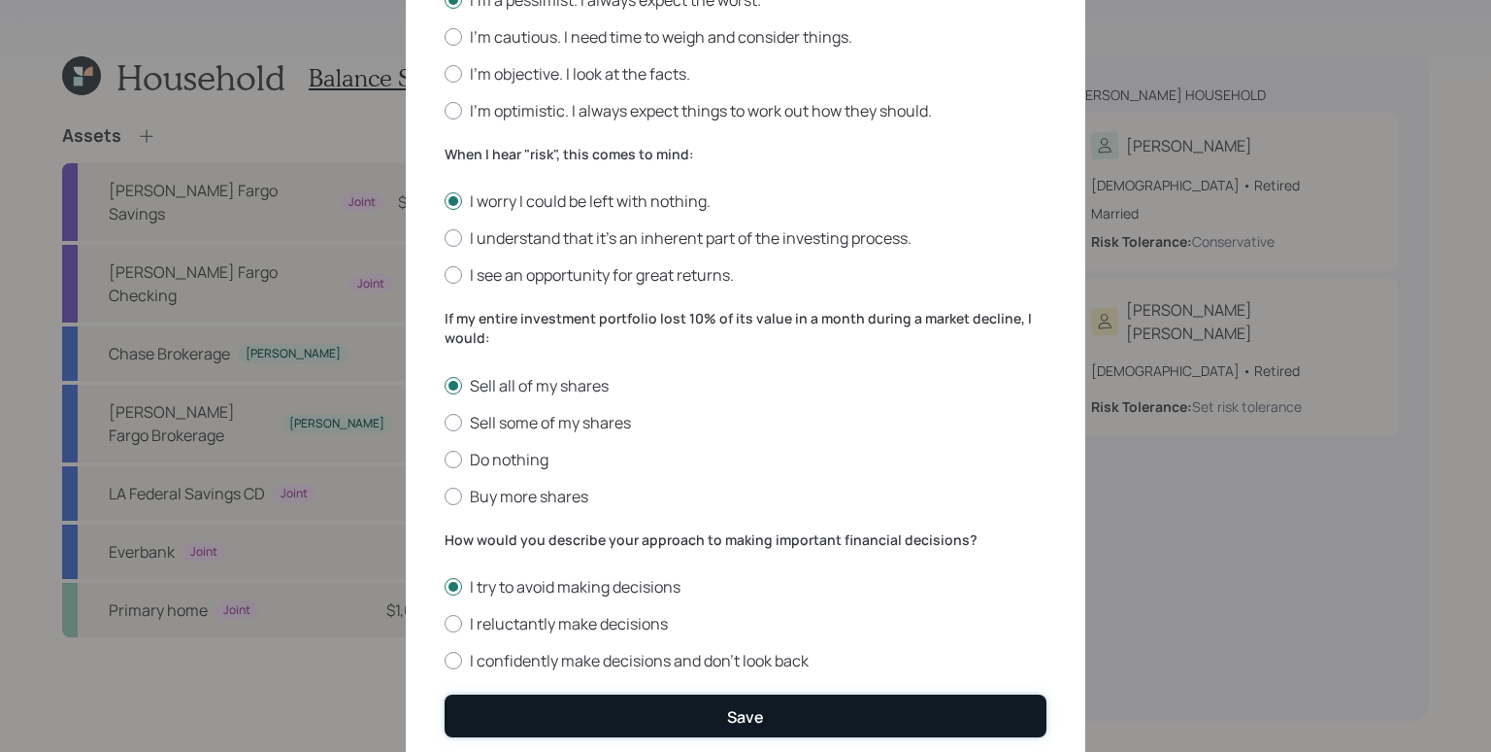
click at [711, 694] on button "Save" at bounding box center [746, 715] width 602 height 42
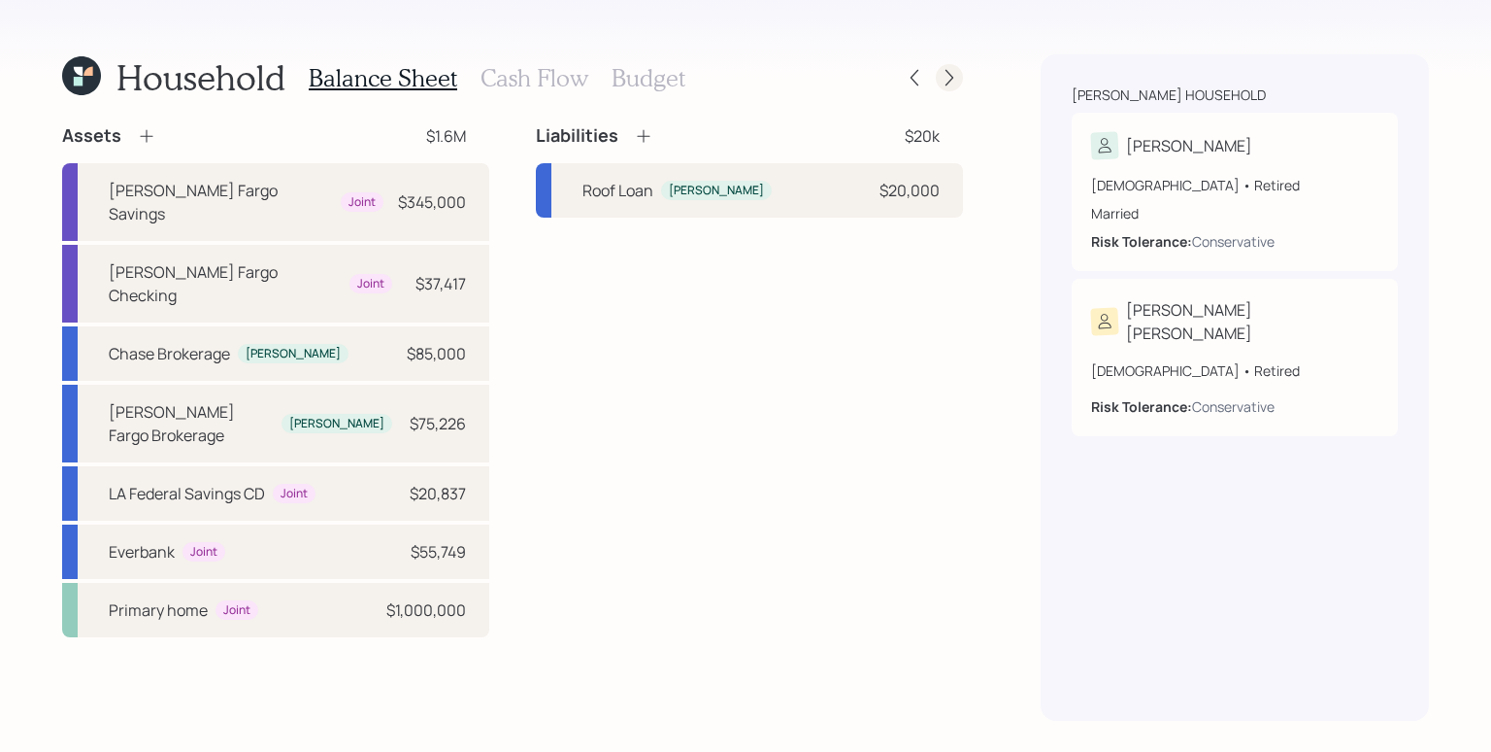
click at [956, 80] on icon at bounding box center [949, 77] width 19 height 19
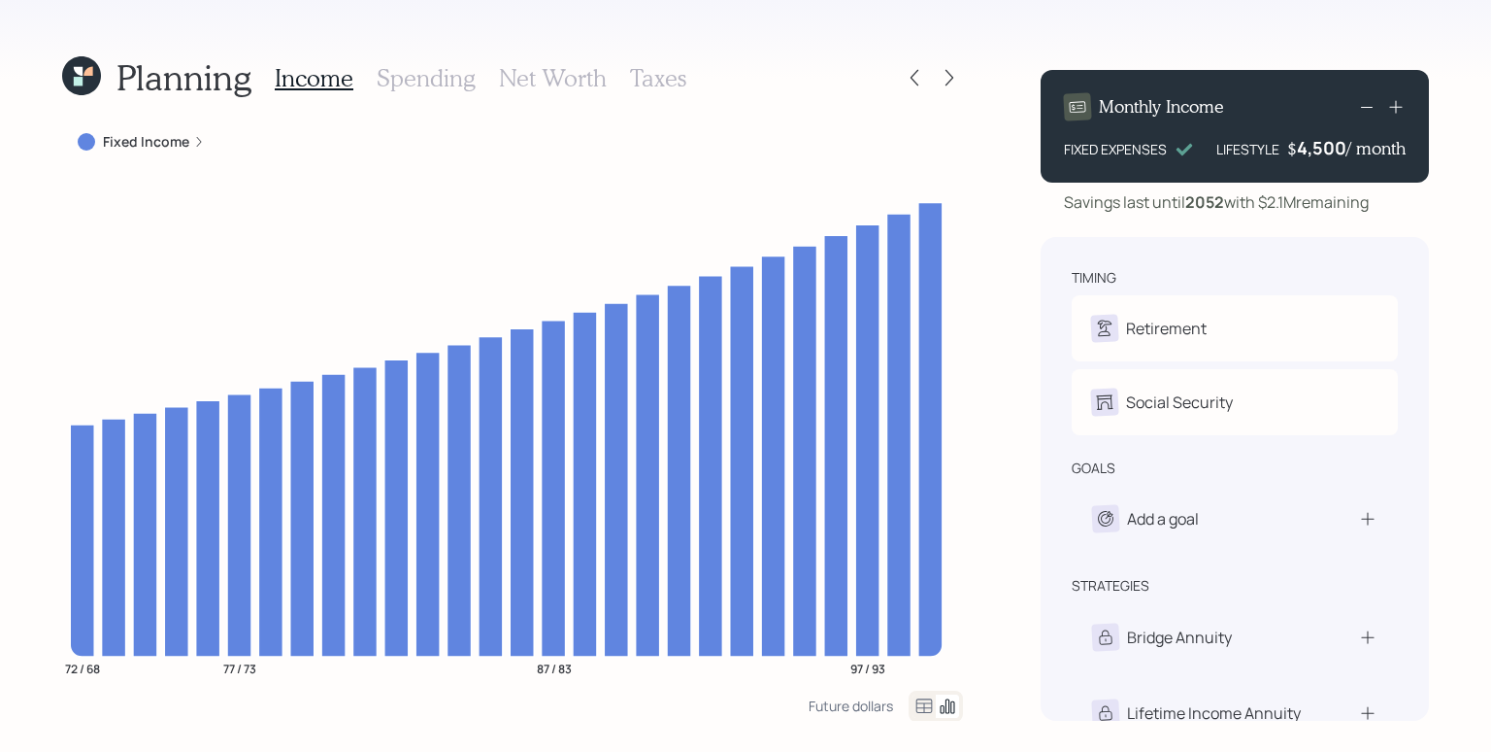
click at [956, 80] on icon at bounding box center [949, 77] width 19 height 19
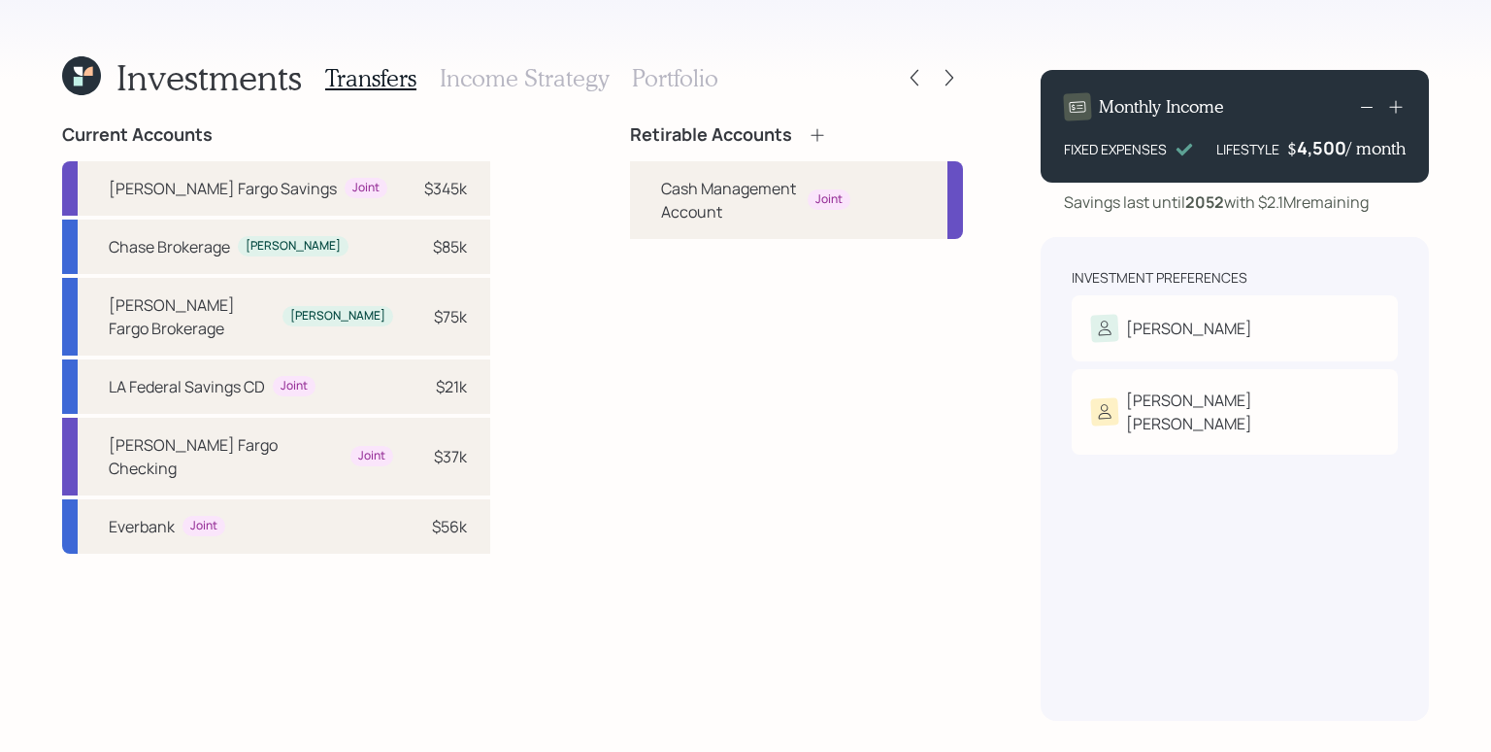
click at [818, 448] on div "Retirable Accounts Cash Management Account Joint" at bounding box center [796, 422] width 333 height 596
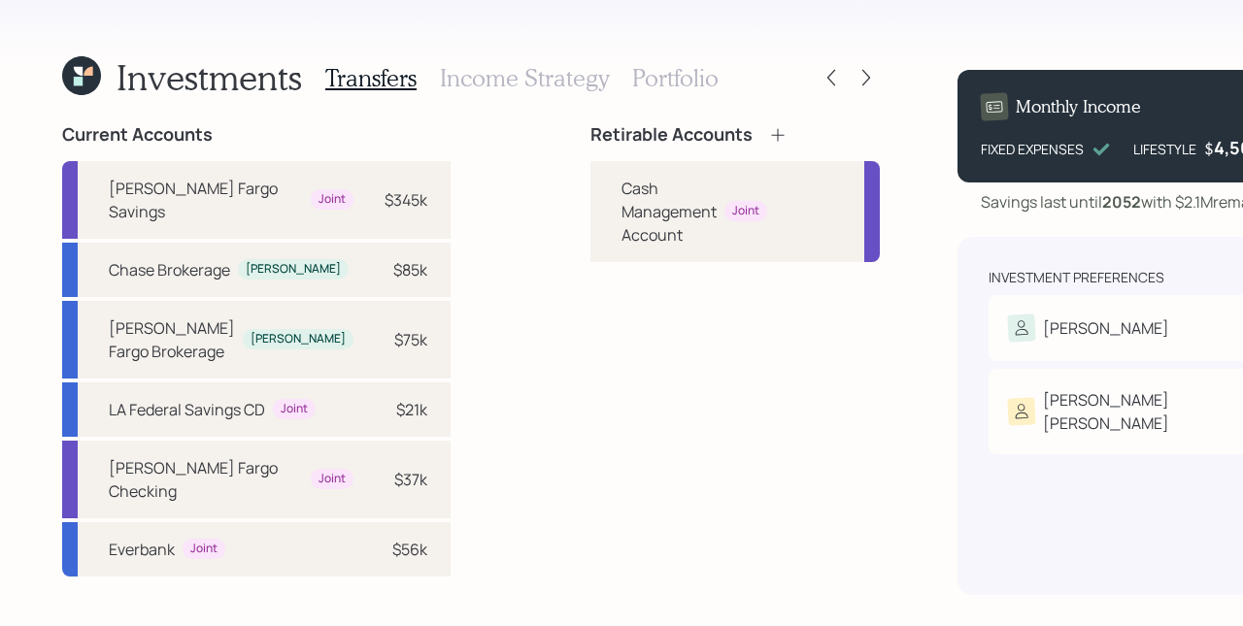
click at [590, 405] on div "Retirable Accounts Cash Management Account Joint" at bounding box center [734, 359] width 289 height 471
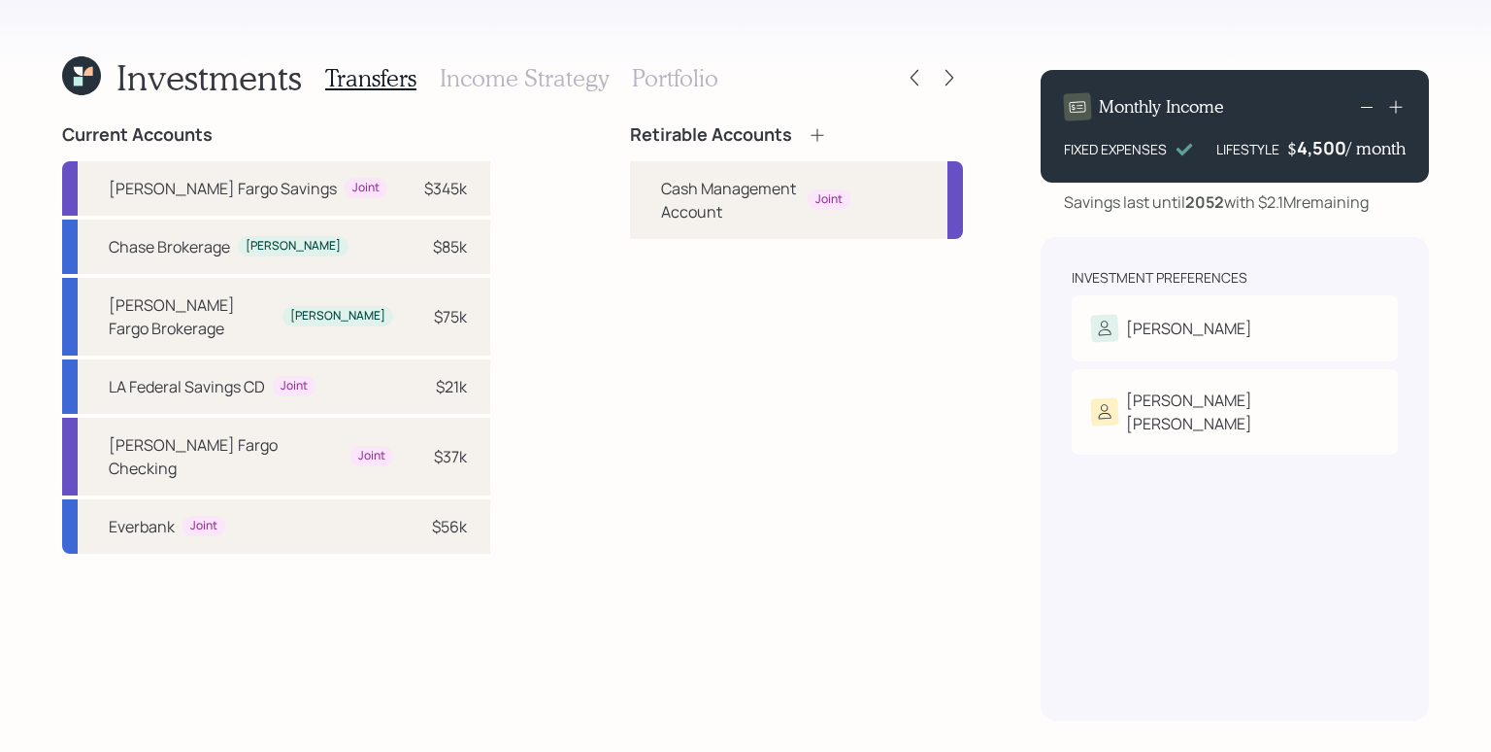
click at [669, 439] on div "Retirable Accounts Cash Management Account Joint" at bounding box center [796, 422] width 333 height 596
click at [808, 139] on icon at bounding box center [817, 134] width 19 height 19
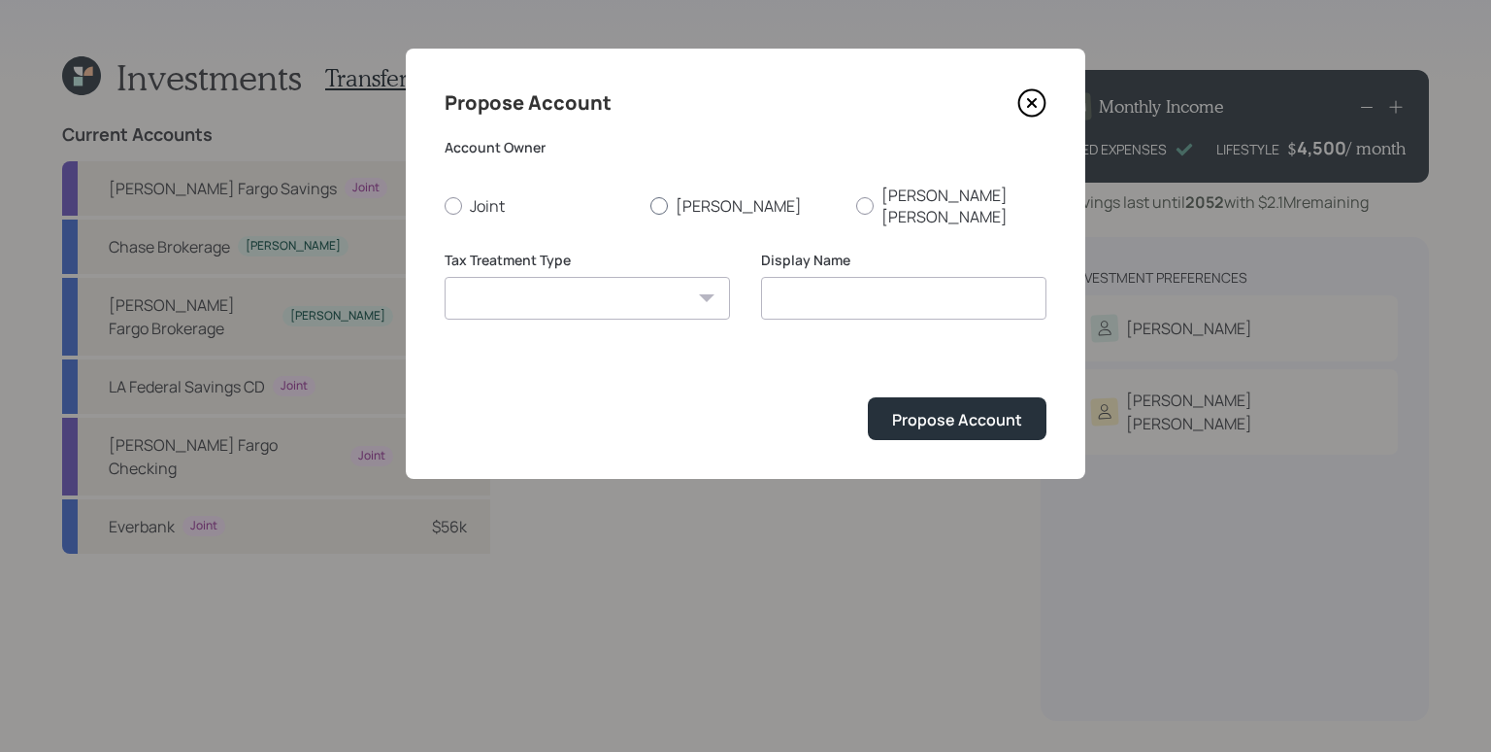
click at [685, 188] on label "[PERSON_NAME]" at bounding box center [746, 205] width 190 height 43
click at [651, 205] on input "[PERSON_NAME]" at bounding box center [650, 205] width 1 height 1
radio input "true"
click at [583, 277] on select "Roth Taxable Traditional" at bounding box center [587, 298] width 285 height 43
select select "taxable"
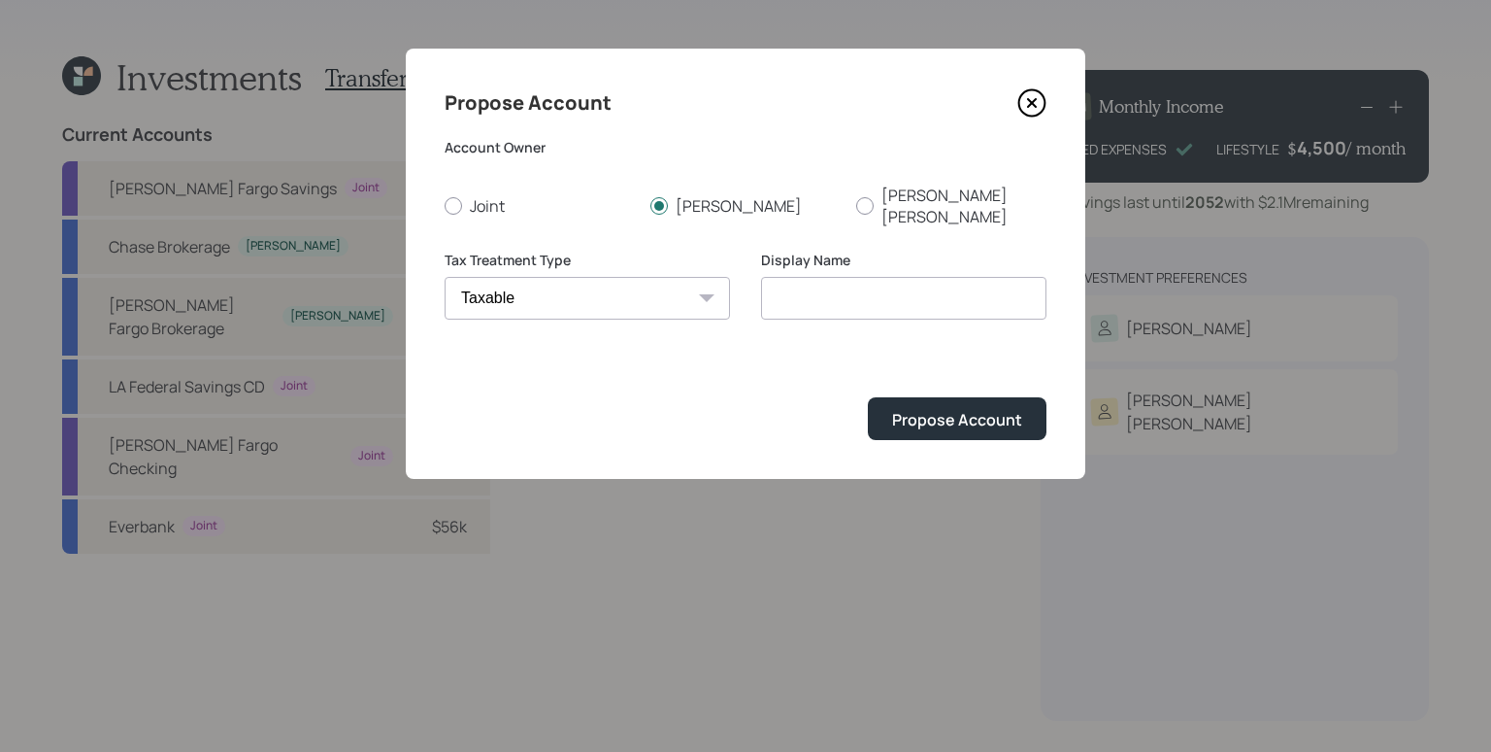
click at [445, 277] on select "Roth Taxable Traditional" at bounding box center [587, 298] width 285 height 43
click at [884, 277] on input "Taxable" at bounding box center [903, 298] width 285 height 43
type input "Taxable Brokerage"
click at [868, 397] on button "Propose Account" at bounding box center [957, 418] width 179 height 42
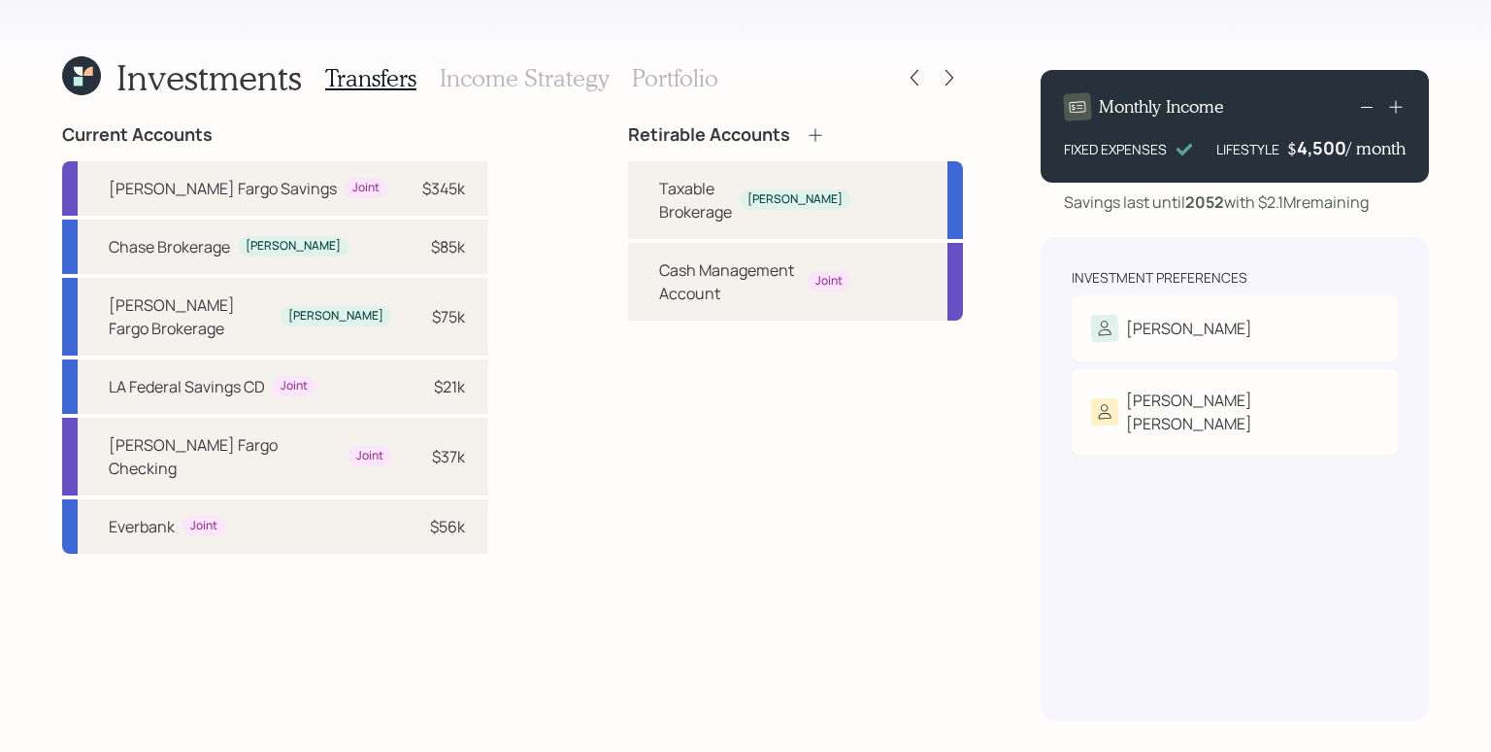
drag, startPoint x: 387, startPoint y: 258, endPoint x: 506, endPoint y: 209, distance: 128.4
click at [389, 258] on div "Chase Brokerage James $85k" at bounding box center [275, 246] width 426 height 54
click at [659, 183] on div "Taxable Brokerage" at bounding box center [695, 200] width 73 height 47
select select "a5fac2c5-c33a-412a-856f-d13b604ad61b"
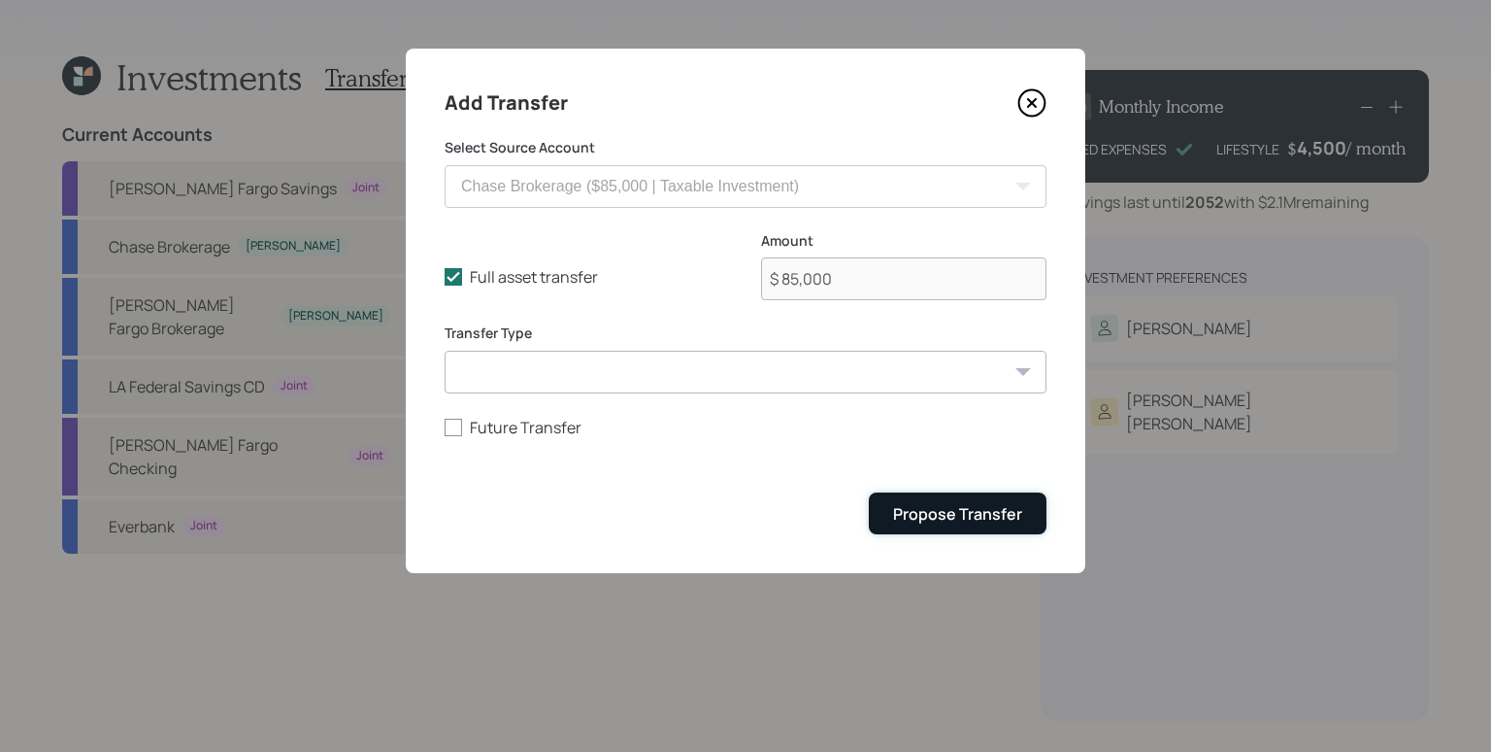
click at [945, 526] on button "Propose Transfer" at bounding box center [958, 513] width 178 height 42
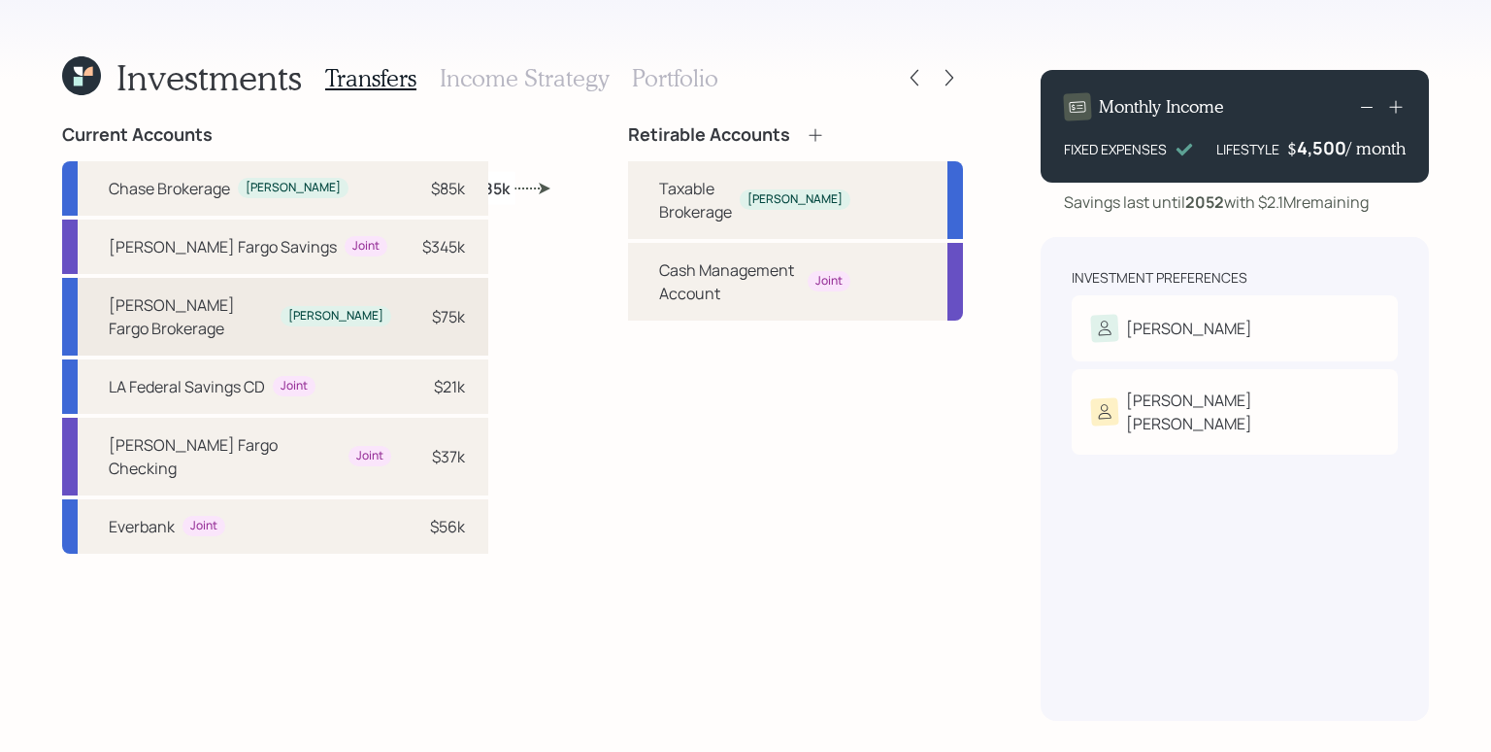
click at [432, 311] on div "$75k" at bounding box center [448, 316] width 33 height 23
click at [628, 189] on div "Taxable Brokerage James" at bounding box center [795, 200] width 335 height 78
select select "8dd9b6aa-b042-40e7-99c5-dc83aa9a4834"
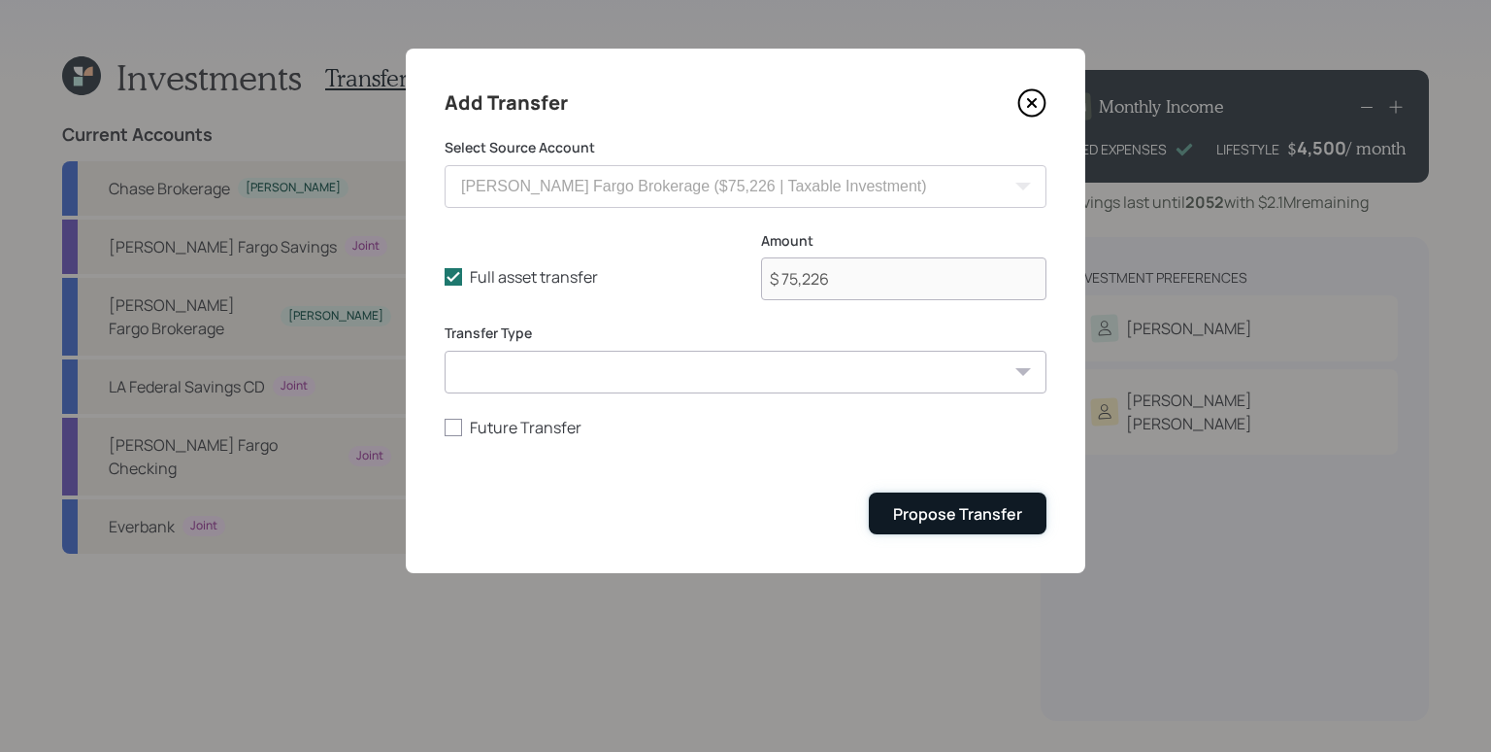
click at [949, 522] on div "Propose Transfer" at bounding box center [957, 513] width 129 height 21
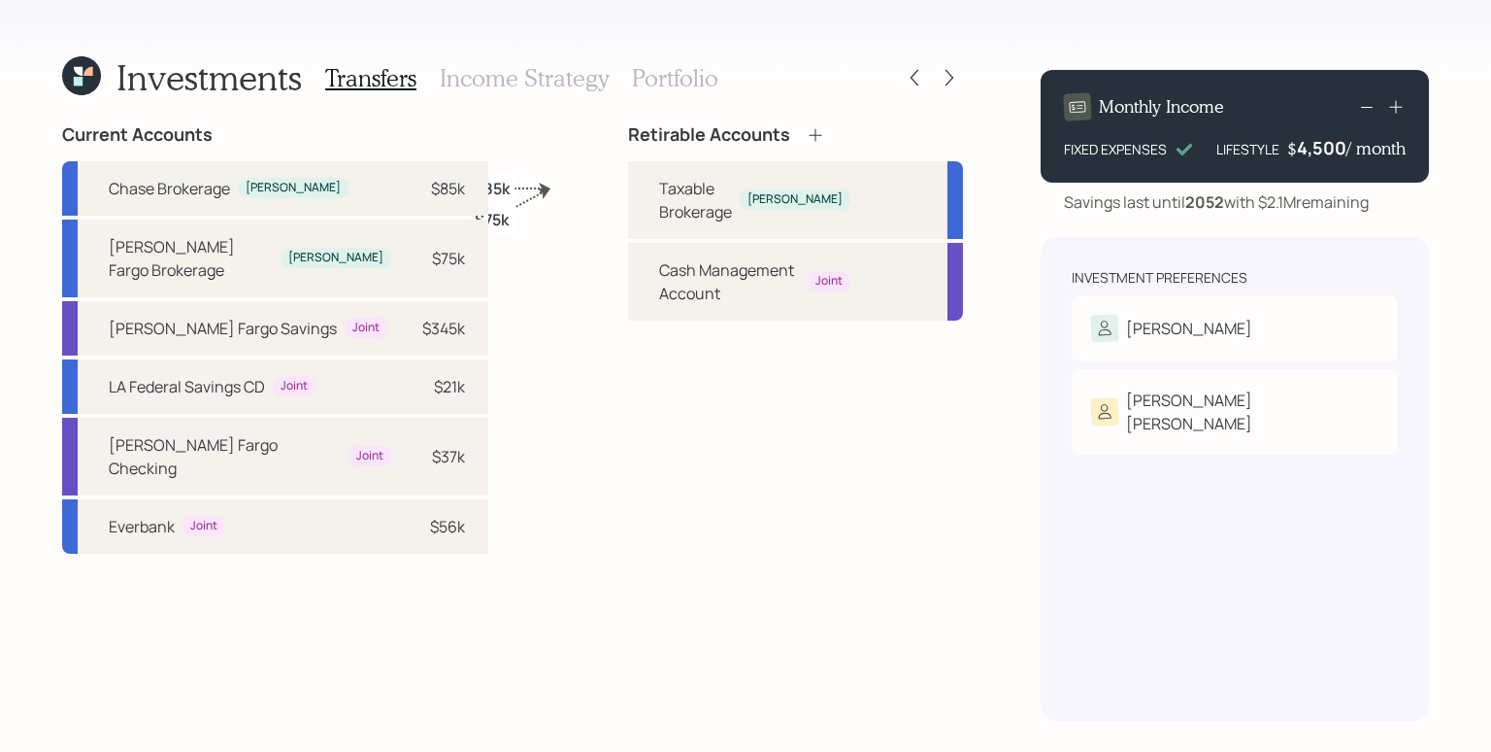
click at [679, 80] on h3 "Portfolio" at bounding box center [675, 78] width 86 height 28
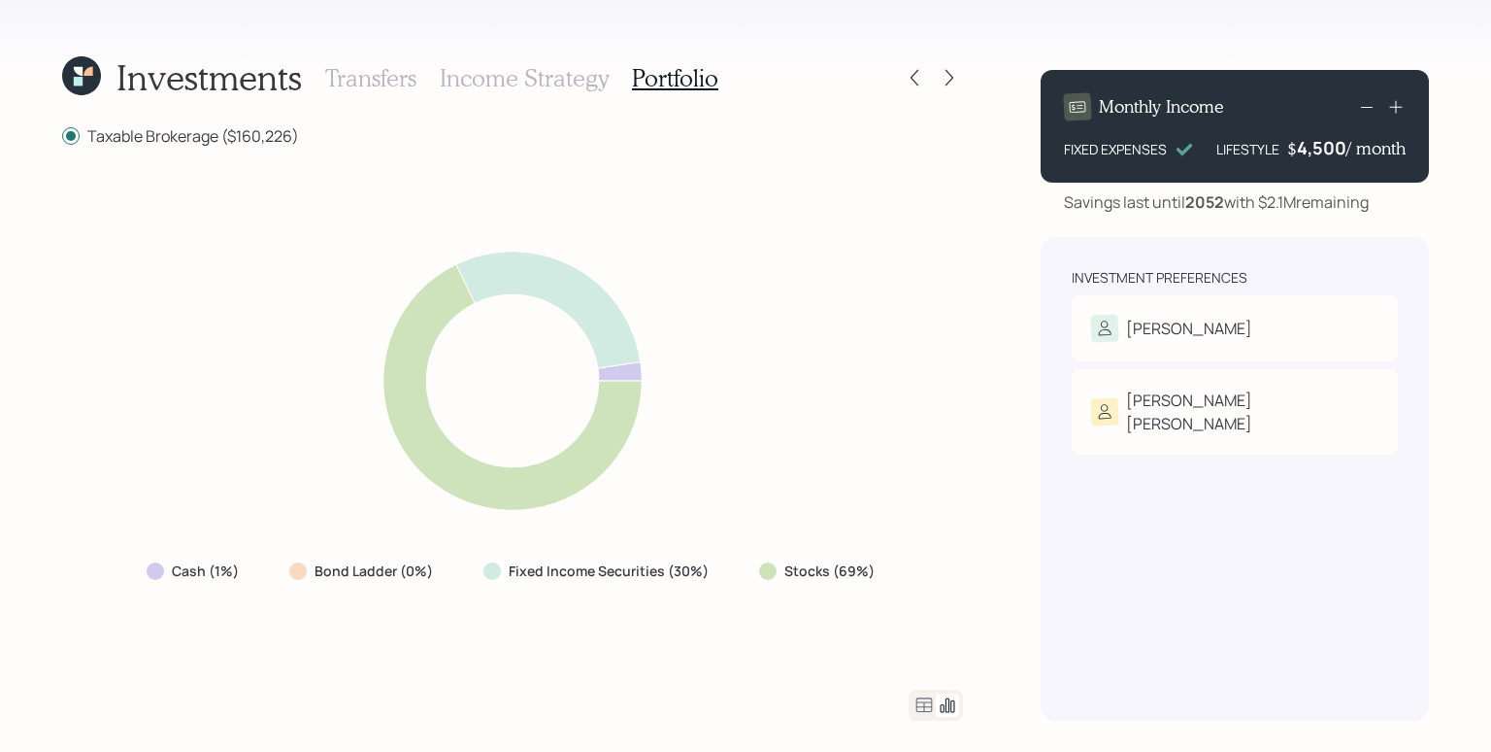
click at [930, 452] on div "Cash (1%) Bond Ladder (0%) Fixed Income Securities (30%) Stocks (69%)" at bounding box center [512, 418] width 901 height 496
click at [930, 710] on icon at bounding box center [924, 704] width 23 height 23
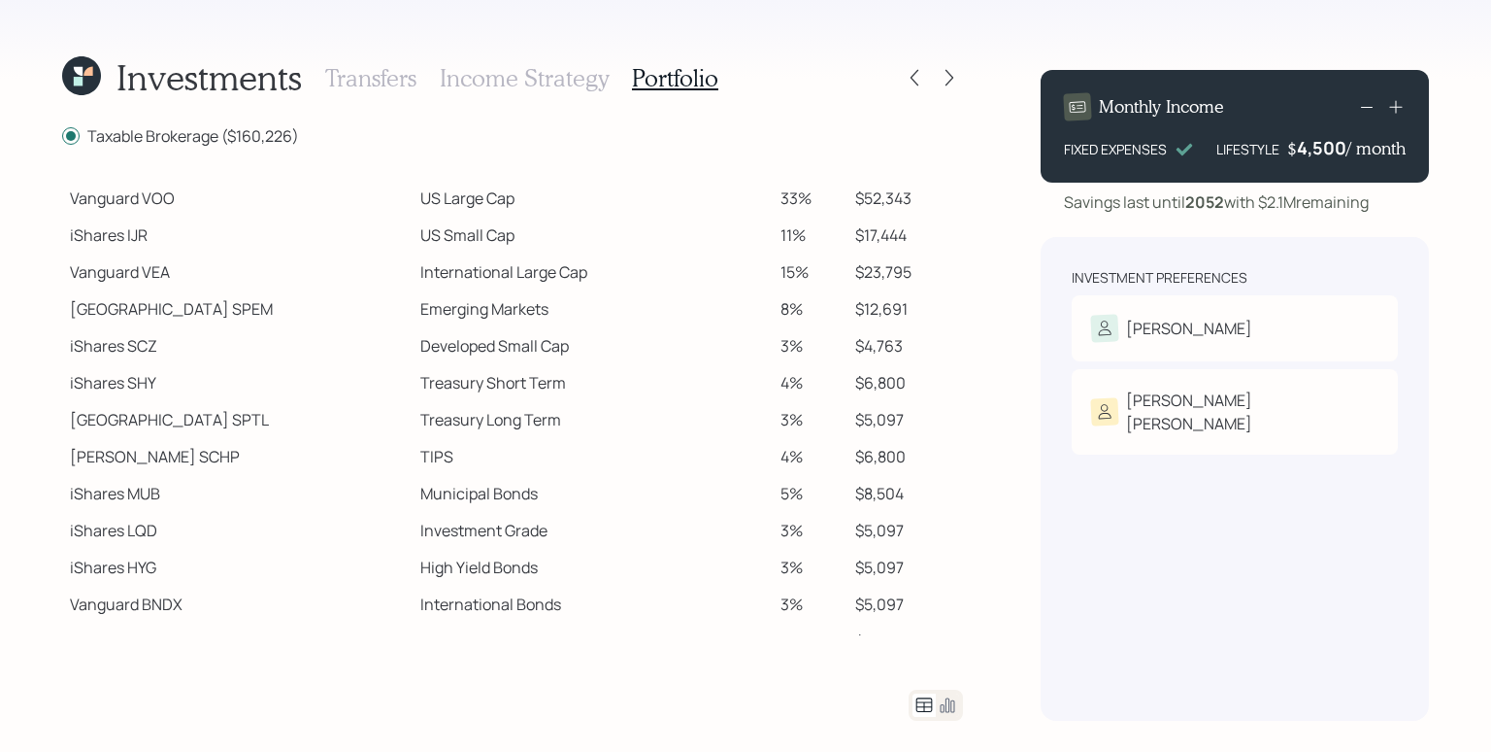
scroll to position [414, 0]
click at [693, 334] on td "Developed Small Cap" at bounding box center [593, 344] width 361 height 37
drag, startPoint x: 175, startPoint y: 200, endPoint x: 144, endPoint y: 202, distance: 31.1
click at [144, 202] on td "Vanguard VOO" at bounding box center [237, 197] width 351 height 37
copy td "VOO"
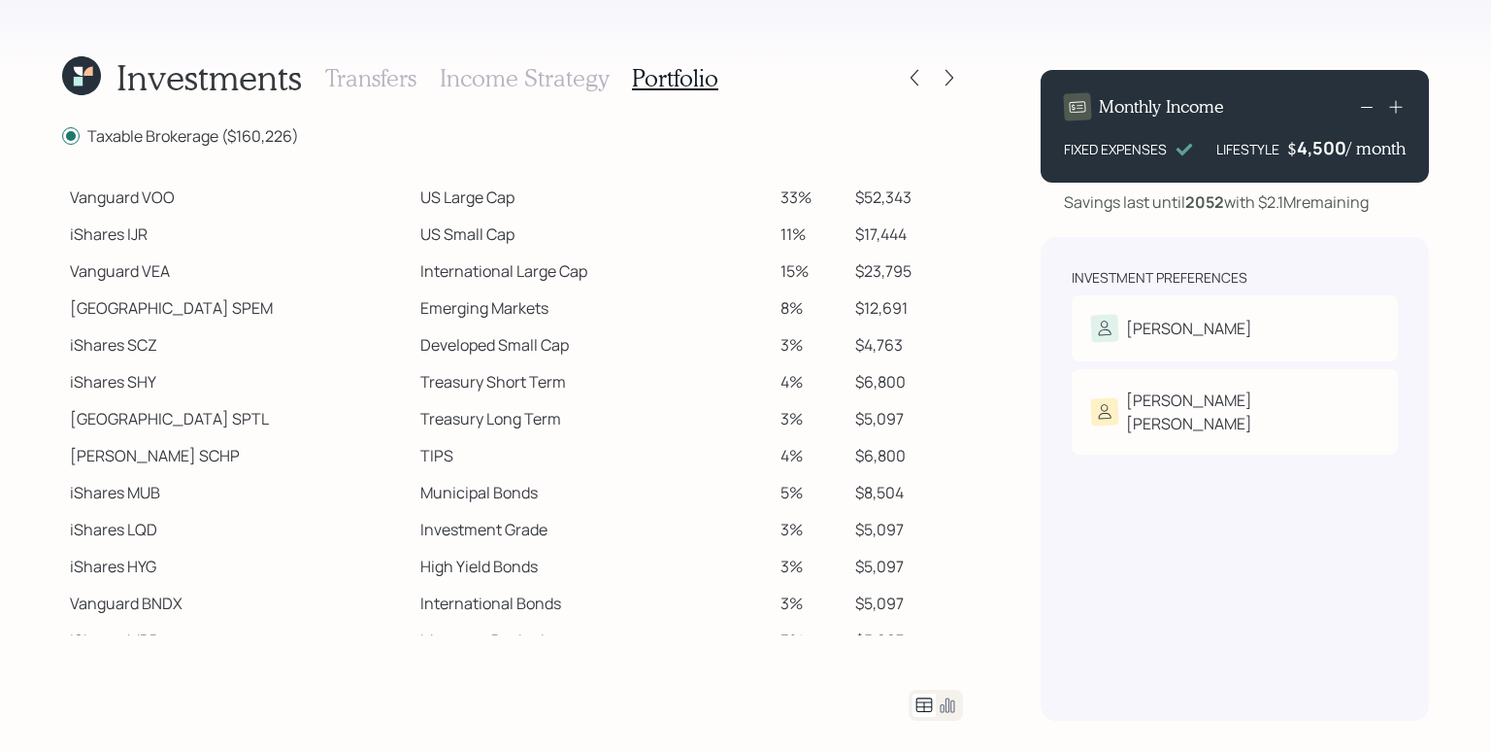
click at [128, 223] on td "iShares IJR" at bounding box center [237, 234] width 351 height 37
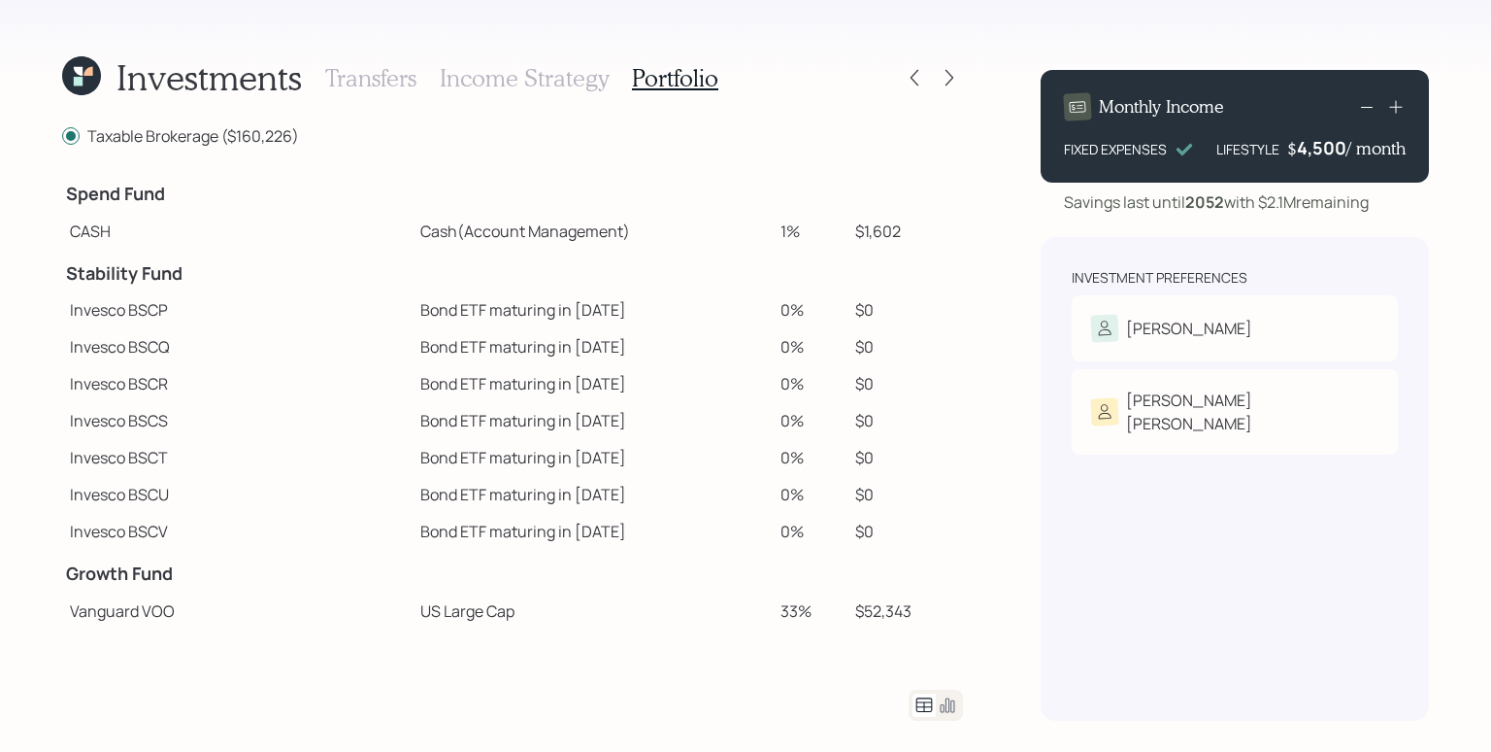
scroll to position [0, 0]
click at [926, 705] on icon at bounding box center [924, 704] width 23 height 23
click at [950, 699] on icon at bounding box center [947, 704] width 23 height 23
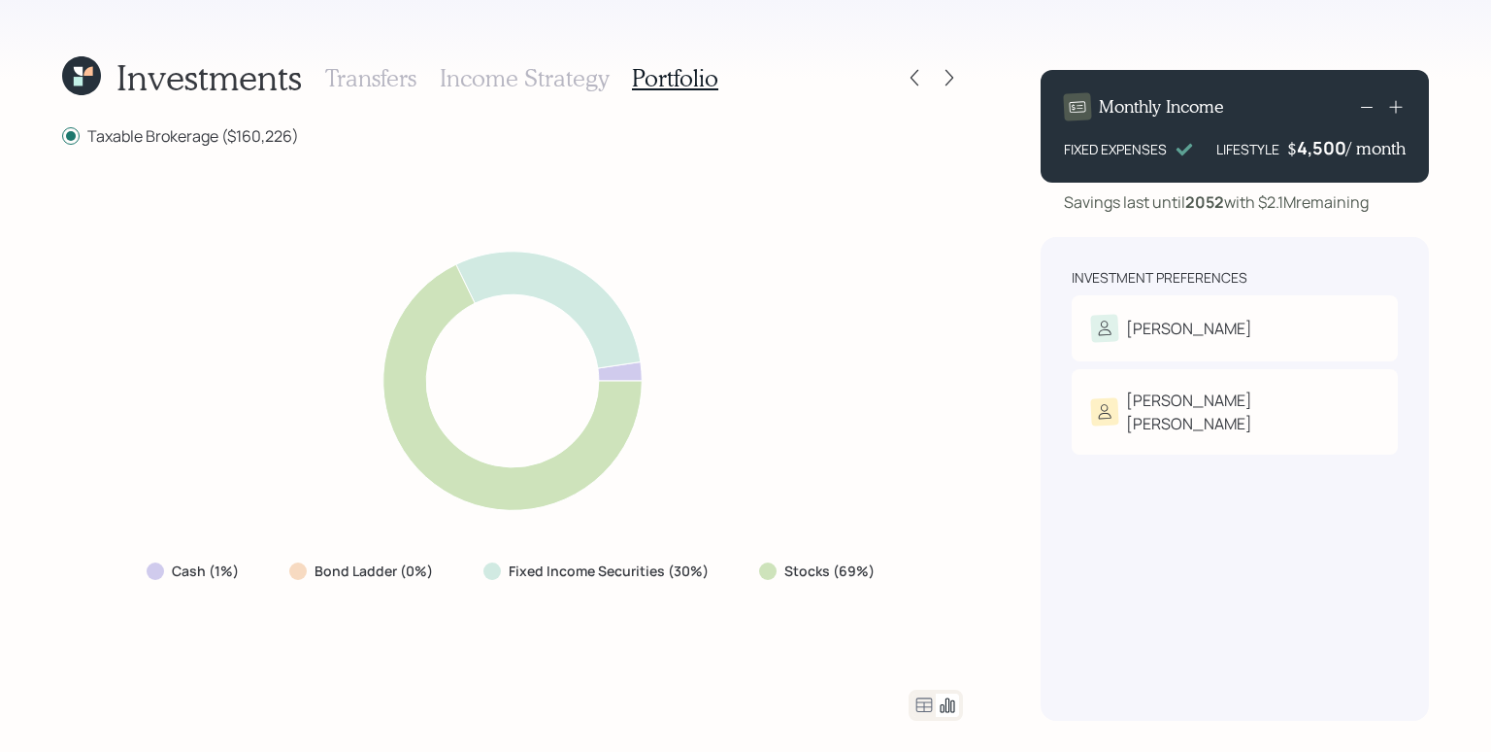
click at [923, 707] on icon at bounding box center [925, 704] width 17 height 15
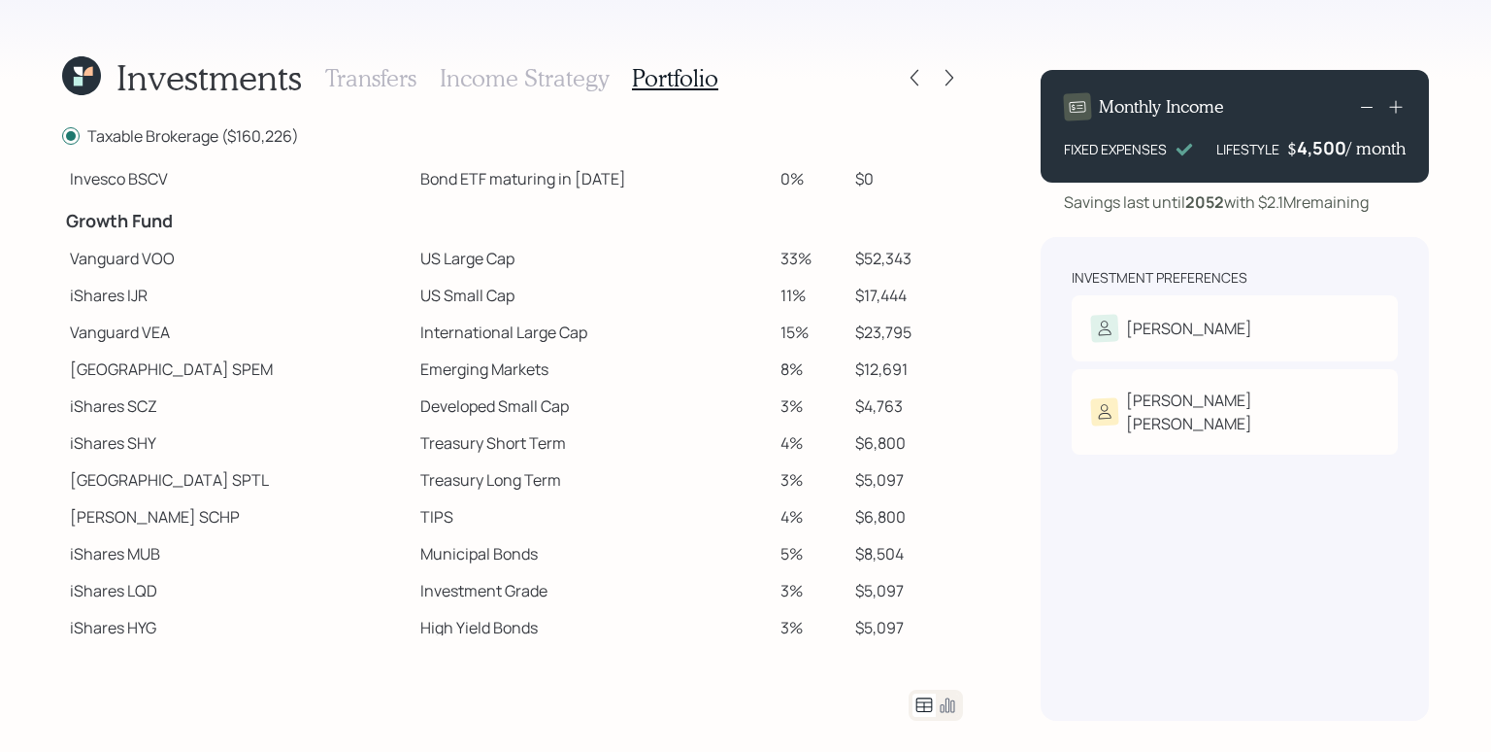
scroll to position [436, 0]
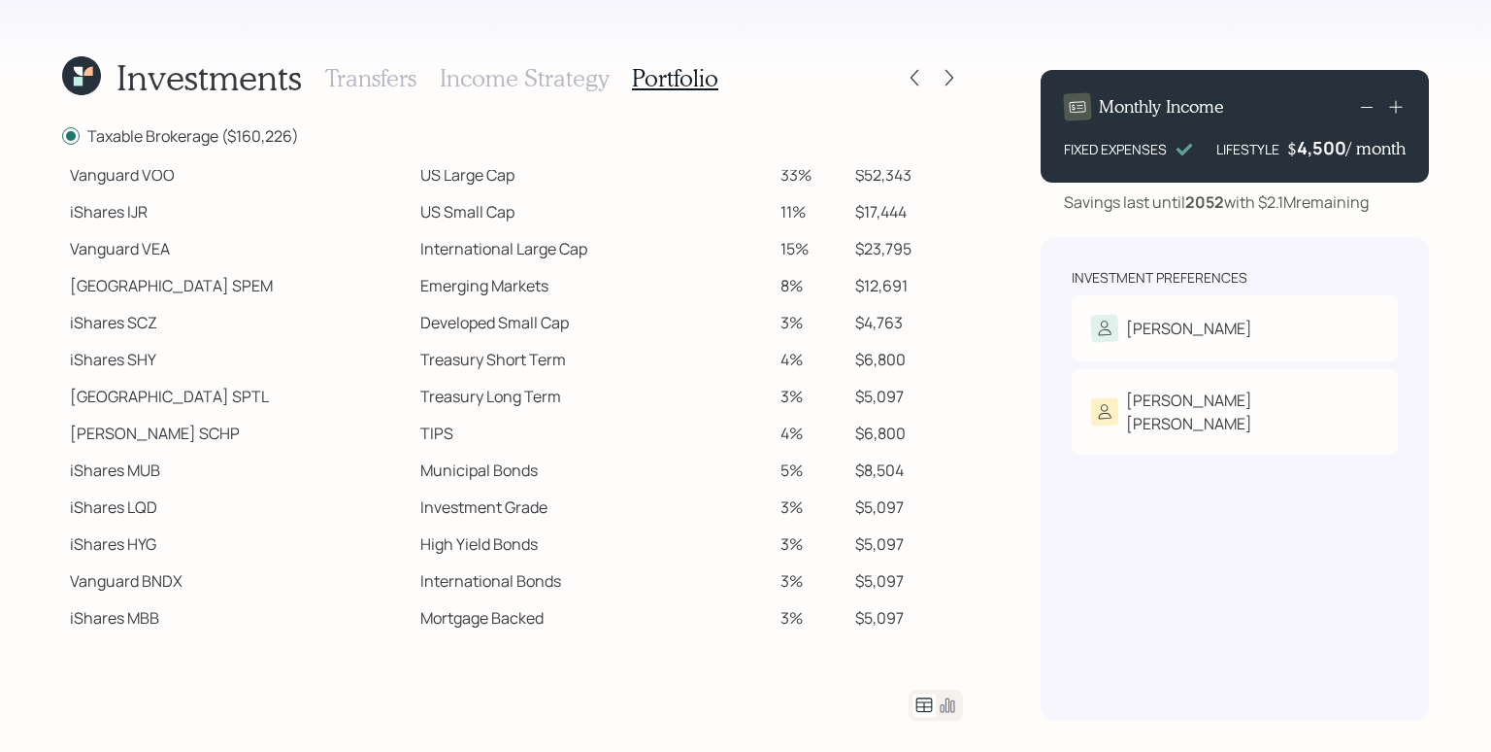
click at [1301, 577] on div "Investment Preferences James Risk Tolerance: Conservative Susie ann Risk Tolera…" at bounding box center [1235, 479] width 388 height 484
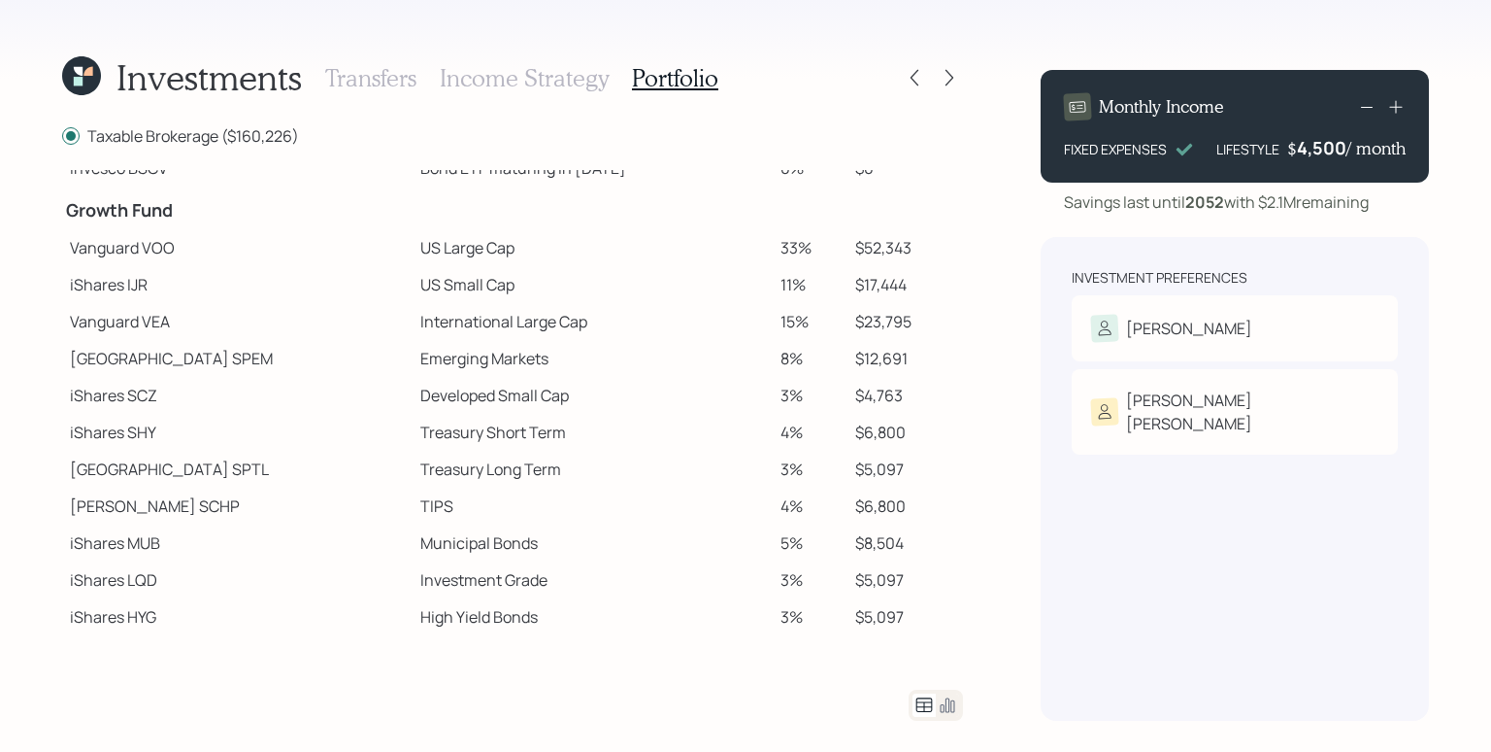
scroll to position [367, 0]
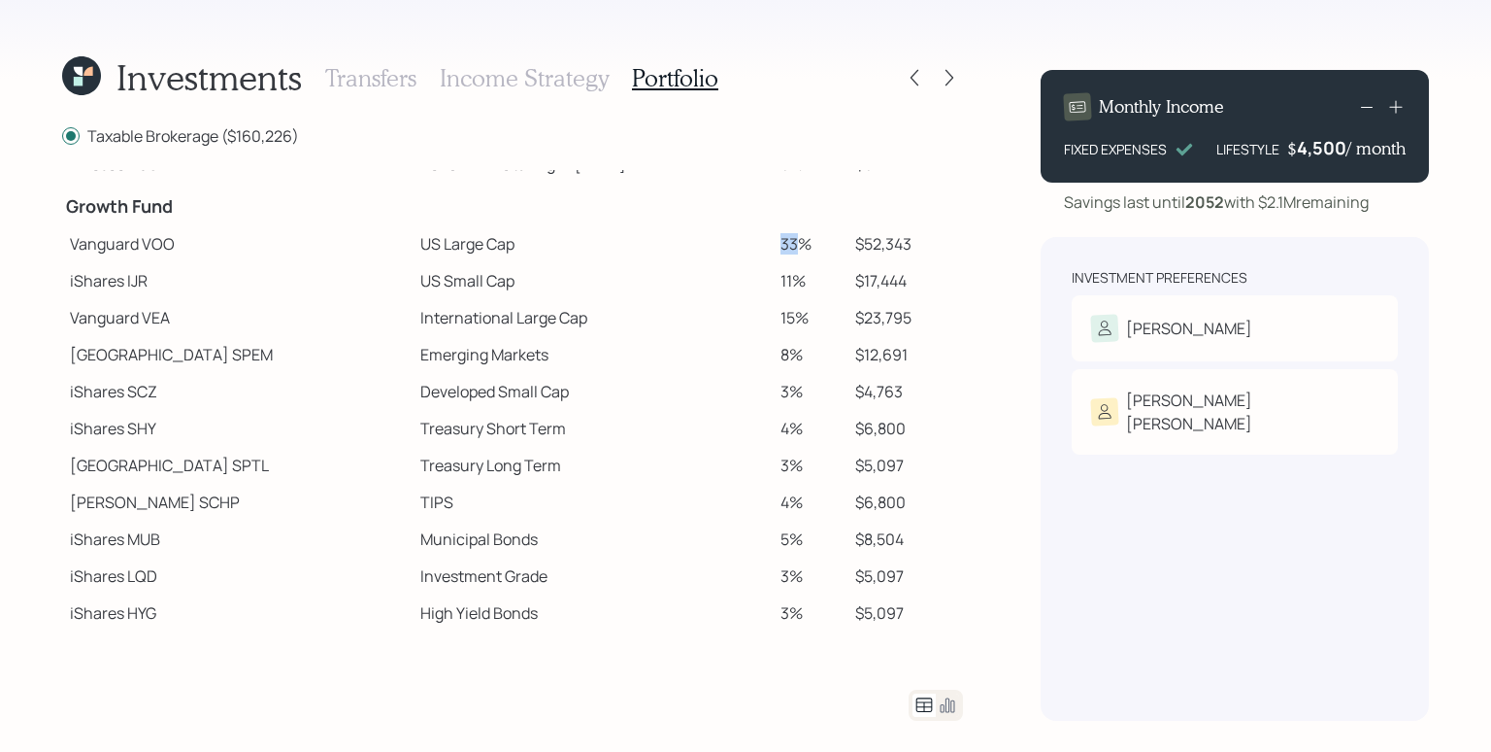
drag, startPoint x: 746, startPoint y: 244, endPoint x: 767, endPoint y: 243, distance: 21.4
click at [773, 243] on td "33%" at bounding box center [810, 243] width 75 height 37
drag, startPoint x: 740, startPoint y: 282, endPoint x: 764, endPoint y: 277, distance: 24.8
click at [773, 277] on td "11%" at bounding box center [810, 280] width 75 height 37
drag, startPoint x: 742, startPoint y: 316, endPoint x: 762, endPoint y: 316, distance: 20.4
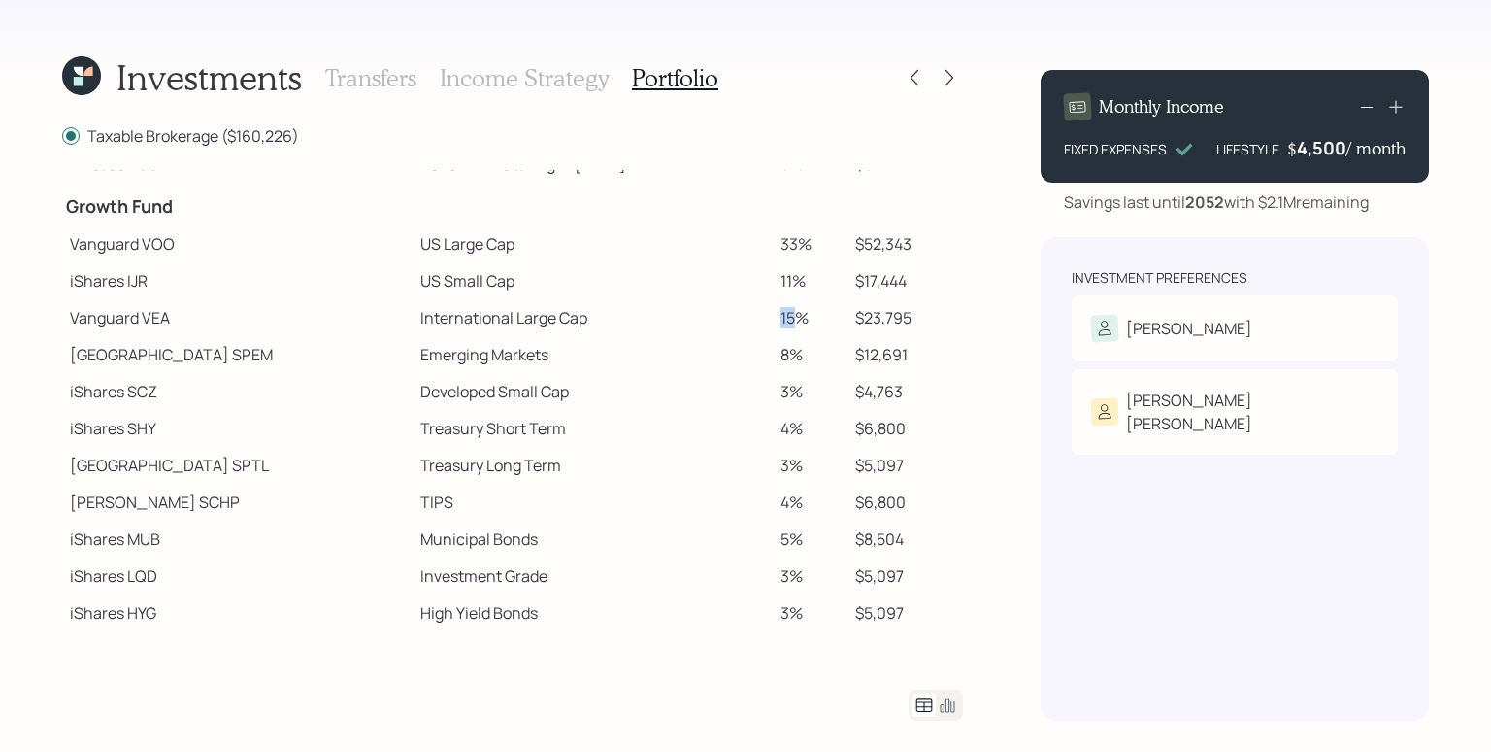
click at [773, 316] on td "15%" at bounding box center [810, 317] width 75 height 37
click at [636, 347] on td "Emerging Markets" at bounding box center [593, 354] width 361 height 37
drag, startPoint x: 767, startPoint y: 245, endPoint x: 720, endPoint y: 249, distance: 47.7
click at [720, 249] on tr "Vanguard VOO US Large Cap 33% $52,343" at bounding box center [512, 243] width 901 height 37
click at [1001, 497] on div "Investments Transfers Income Strategy Portfolio Taxable Brokerage ($160,226) Sp…" at bounding box center [745, 376] width 1491 height 752
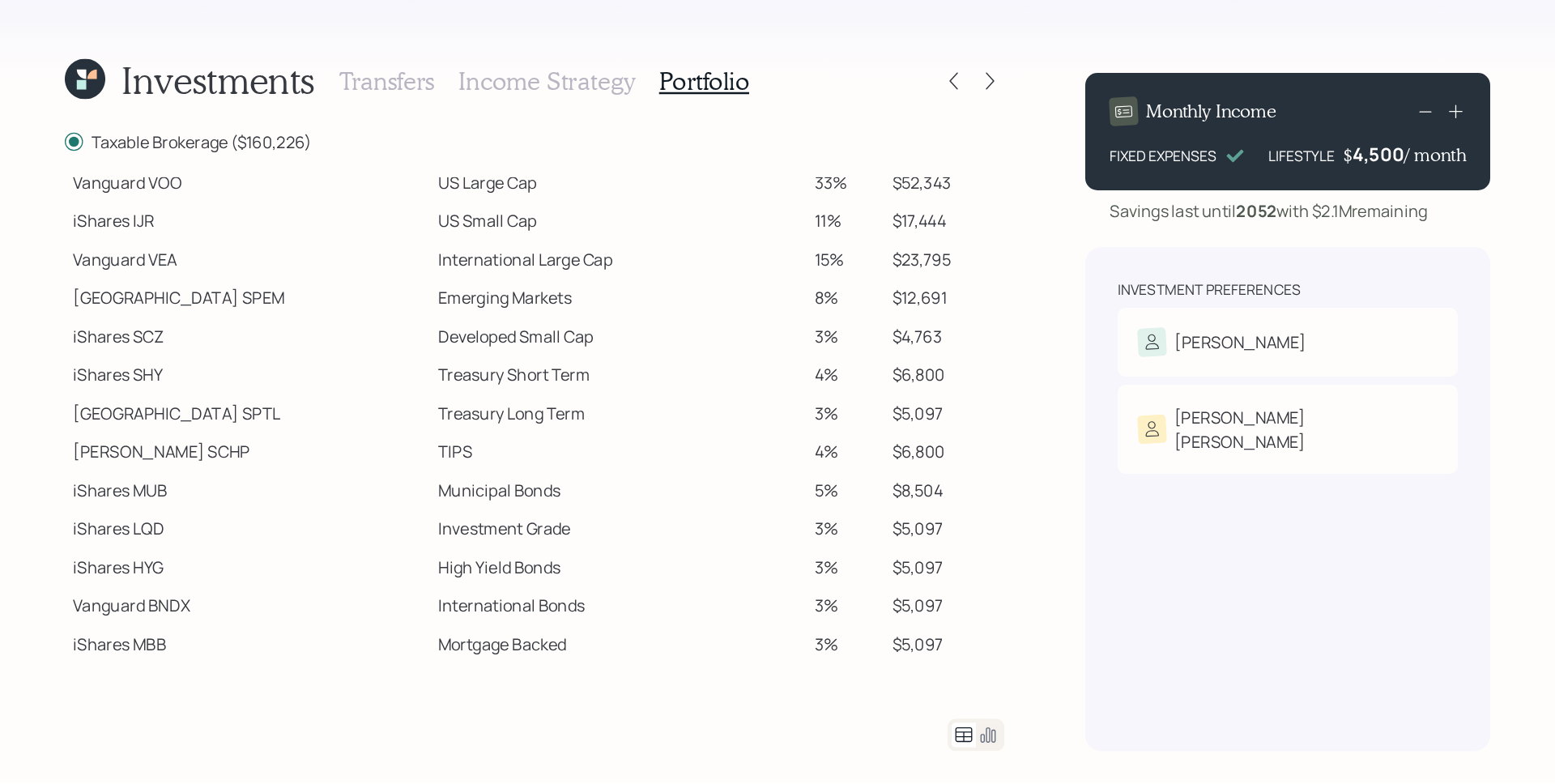
scroll to position [0, 0]
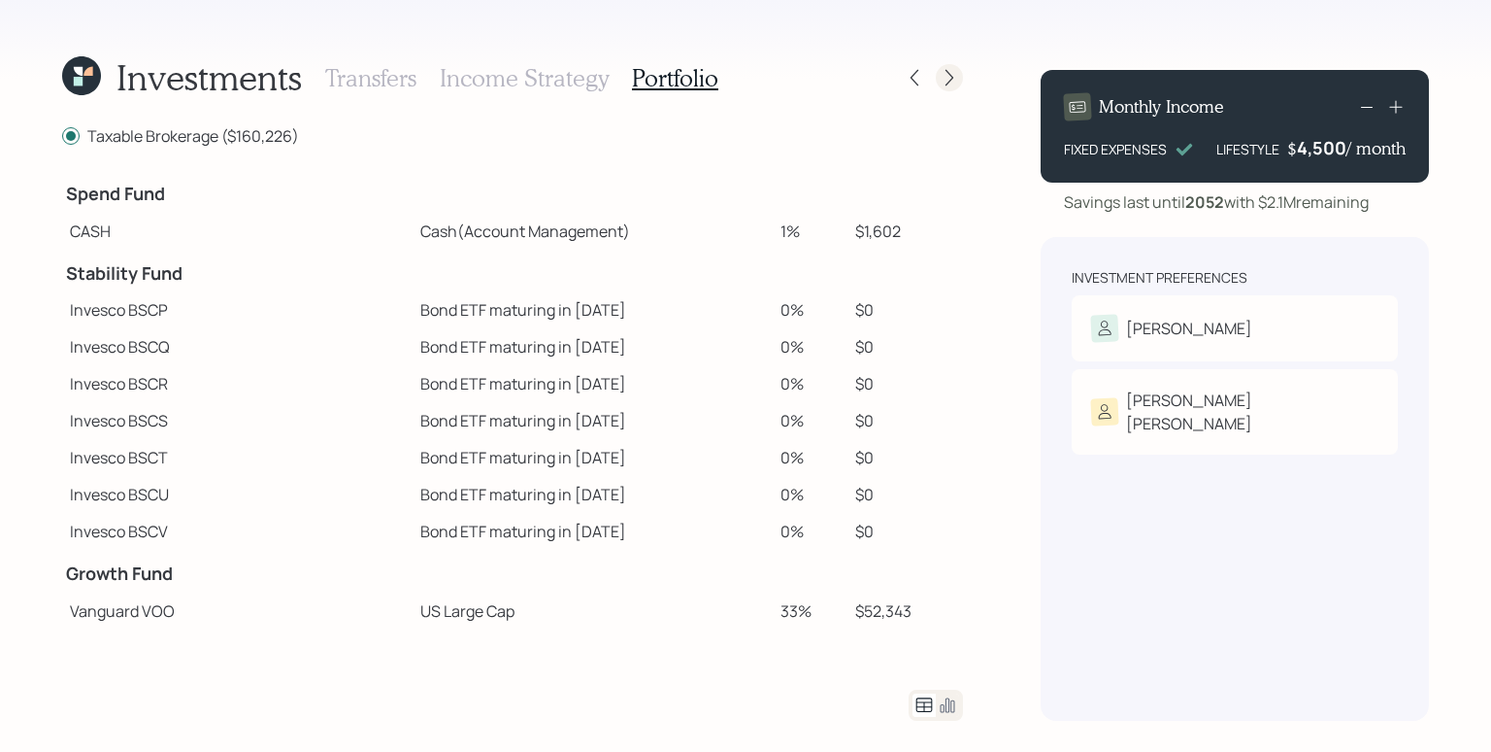
click at [950, 72] on icon at bounding box center [949, 77] width 19 height 19
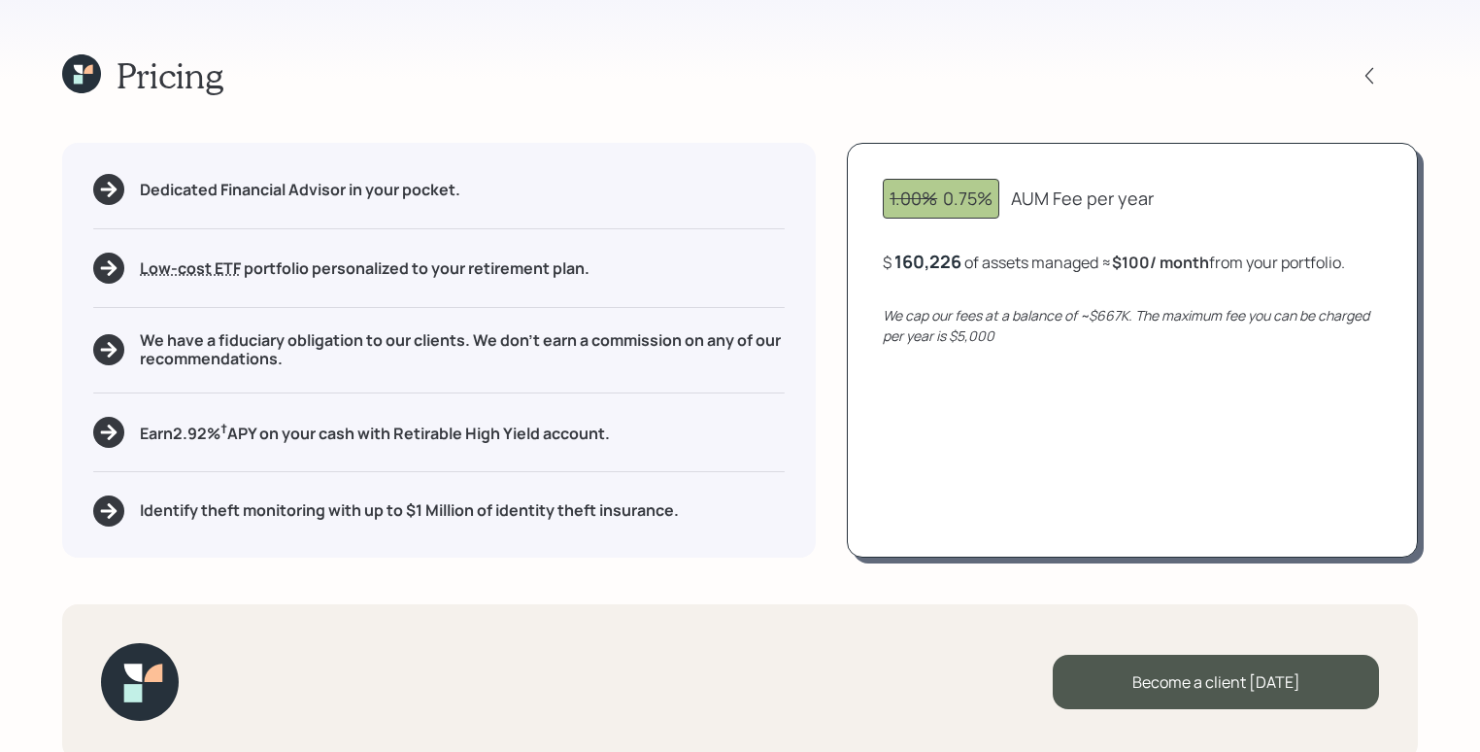
click at [1144, 350] on div "1.00% 0.75% AUM Fee per year $ 160,226 of assets managed ≈ $100 / month from yo…" at bounding box center [1132, 350] width 571 height 414
drag, startPoint x: 940, startPoint y: 199, endPoint x: 984, endPoint y: 199, distance: 43.7
click at [984, 199] on div "1.00% 0.75%" at bounding box center [940, 198] width 103 height 26
click at [1122, 306] on icon "We cap our fees at a balance of ~$667K. The maximum fee you can be charged per …" at bounding box center [1126, 325] width 486 height 39
click at [76, 73] on icon at bounding box center [81, 73] width 39 height 39
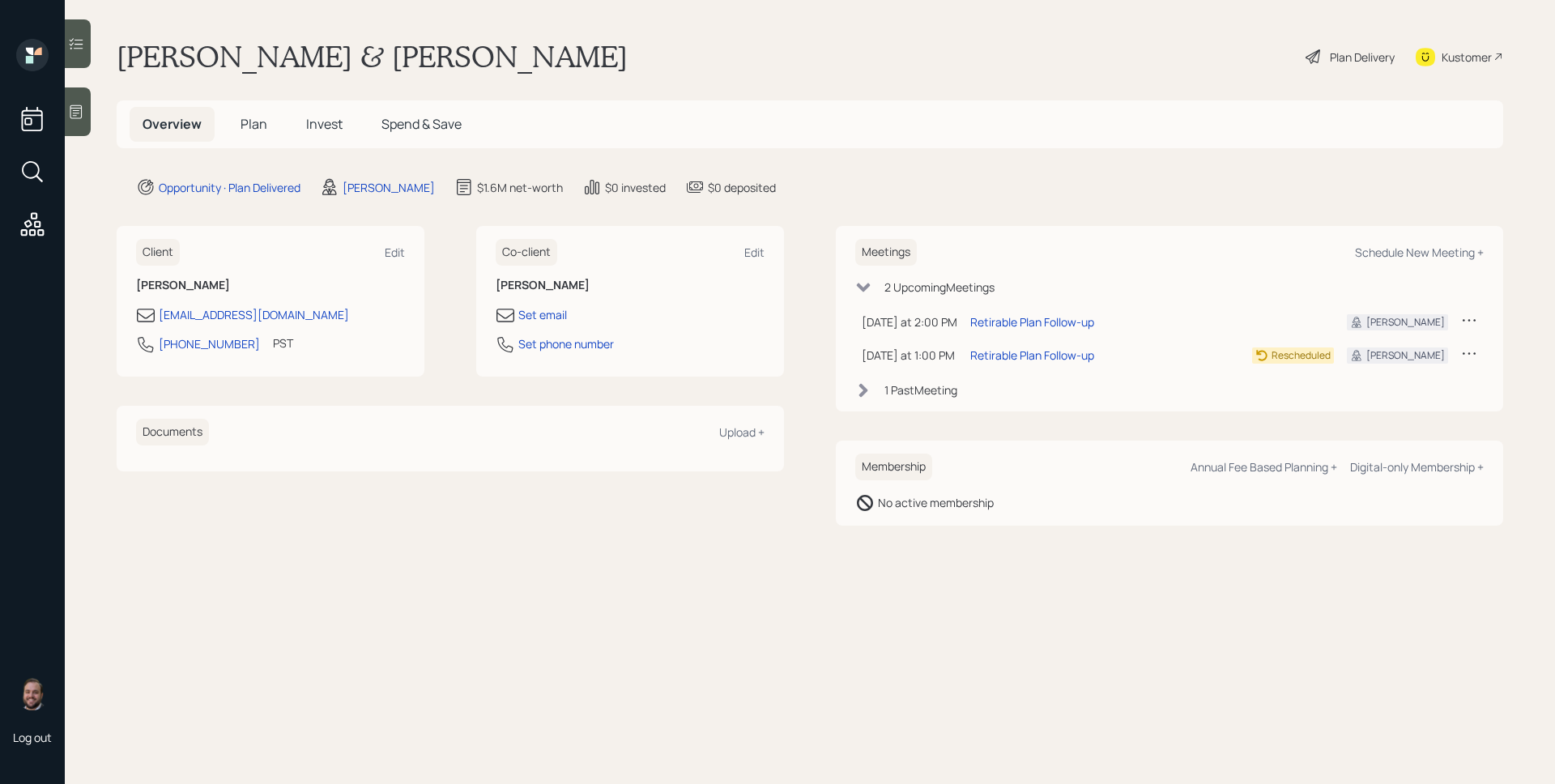
click at [261, 128] on span "Plan" at bounding box center [254, 123] width 27 height 18
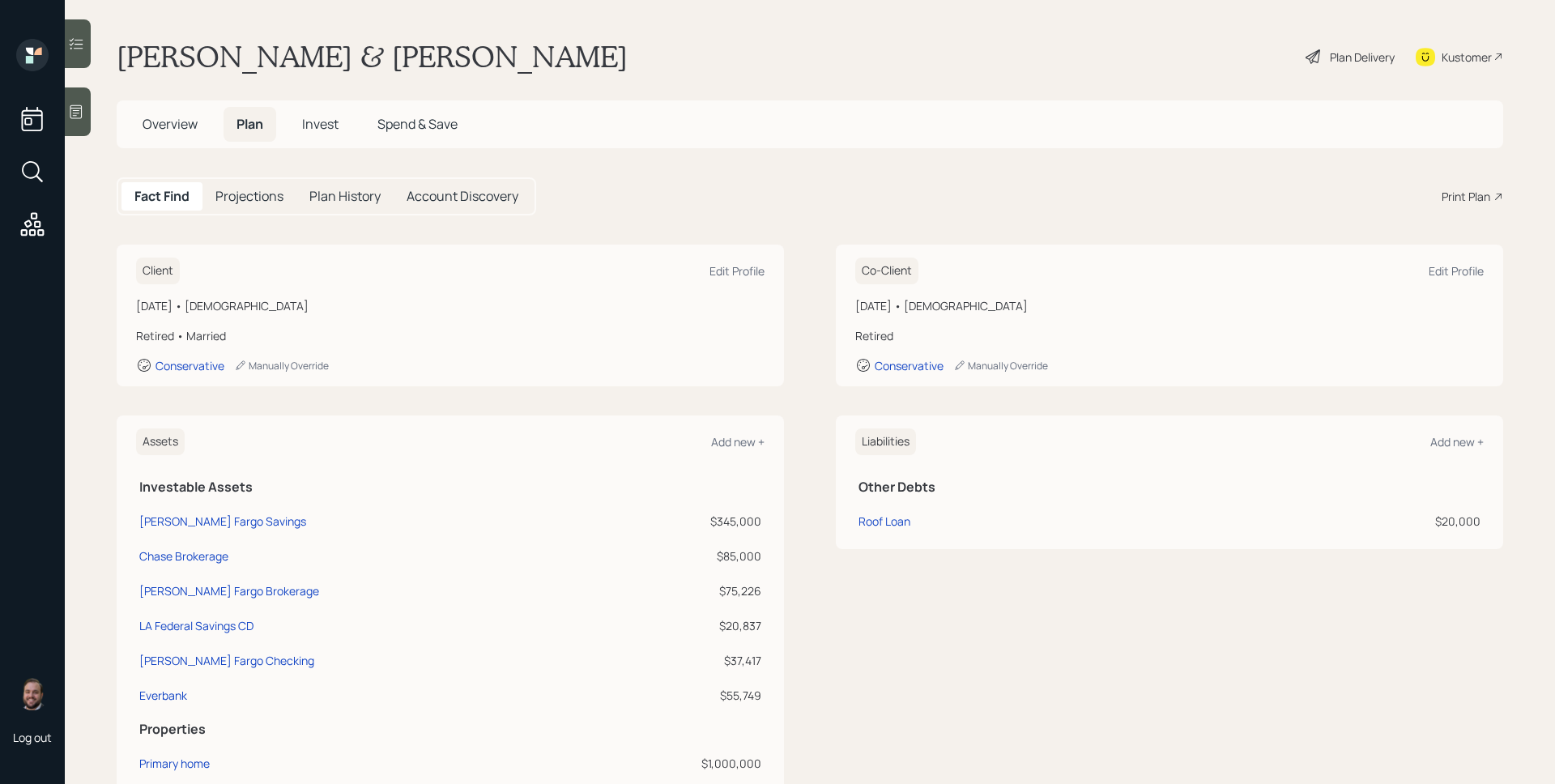
click at [1449, 202] on div "Print Plan" at bounding box center [1466, 196] width 48 height 17
